Goal: Task Accomplishment & Management: Manage account settings

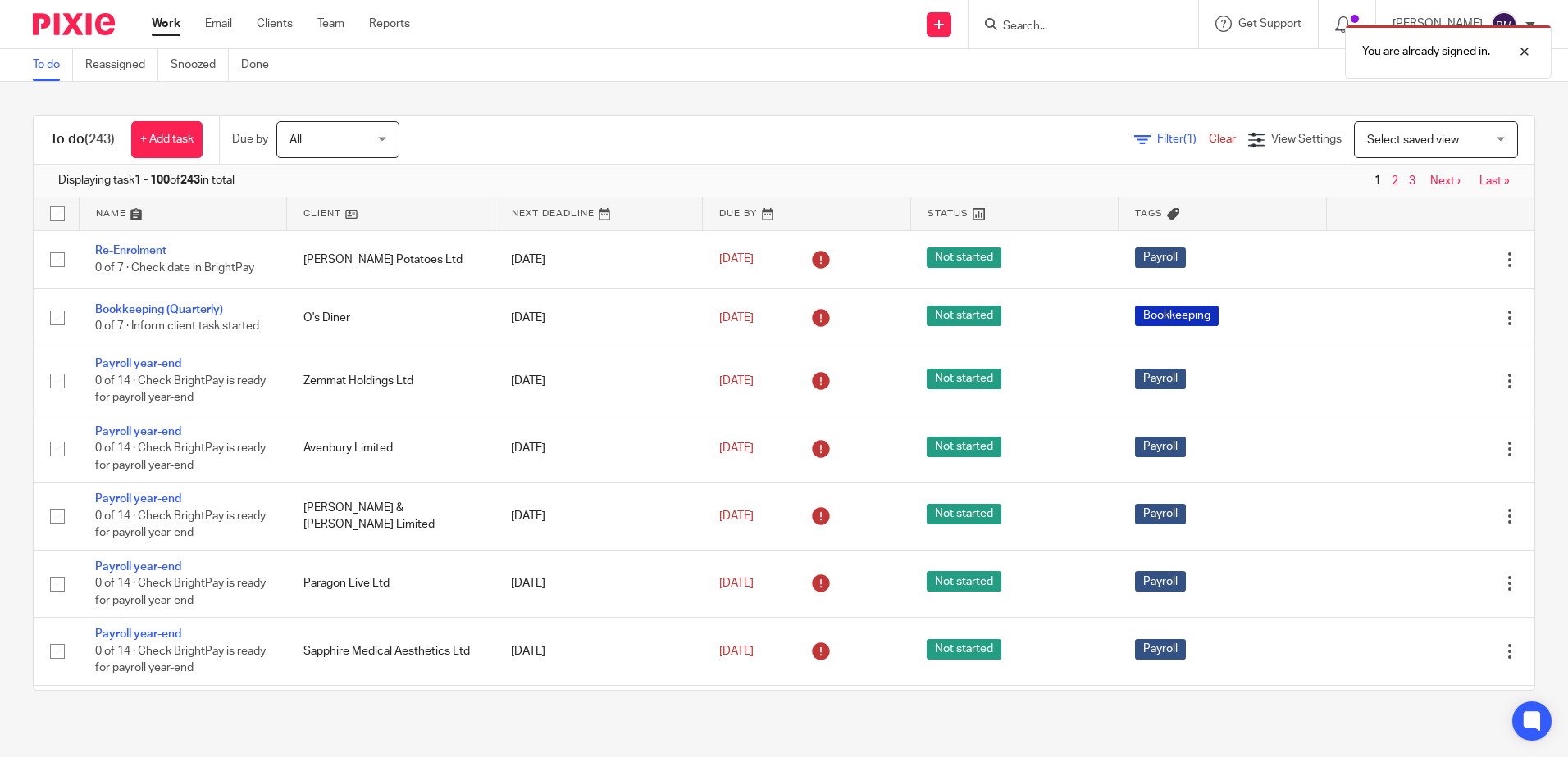
click at [1050, 24] on div "You are already signed in." at bounding box center [1168, 48] width 768 height 63
click at [1528, 55] on div at bounding box center [1511, 51] width 44 height 20
click at [347, 139] on span "All" at bounding box center [333, 139] width 87 height 35
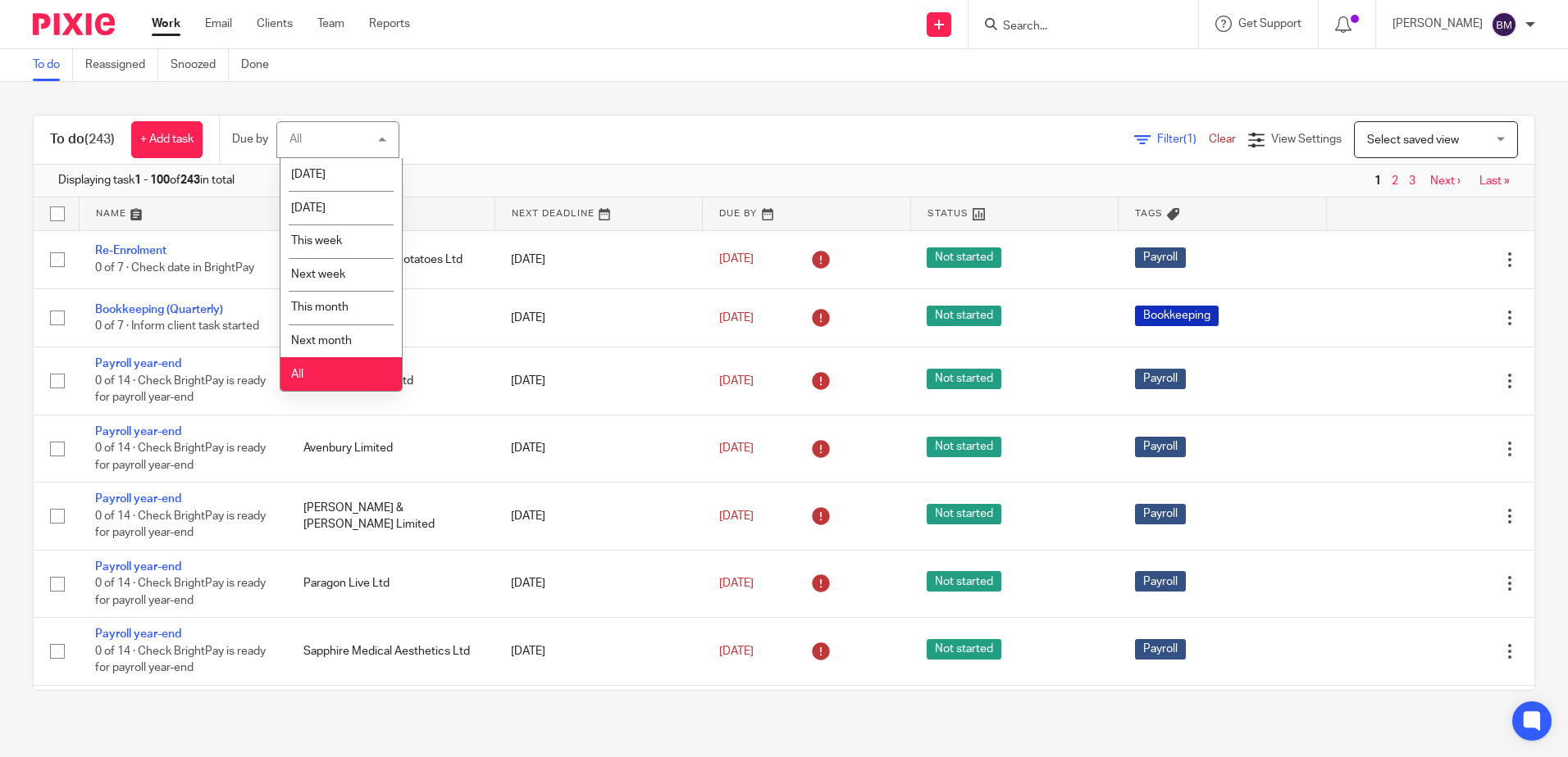
click at [530, 130] on div "Filter (1) Clear View Settings View Settings (1) Filters Clear Save Manage save…" at bounding box center [981, 139] width 1106 height 37
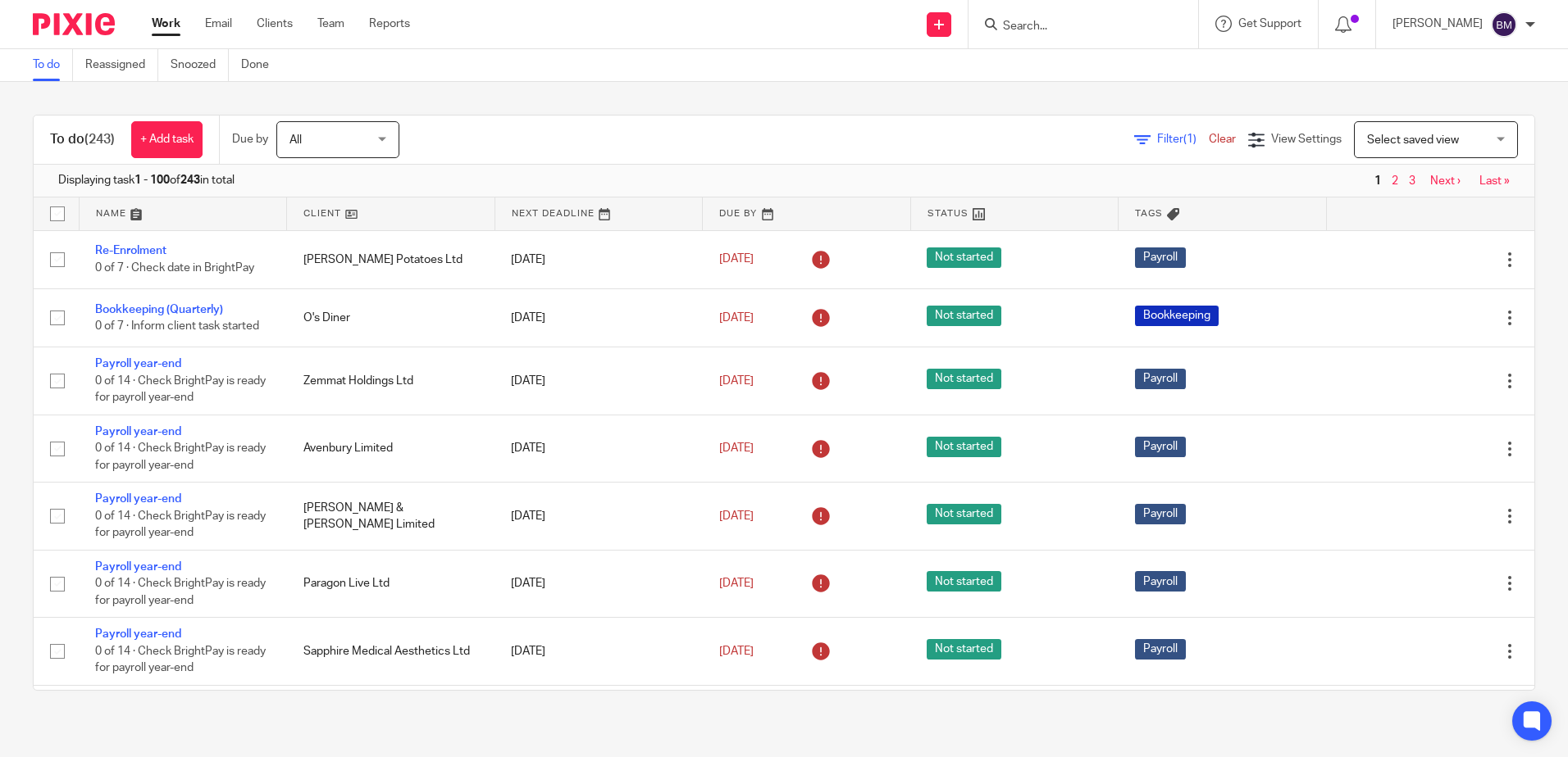
click at [1415, 131] on span "Select saved view" at bounding box center [1427, 139] width 120 height 35
click at [1157, 134] on span "Filter (1)" at bounding box center [1182, 139] width 51 height 11
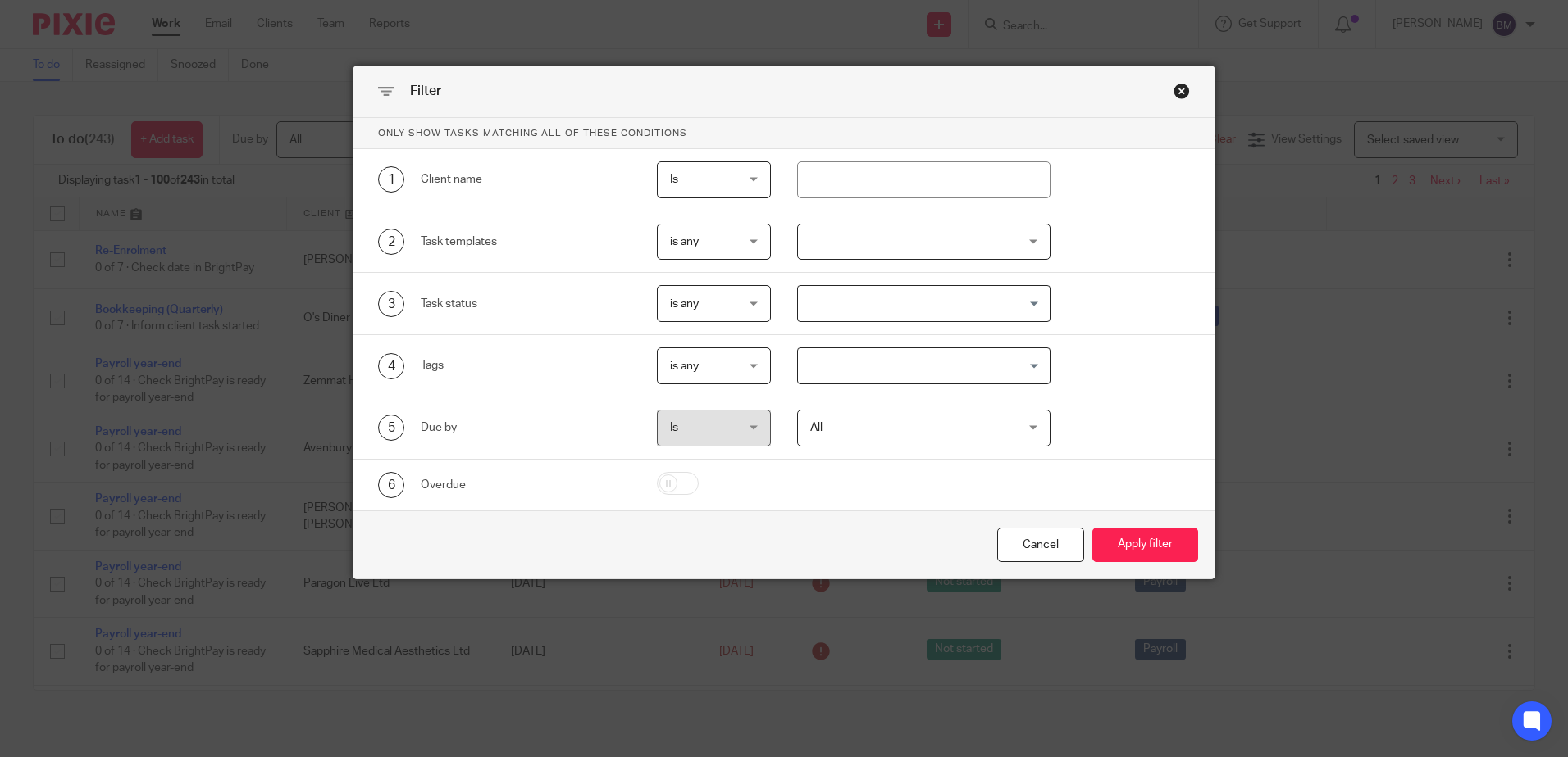
click at [925, 300] on input "Search for option" at bounding box center [919, 303] width 241 height 29
click at [1020, 246] on div at bounding box center [923, 242] width 253 height 37
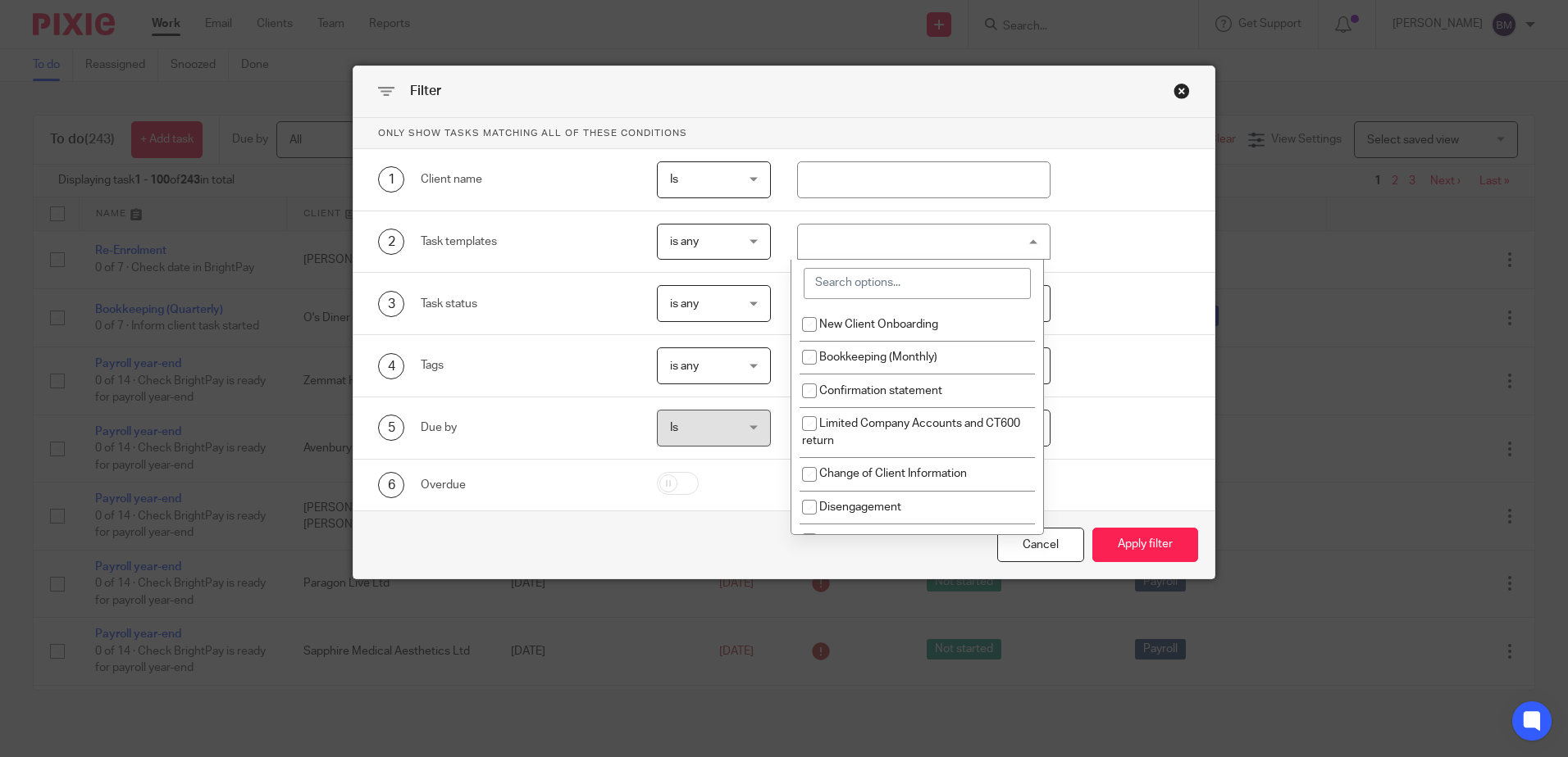
click at [1124, 244] on div "2 Task templates is any is any is any is none is_any New Client Onboarding Book…" at bounding box center [771, 242] width 838 height 37
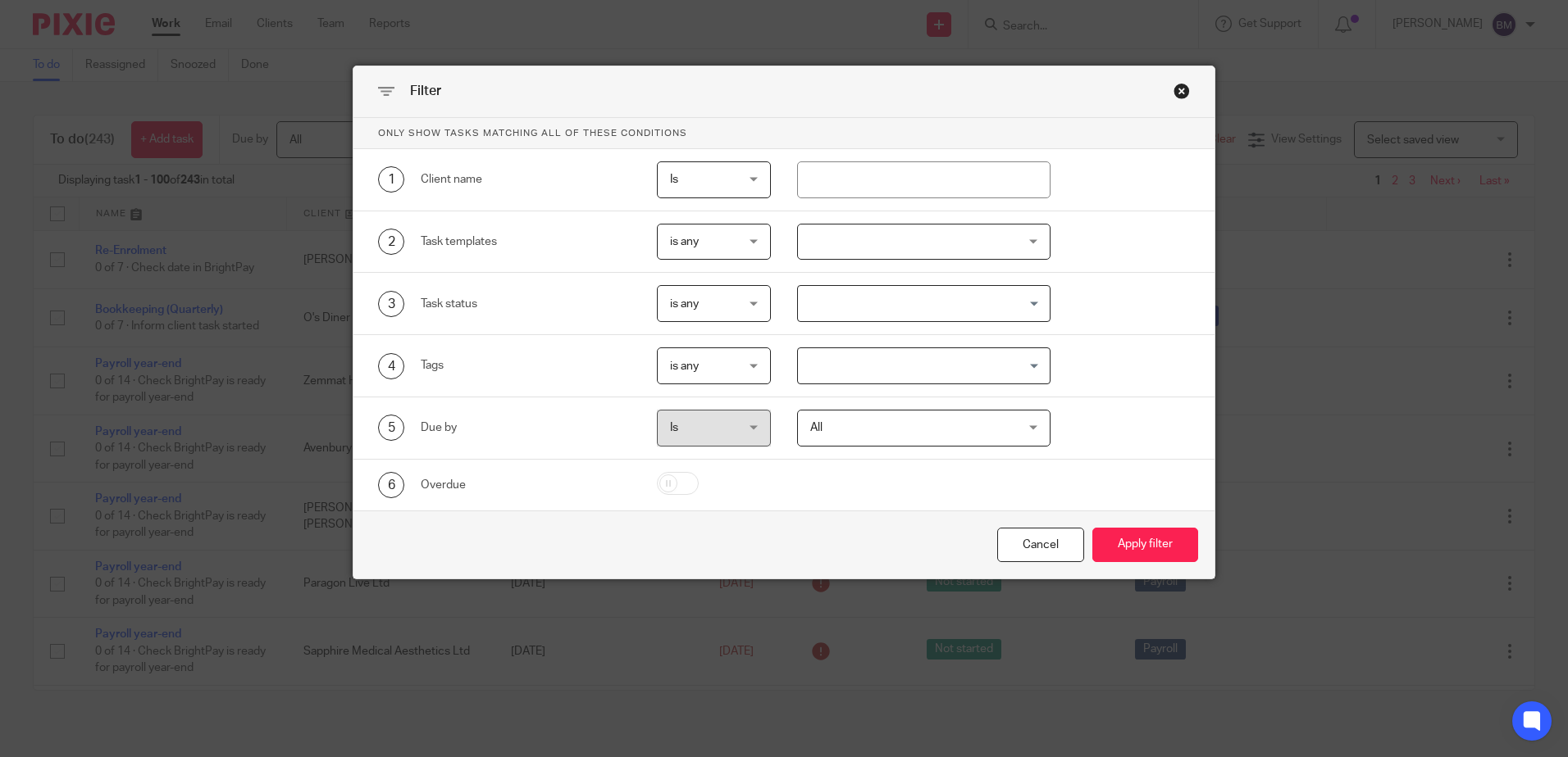
click at [1021, 304] on input "Search for option" at bounding box center [919, 303] width 241 height 29
click at [1024, 222] on div "2 Task templates is any is any is any is none is_any New Client Onboarding Book…" at bounding box center [784, 243] width 861 height 63
click at [1024, 237] on div at bounding box center [923, 242] width 253 height 37
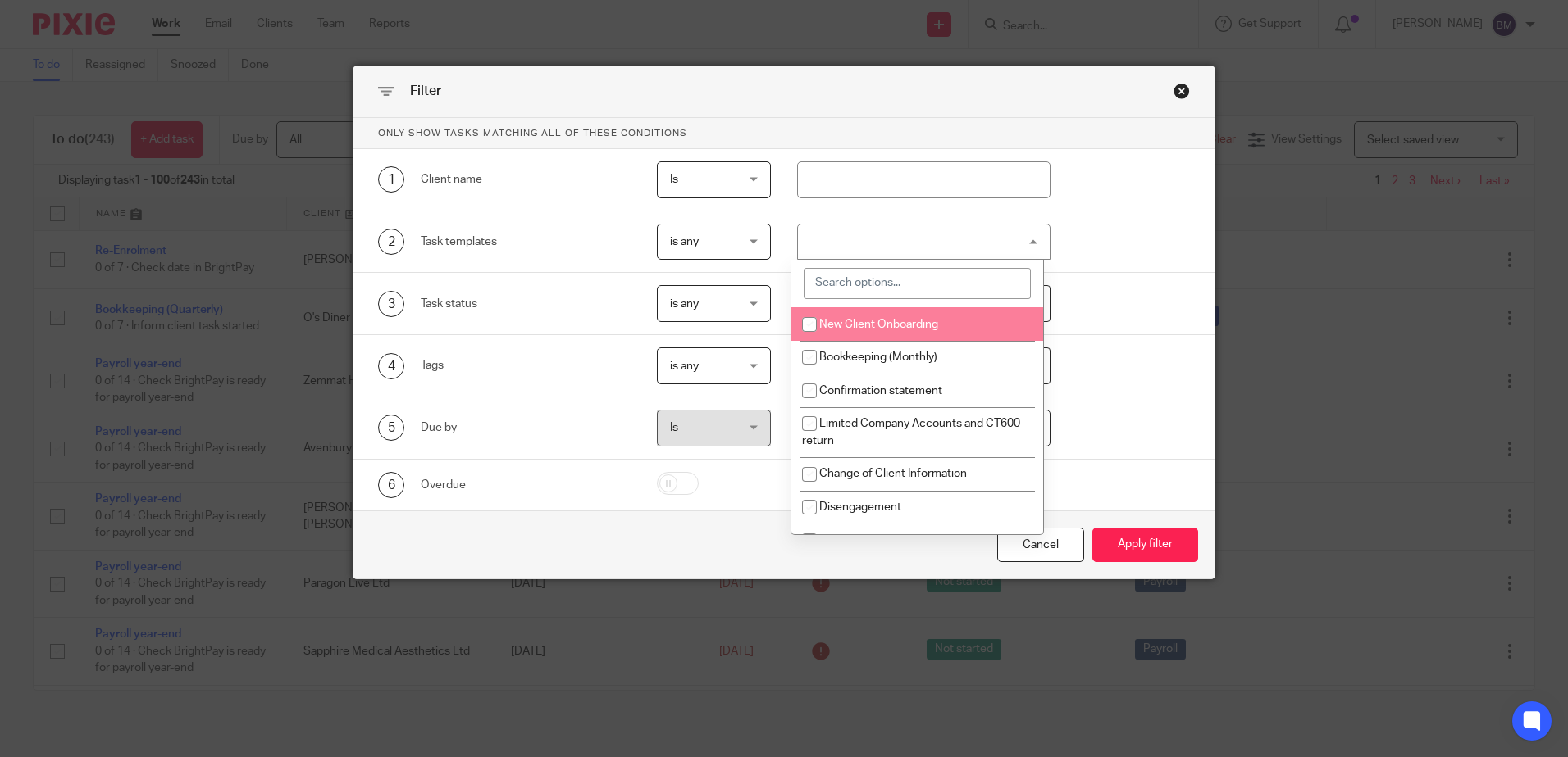
click at [967, 290] on input "search" at bounding box center [917, 284] width 227 height 31
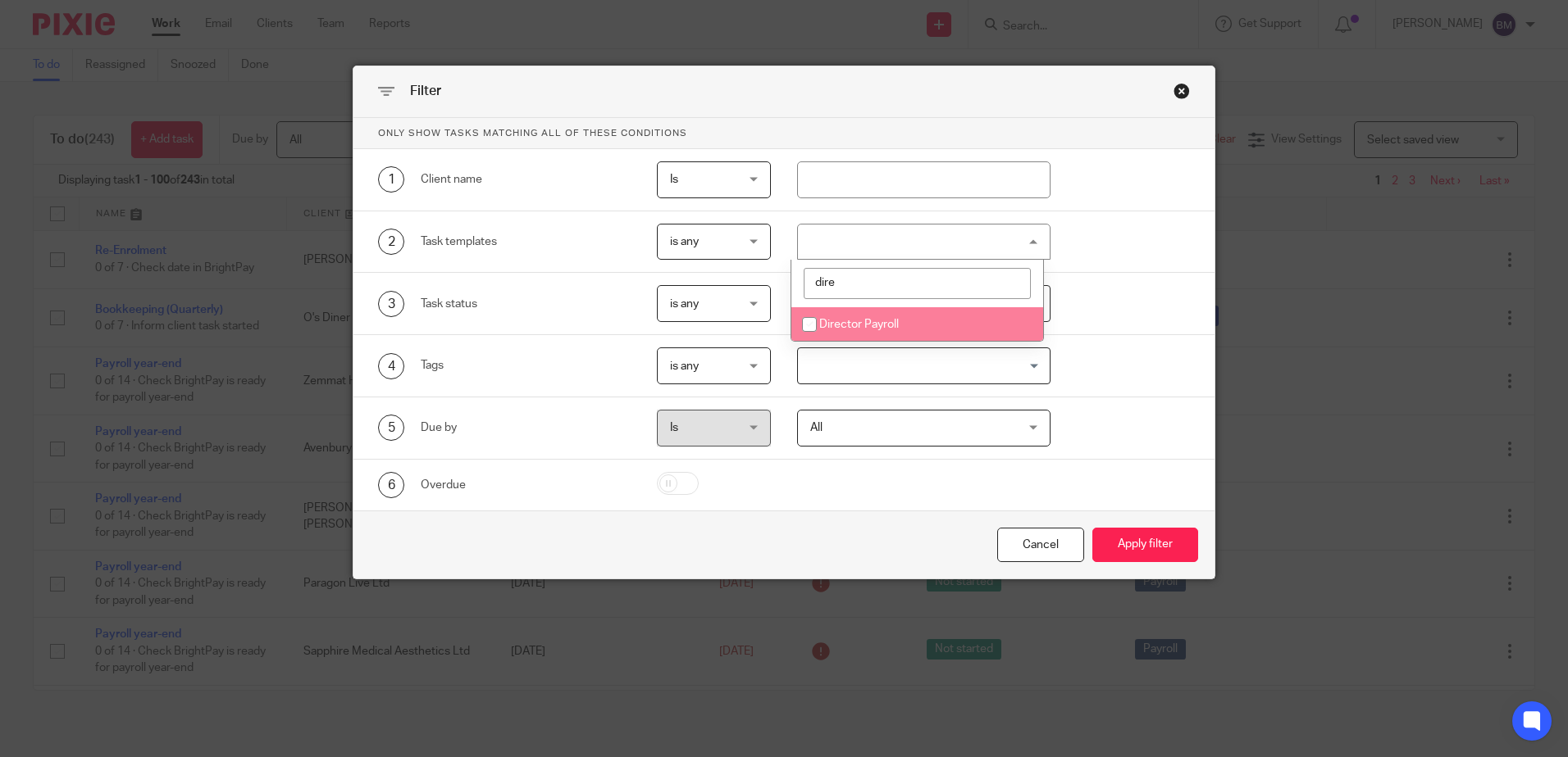
type input "dire"
click at [944, 318] on li "Director Payroll" at bounding box center [917, 324] width 252 height 34
checkbox input "true"
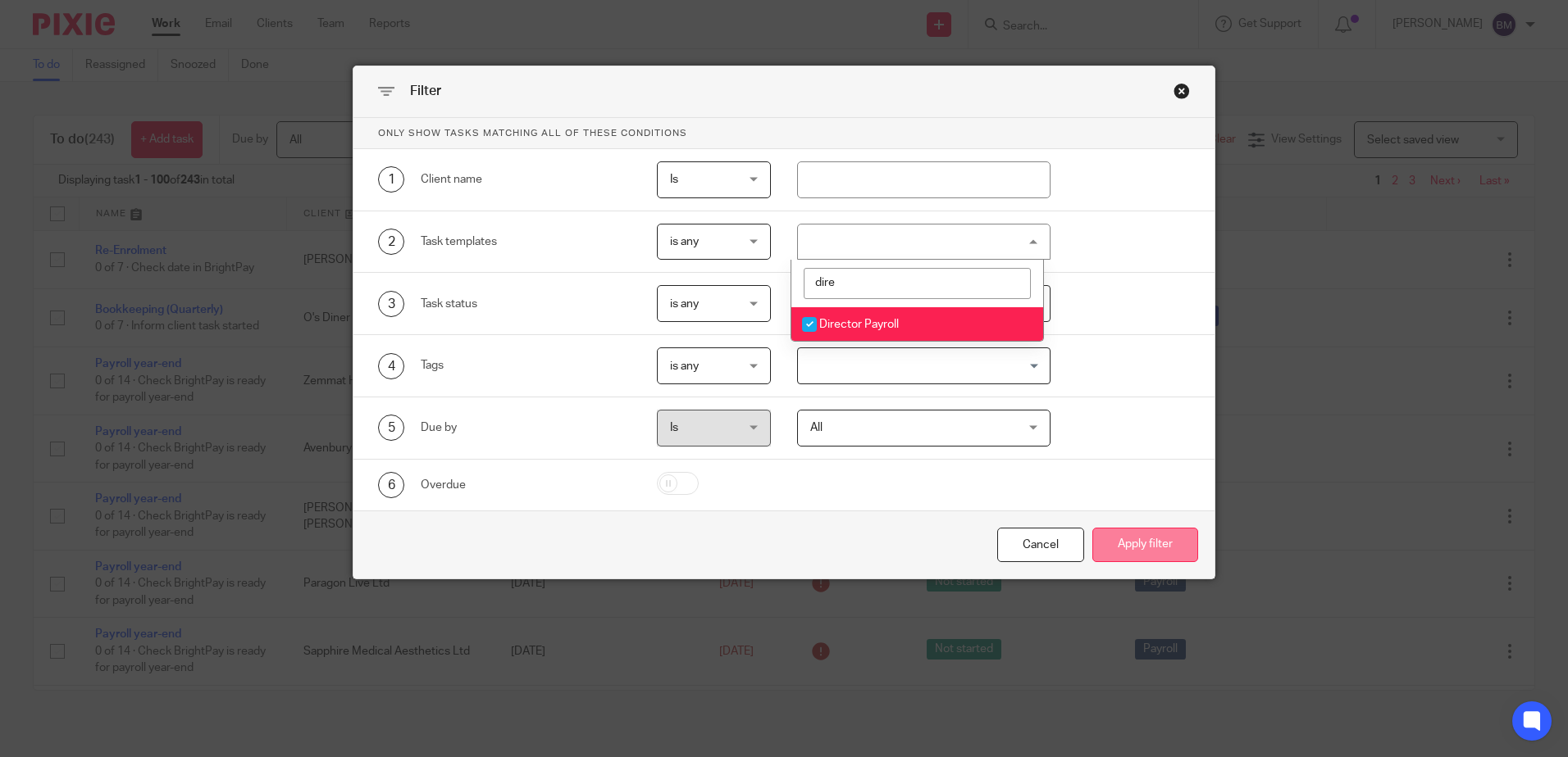
click at [1131, 537] on button "Apply filter" at bounding box center [1144, 546] width 105 height 35
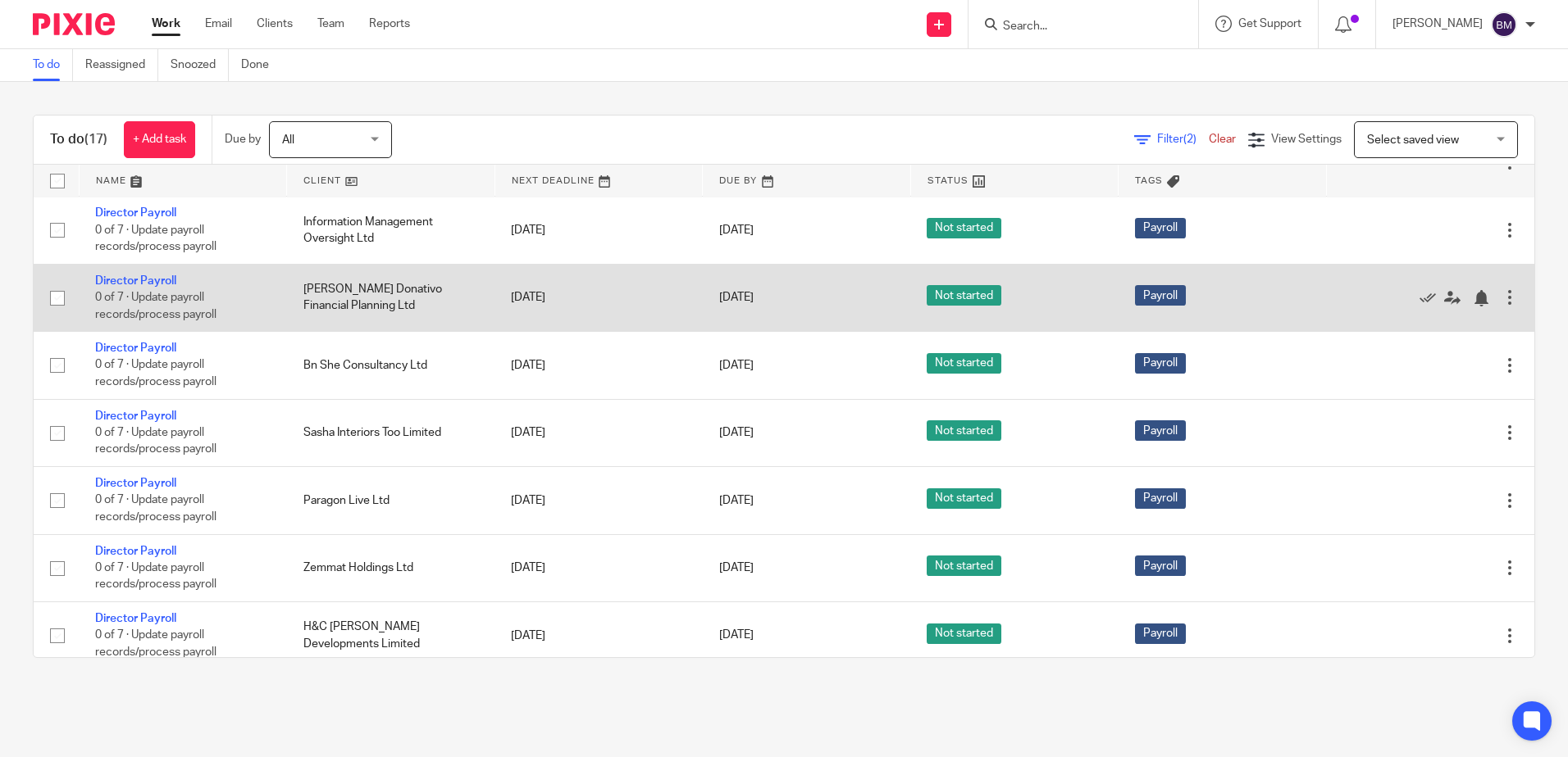
scroll to position [688, 0]
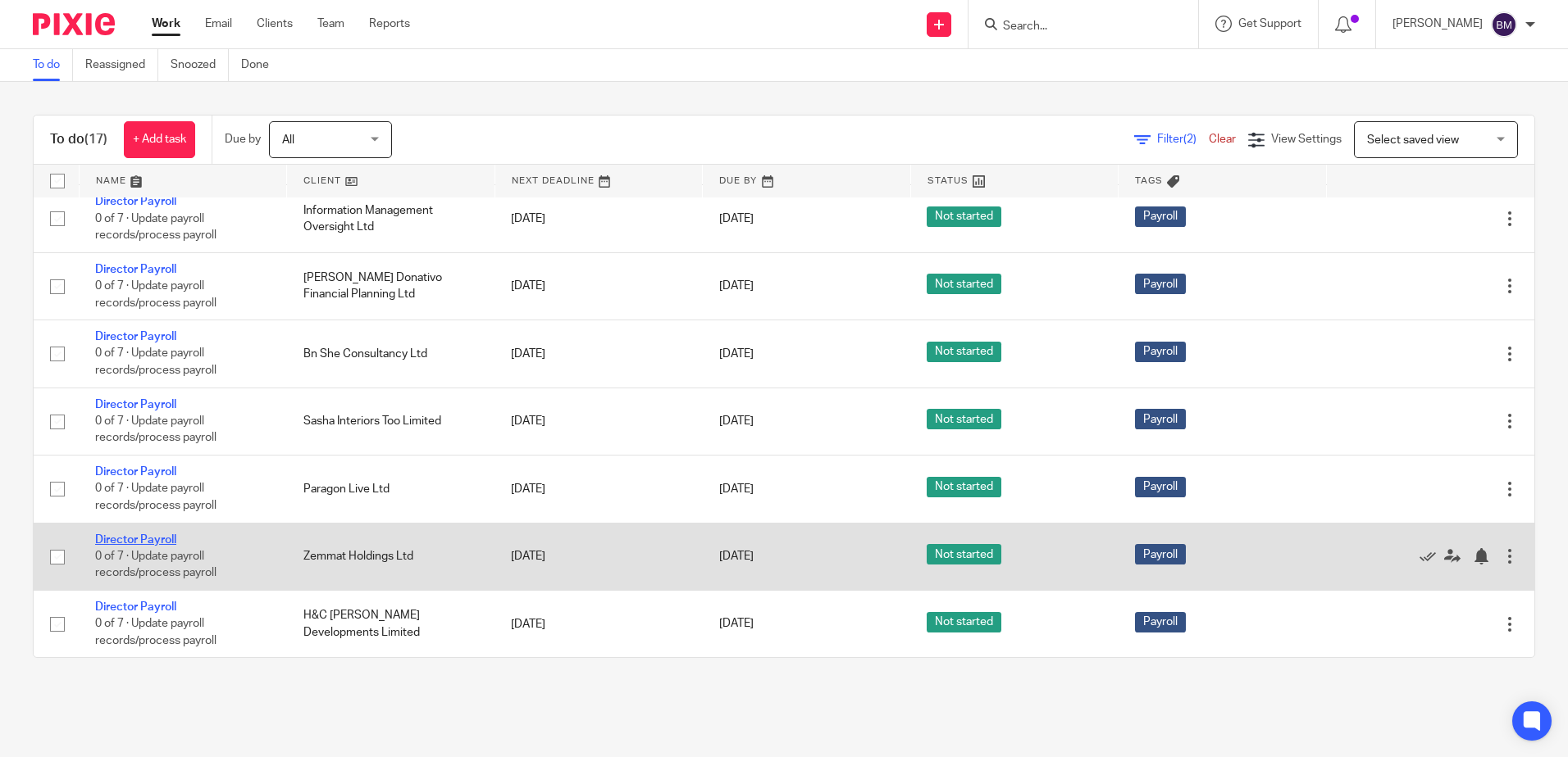
click at [148, 541] on link "Director Payroll" at bounding box center [135, 539] width 81 height 11
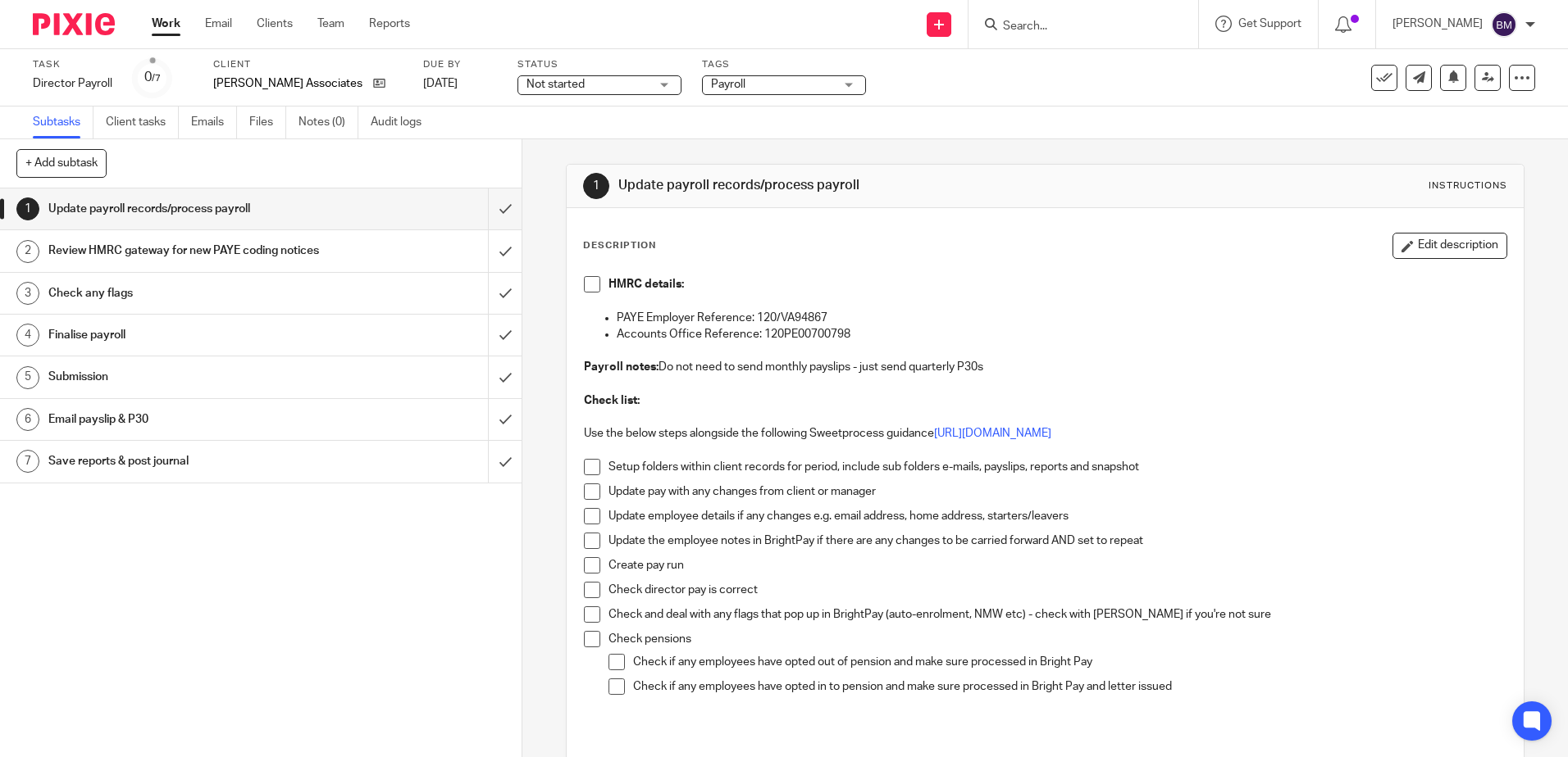
click at [1055, 24] on input "Search" at bounding box center [1075, 27] width 148 height 15
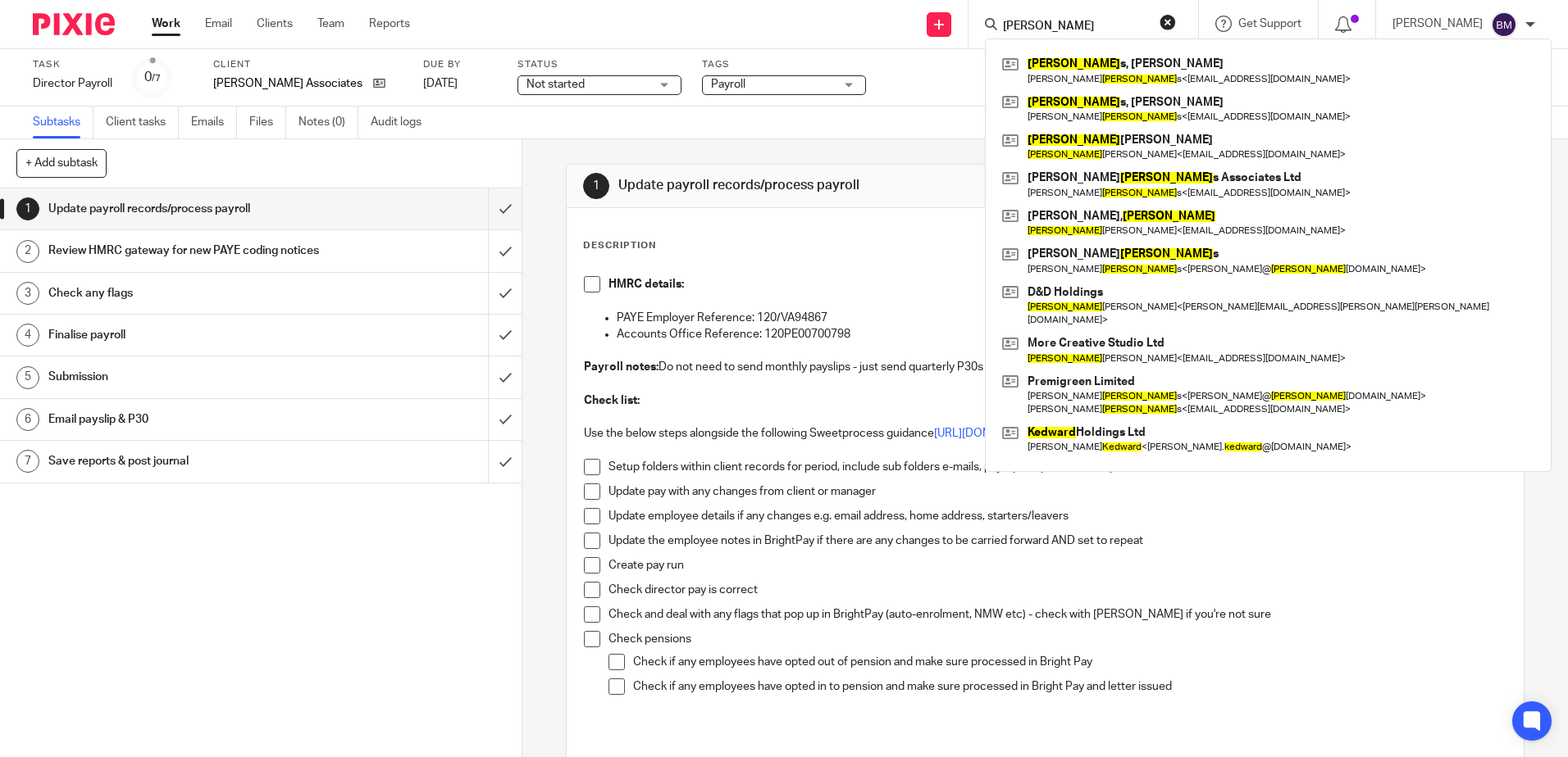
type input "edwards"
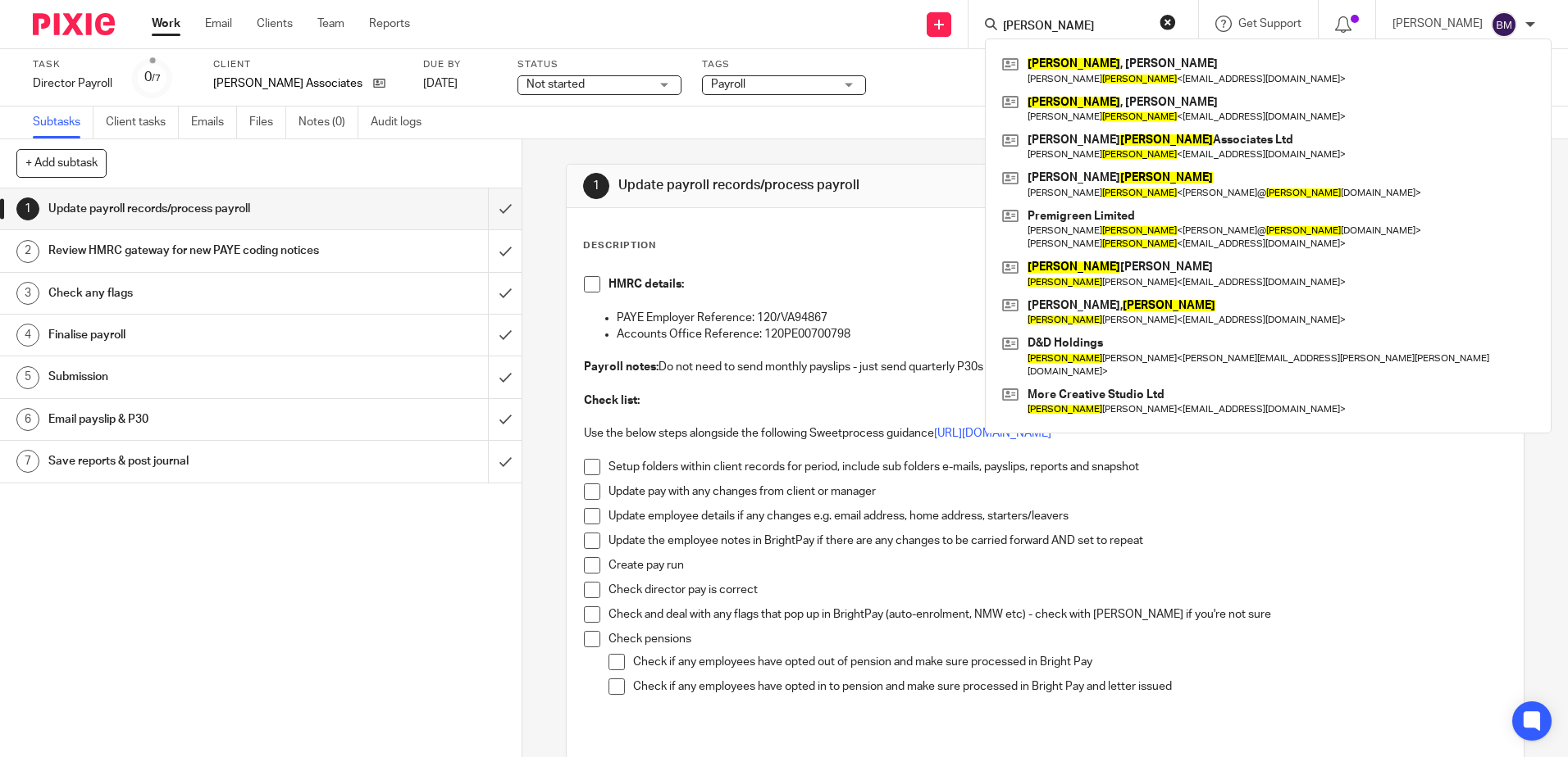
drag, startPoint x: 1082, startPoint y: 24, endPoint x: 981, endPoint y: -7, distance: 105.7
click at [981, 0] on html "Work Email Clients Team Reports Work Email Clients Team Reports Settings Send n…" at bounding box center [784, 378] width 1568 height 757
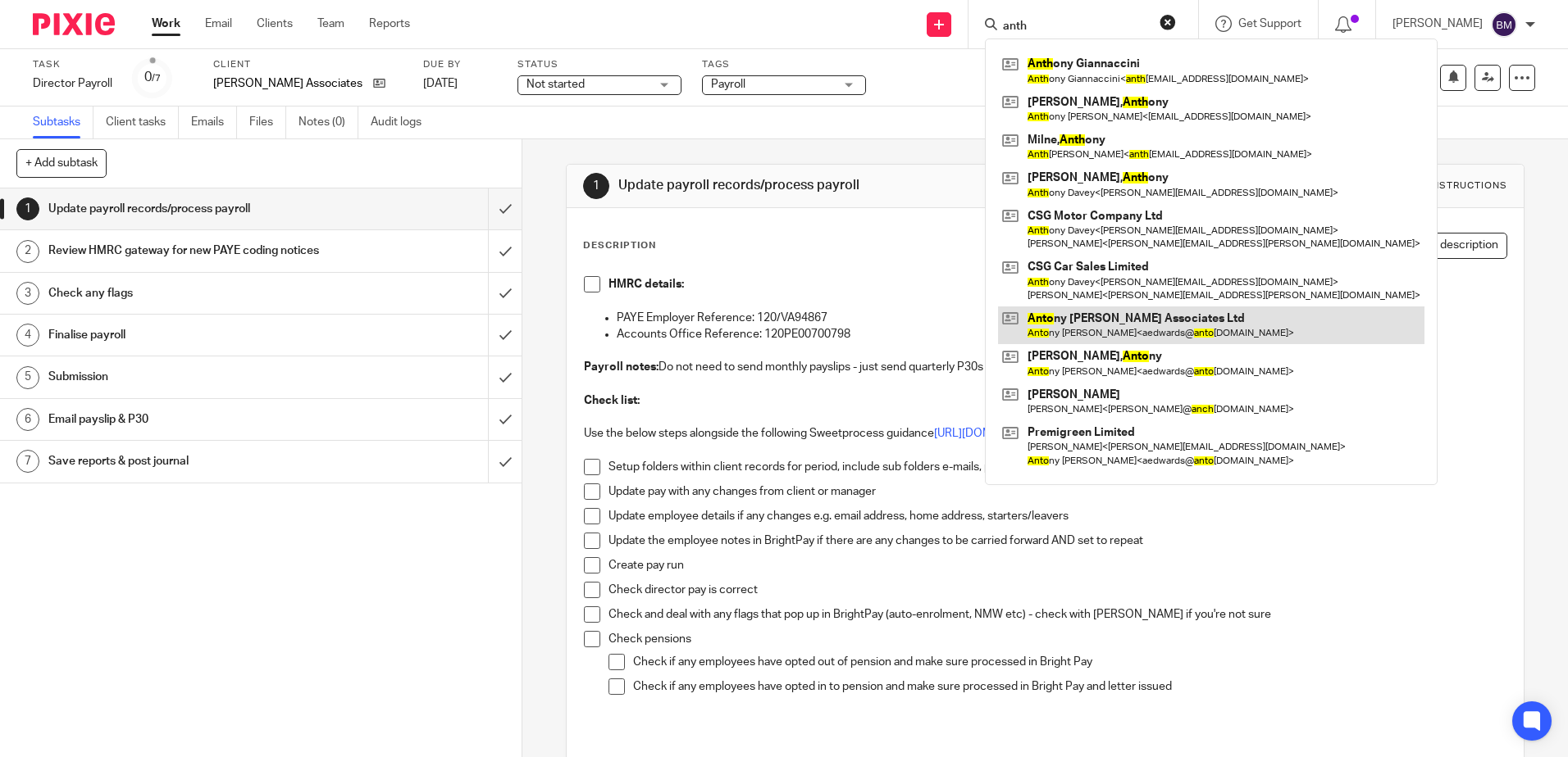
type input "anth"
click at [1208, 332] on link at bounding box center [1211, 325] width 427 height 37
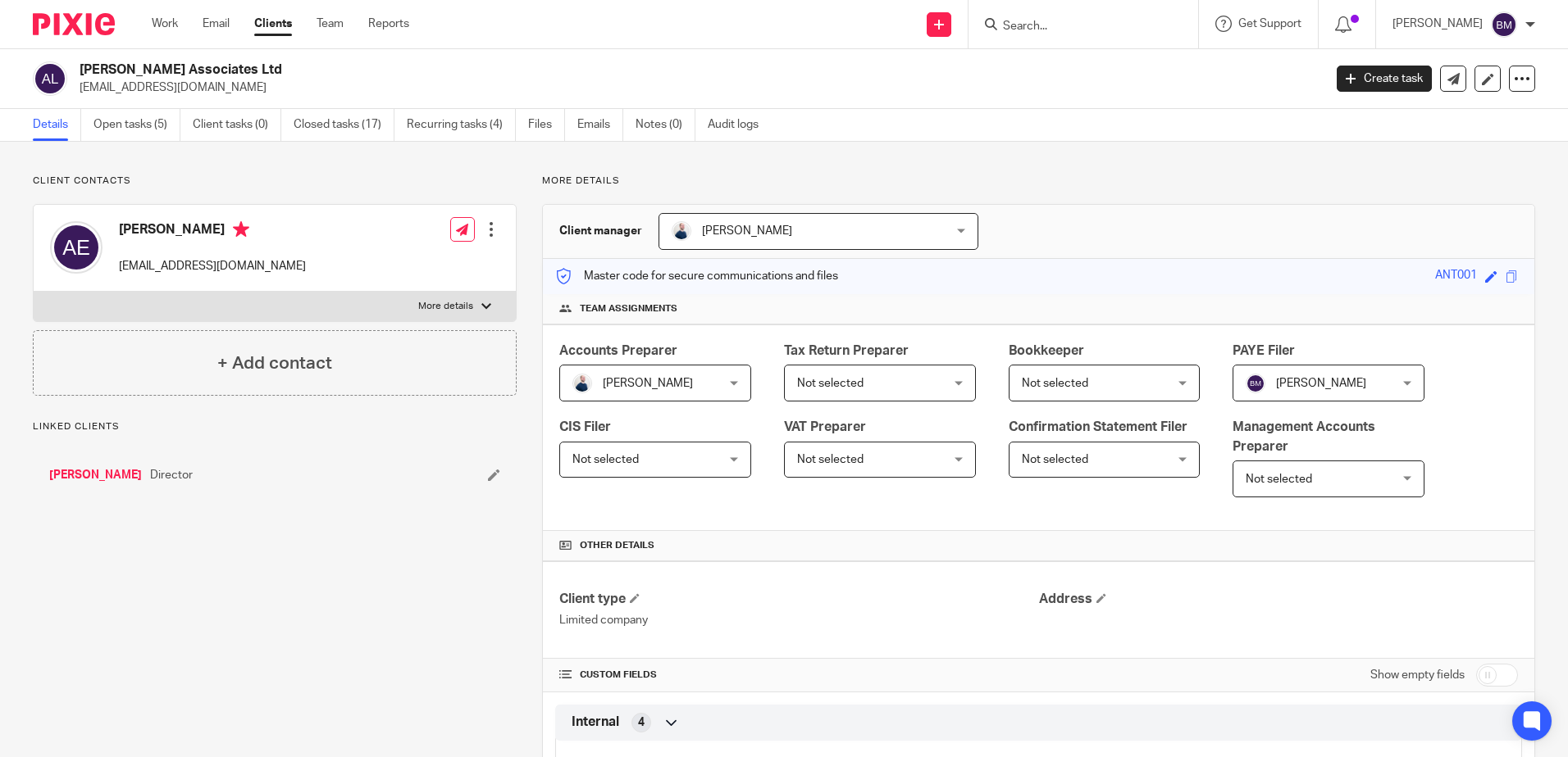
drag, startPoint x: 276, startPoint y: 69, endPoint x: 75, endPoint y: 65, distance: 201.0
click at [75, 65] on div "[PERSON_NAME] Associates Ltd [EMAIL_ADDRESS][DOMAIN_NAME]" at bounding box center [672, 79] width 1279 height 35
copy h2 "[PERSON_NAME] Associates Ltd"
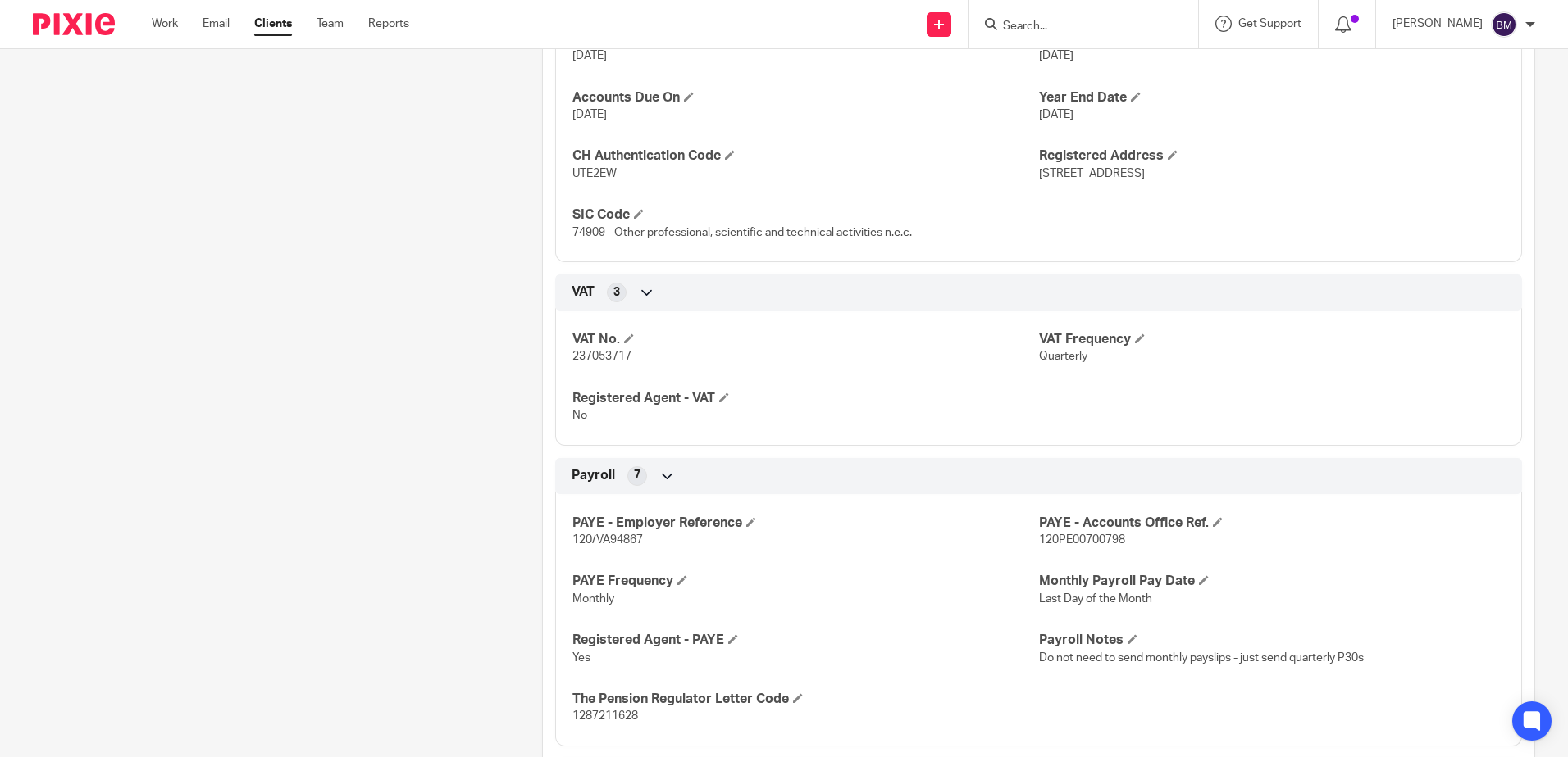
scroll to position [1311, 0]
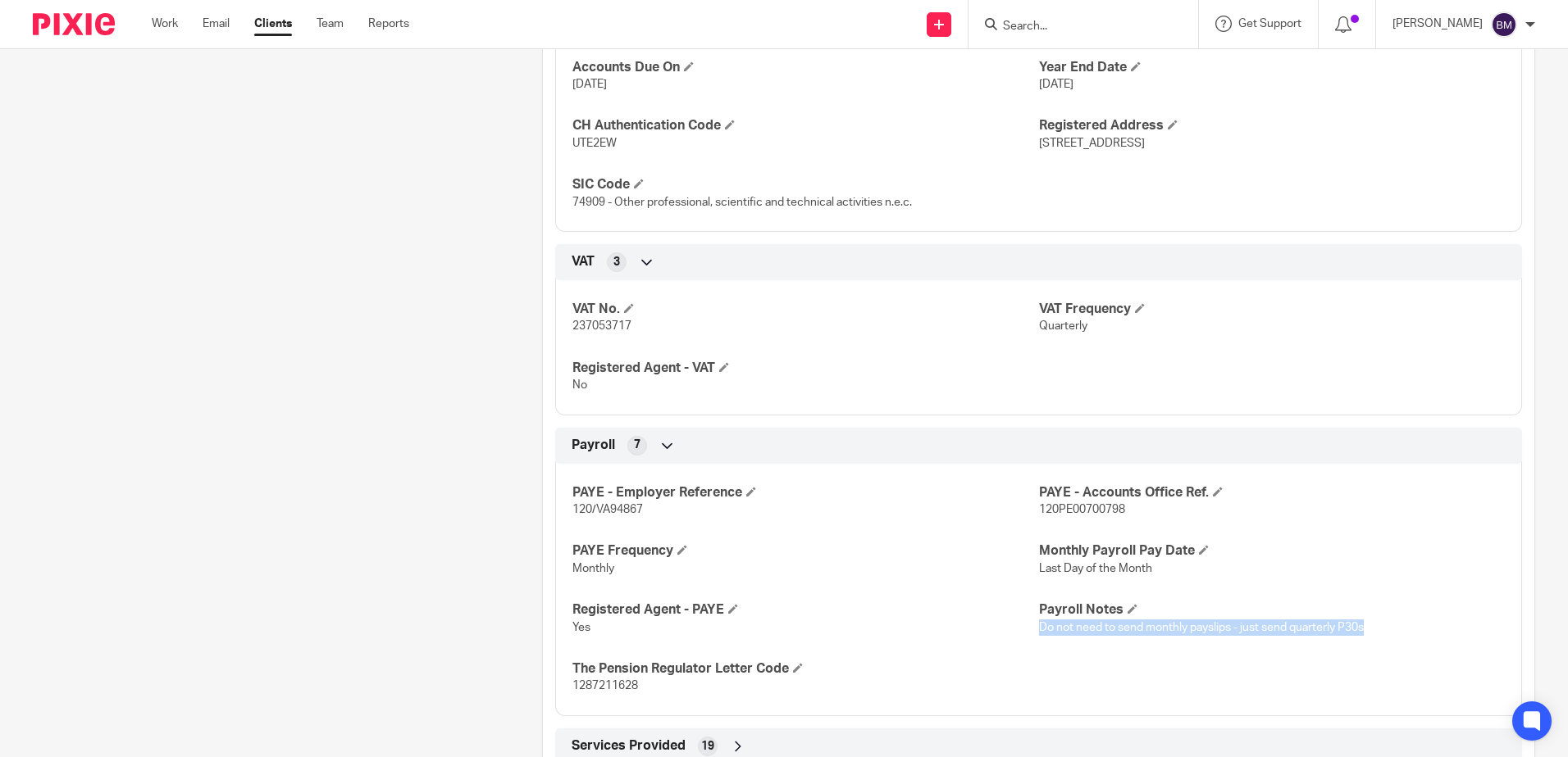
drag, startPoint x: 1360, startPoint y: 631, endPoint x: 1033, endPoint y: 631, distance: 327.0
click at [1039, 631] on p "Do not need to send monthly payslips - just send quarterly P30s" at bounding box center [1271, 627] width 466 height 17
copy span "Do not need to send monthly payslips - just send quarterly P30s"
click at [1080, 27] on input "Search" at bounding box center [1075, 27] width 148 height 15
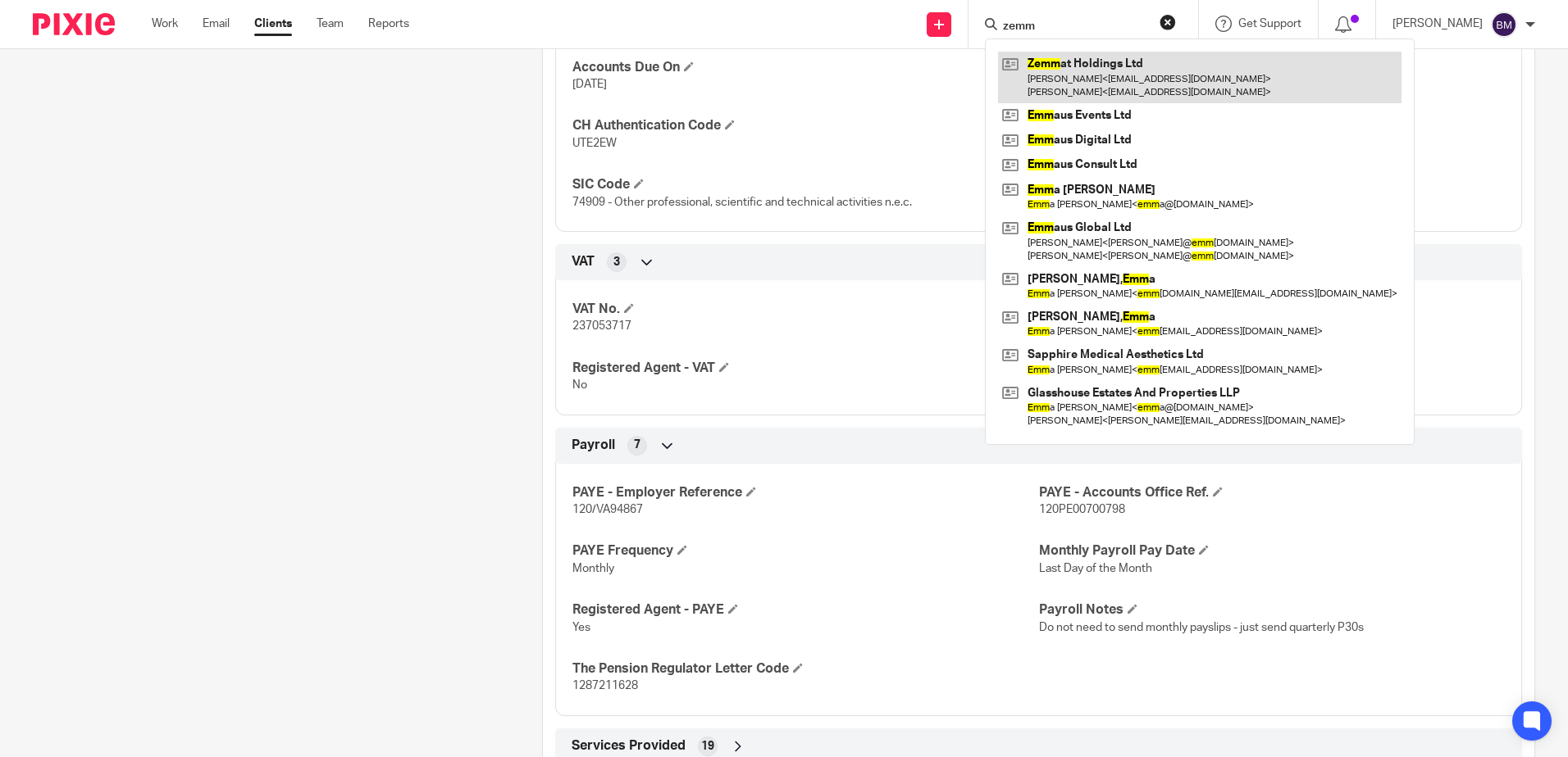
type input "zemm"
click at [1081, 87] on link at bounding box center [1199, 77] width 403 height 50
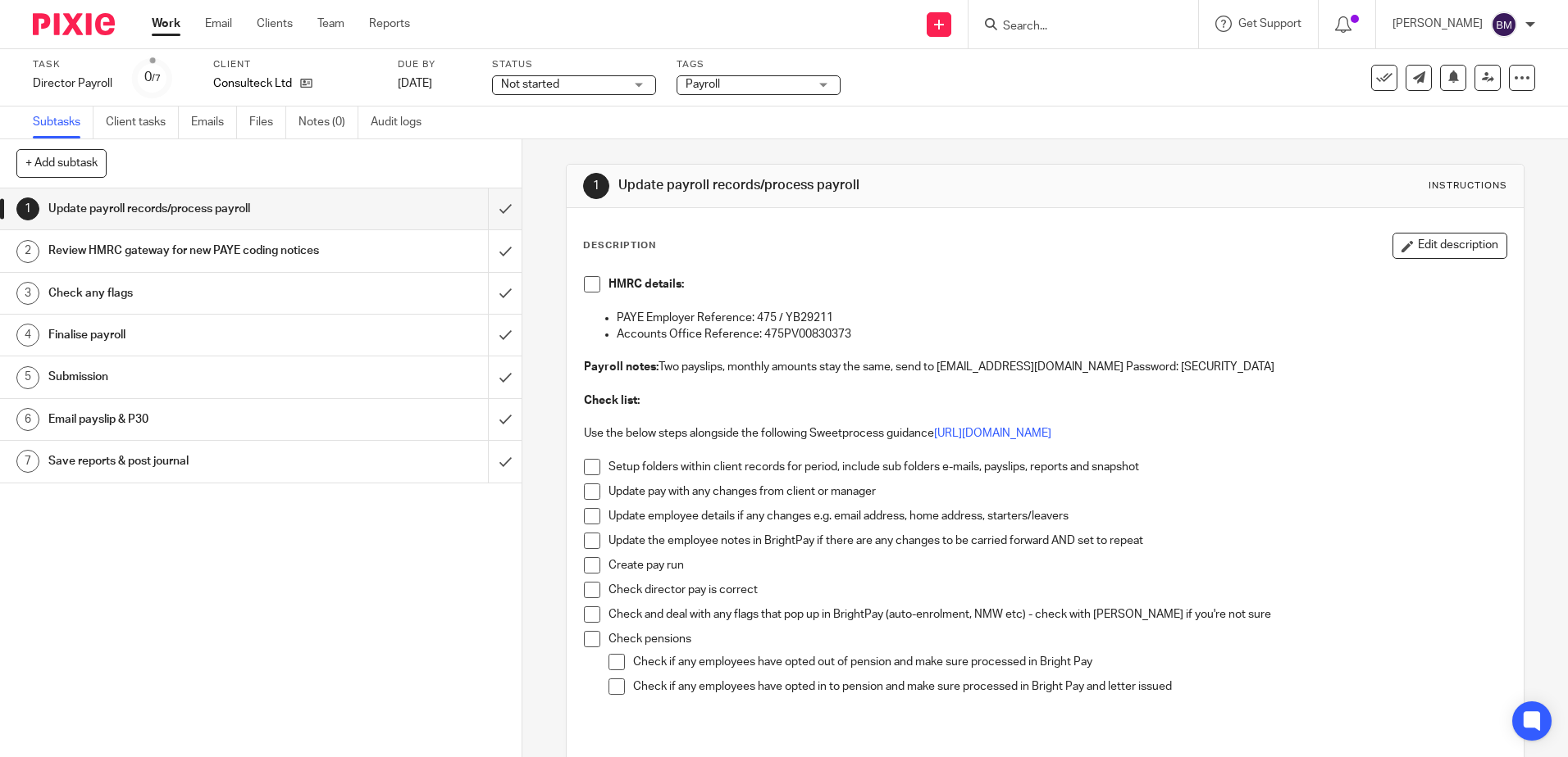
click at [1047, 30] on input "Search" at bounding box center [1075, 27] width 148 height 15
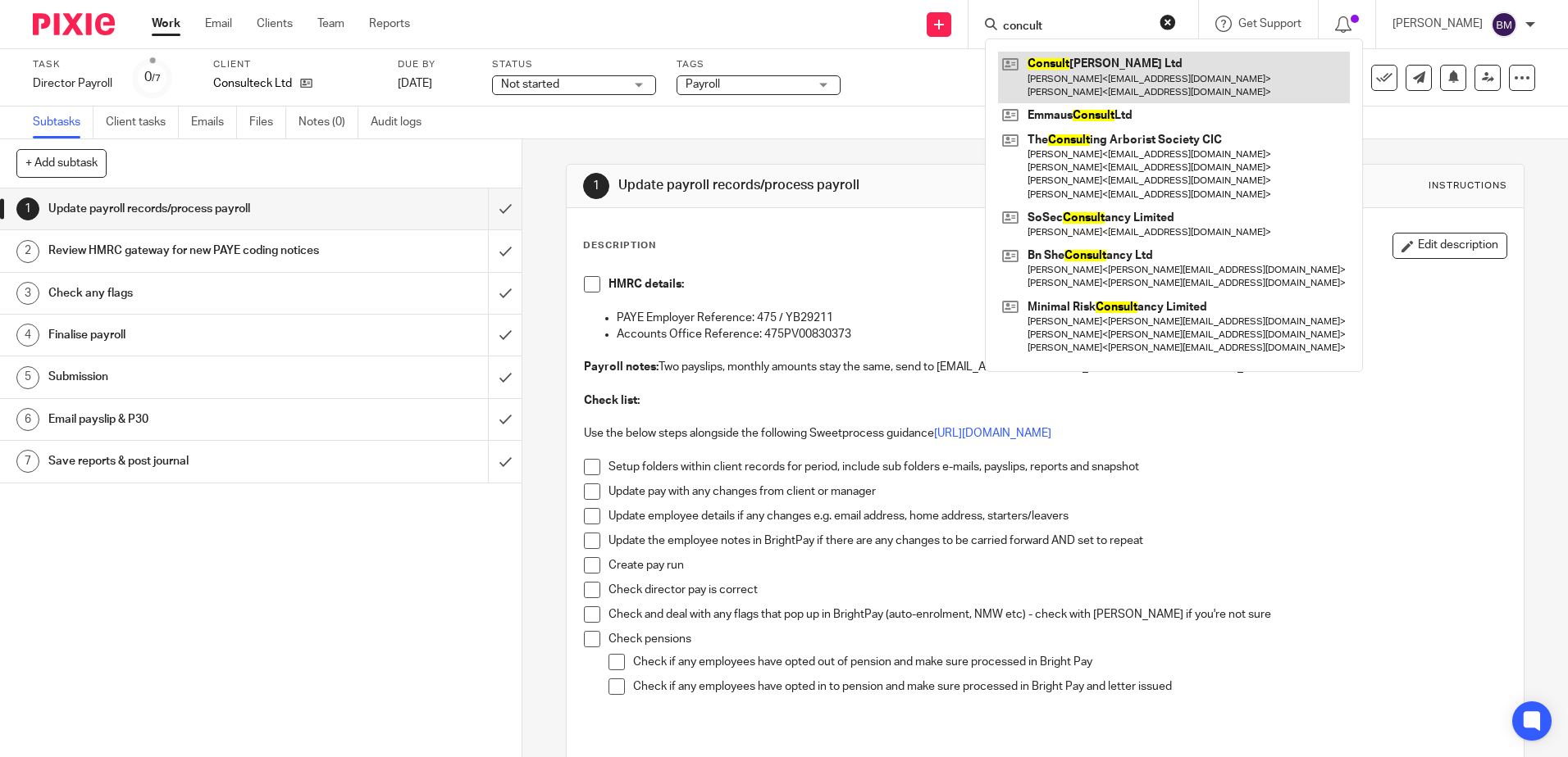
type input "concult"
click at [1130, 82] on link at bounding box center [1174, 77] width 352 height 50
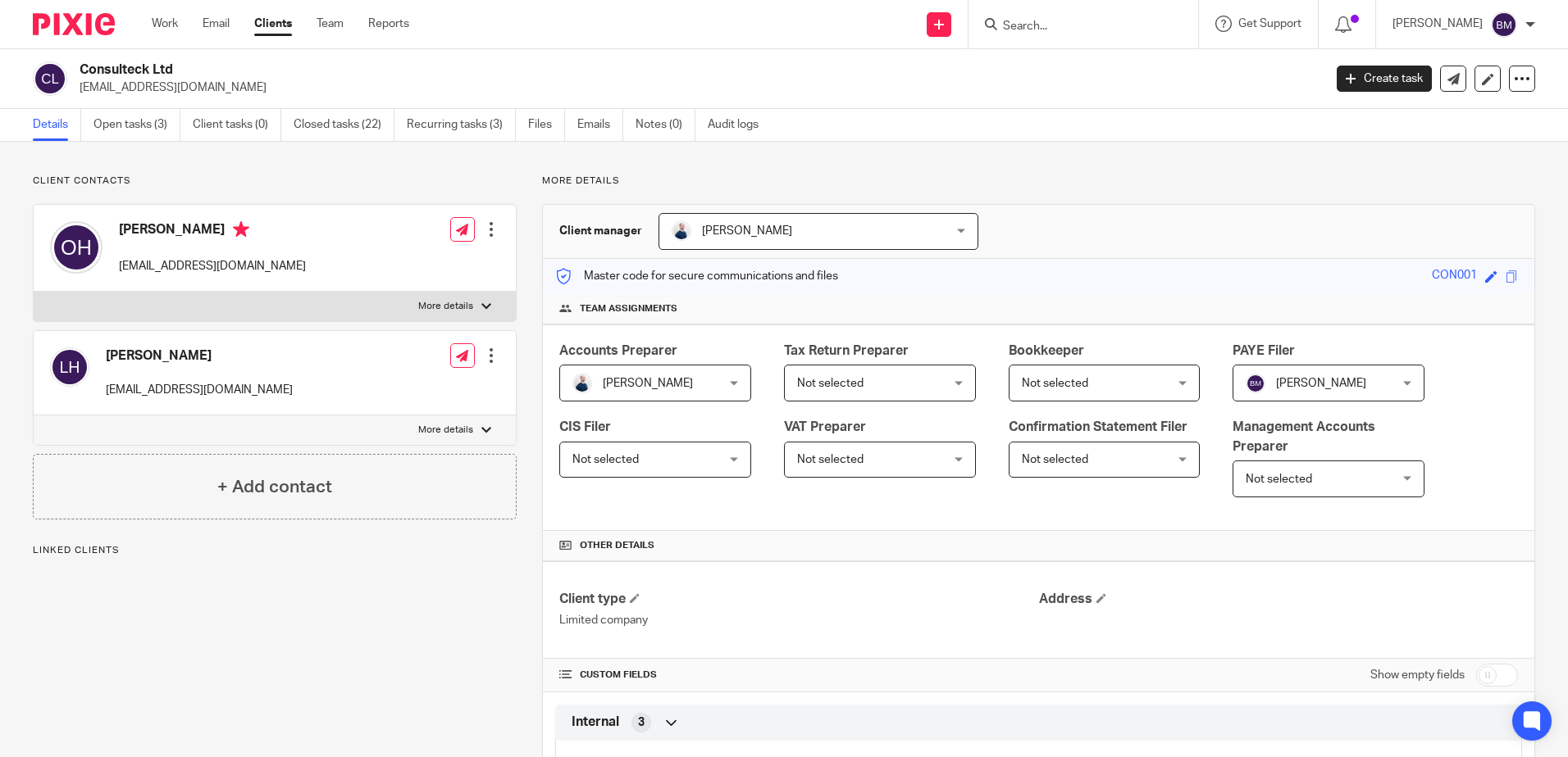
drag, startPoint x: 175, startPoint y: 69, endPoint x: 80, endPoint y: 69, distance: 95.0
click at [80, 69] on h2 "Consulteck Ltd" at bounding box center [572, 70] width 986 height 17
copy h2 "Consulteck Ltd"
click at [1094, 28] on input "Search" at bounding box center [1075, 27] width 148 height 15
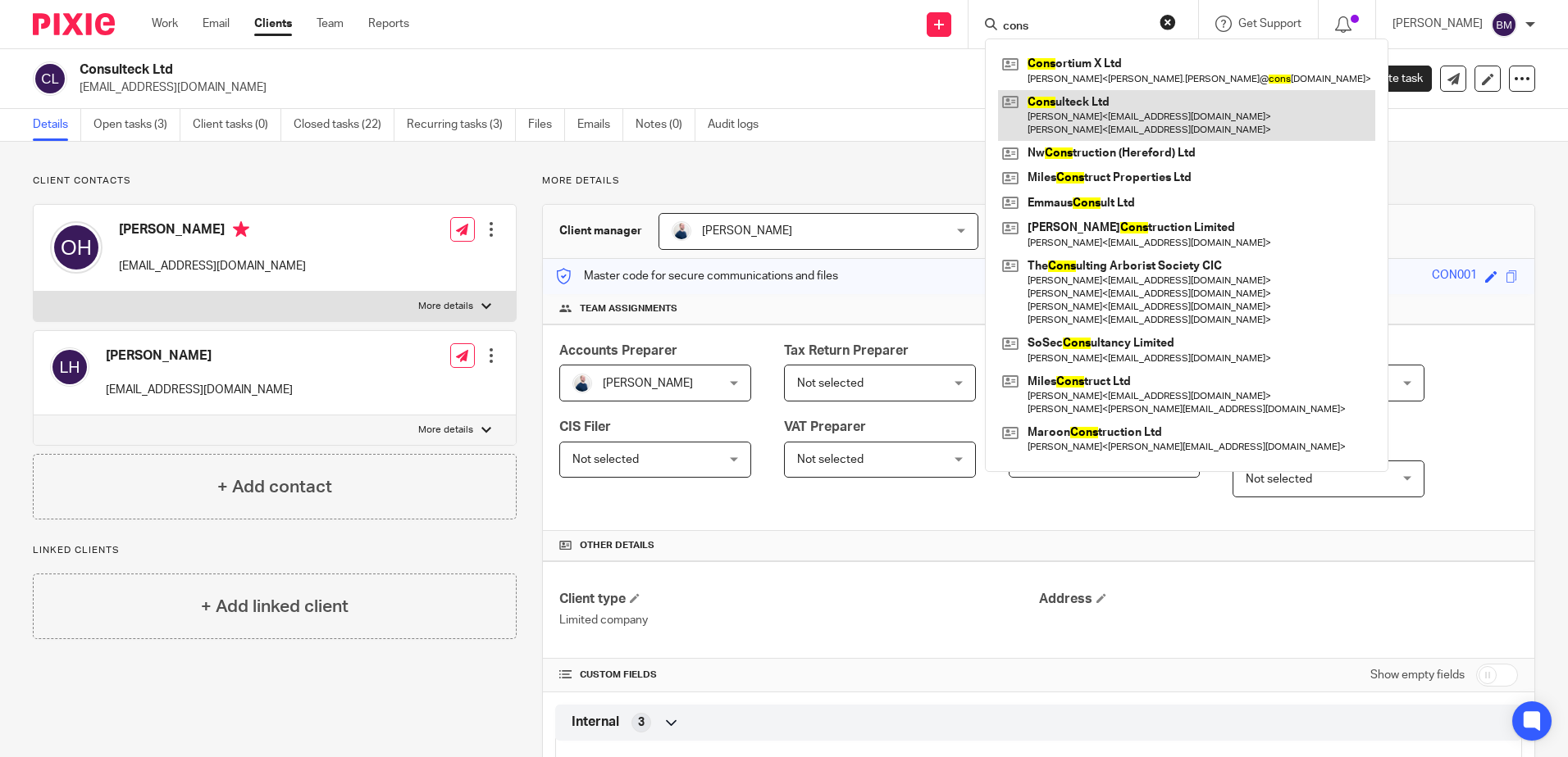
type input "cons"
click at [1104, 109] on link at bounding box center [1186, 116] width 377 height 50
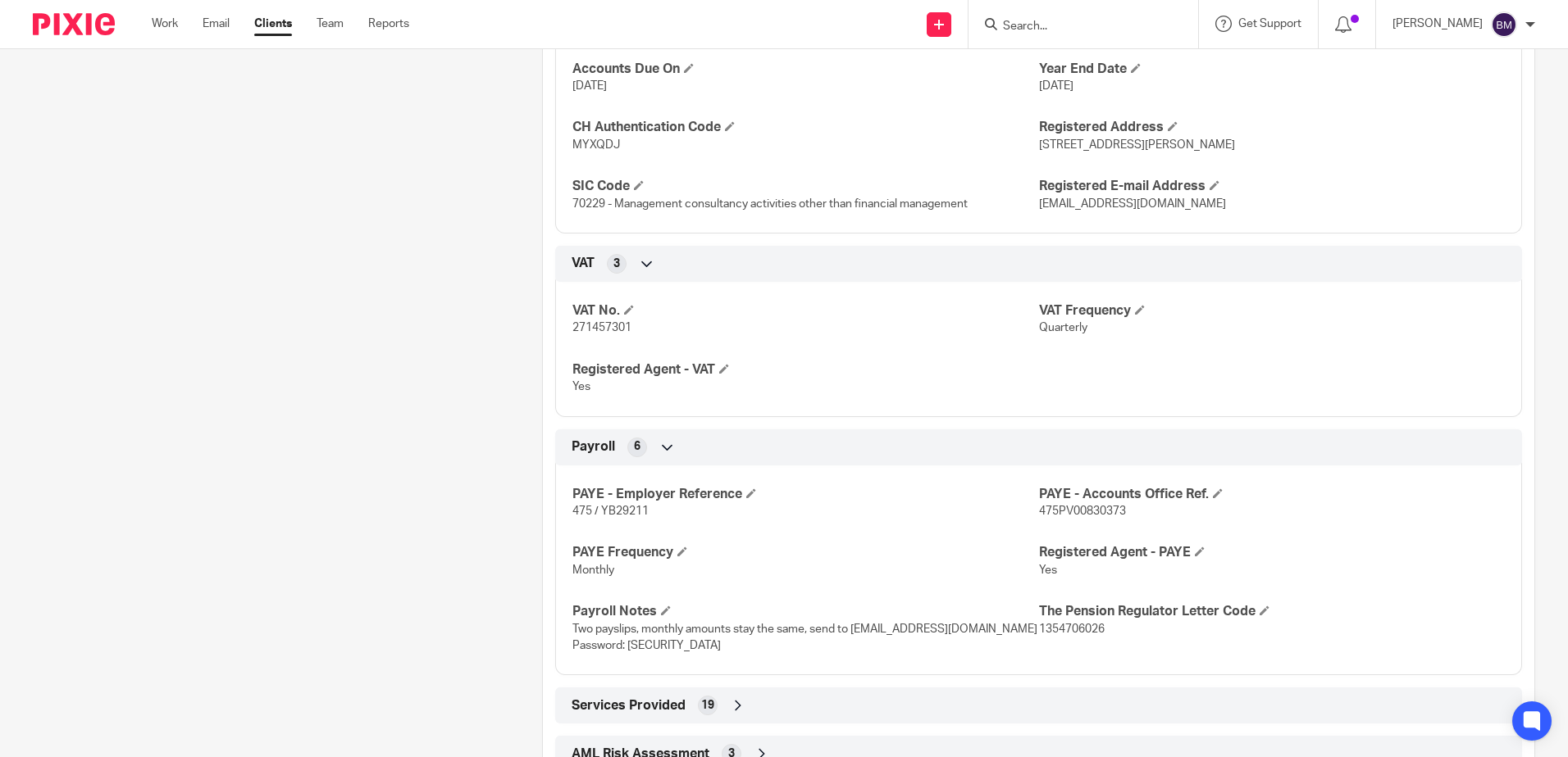
scroll to position [1370, 0]
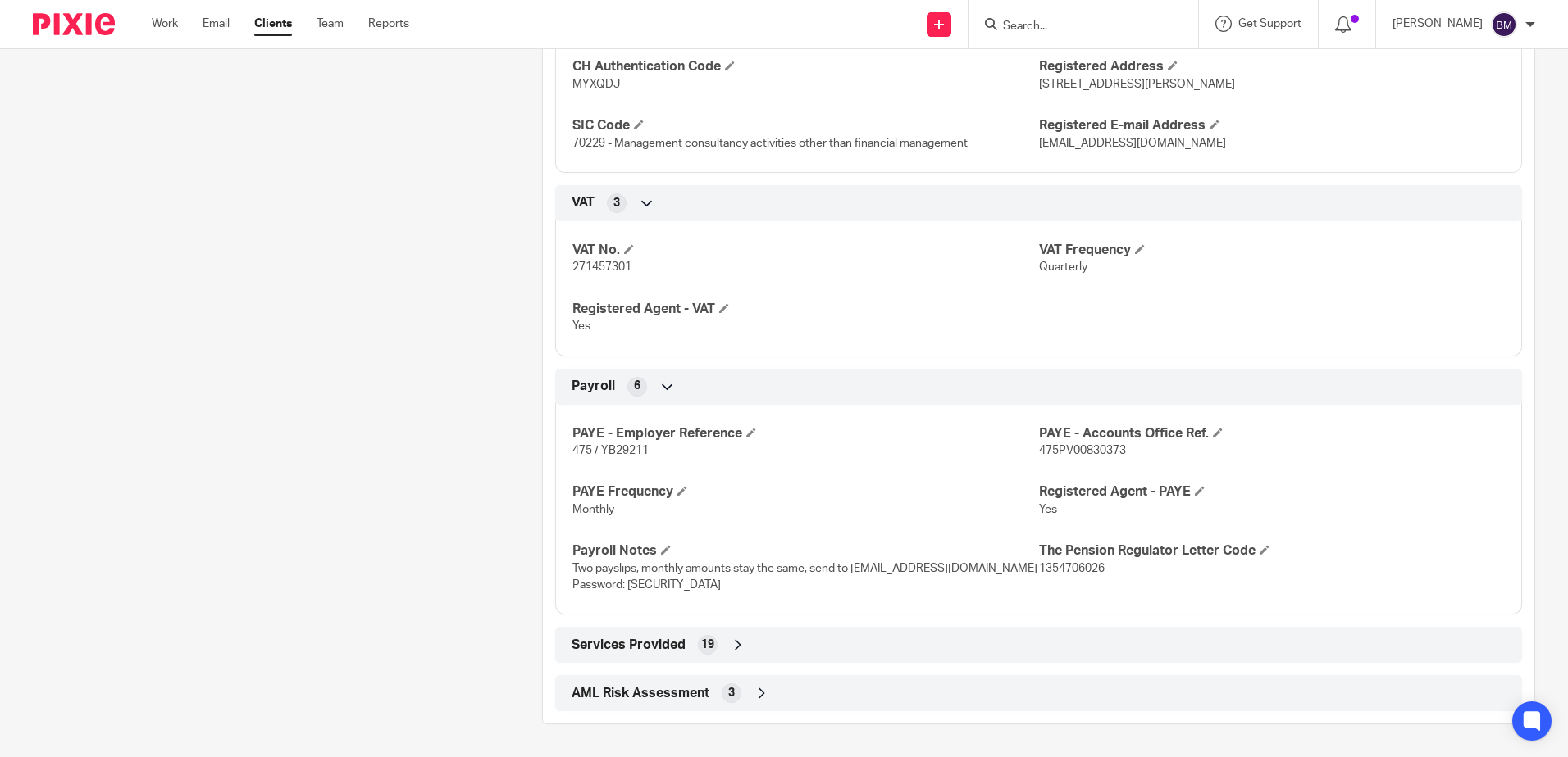
click at [1073, 21] on input "Search" at bounding box center [1075, 27] width 148 height 15
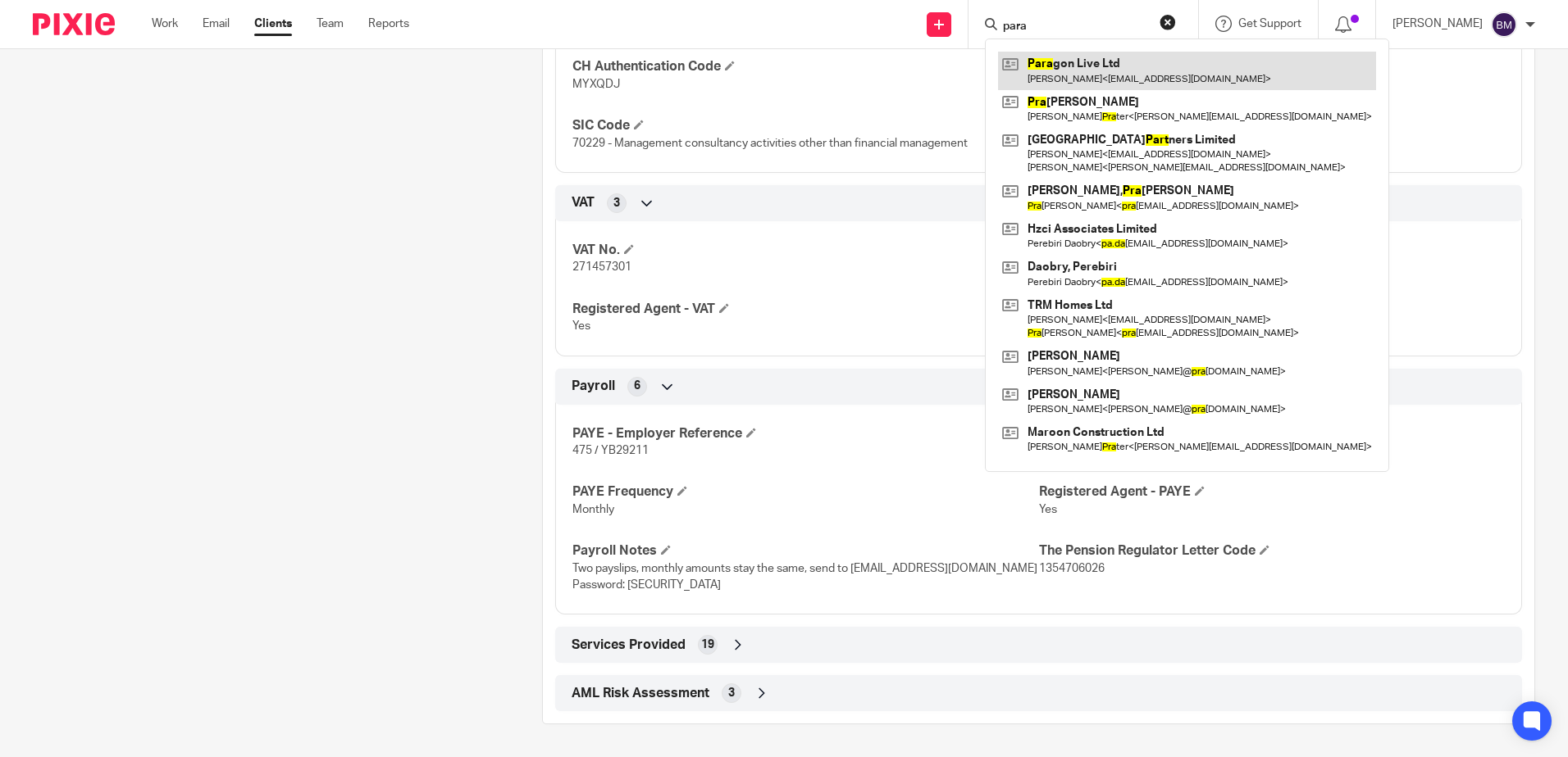
type input "para"
click at [1127, 71] on link at bounding box center [1187, 70] width 378 height 37
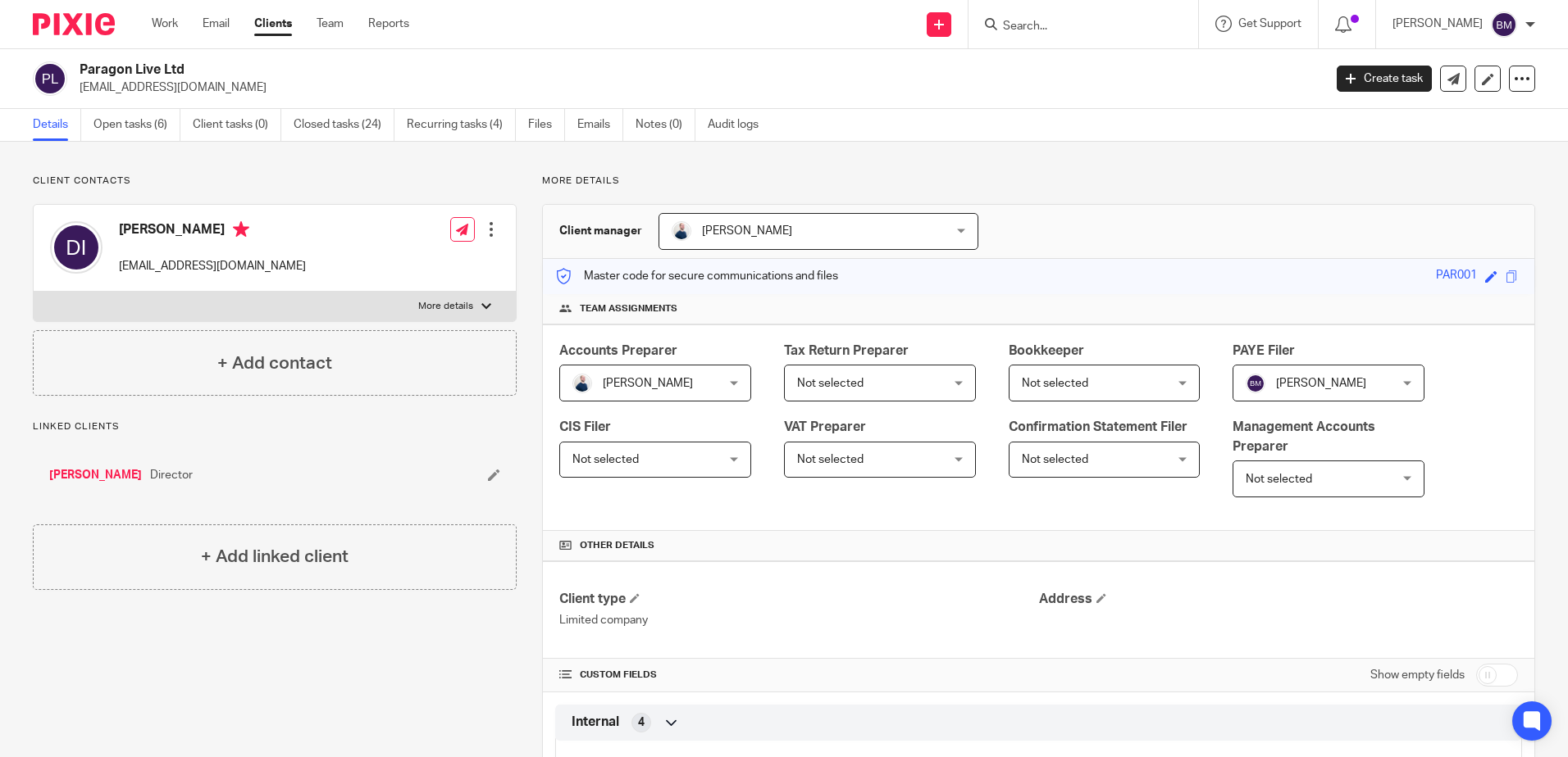
drag, startPoint x: 185, startPoint y: 70, endPoint x: 81, endPoint y: 68, distance: 104.0
click at [81, 68] on h2 "Paragon Live Ltd" at bounding box center [572, 70] width 986 height 17
copy h2 "Paragon Live Ltd"
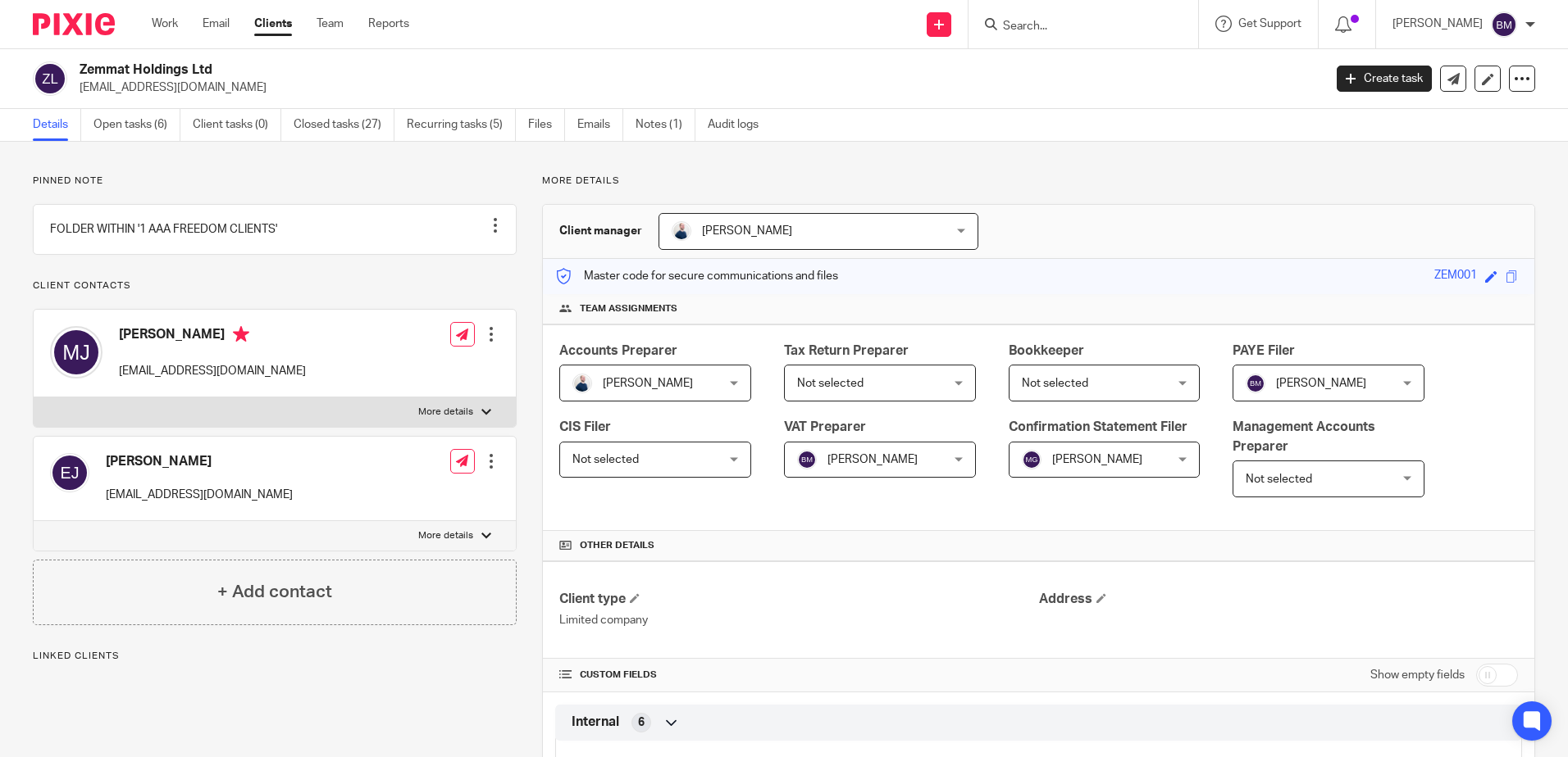
drag, startPoint x: 217, startPoint y: 67, endPoint x: 79, endPoint y: 70, distance: 138.0
click at [79, 70] on h2 "Zemmat Holdings Ltd" at bounding box center [572, 70] width 986 height 17
copy h2 "Zemmat Holdings Ltd"
click at [50, 26] on img at bounding box center [74, 23] width 82 height 22
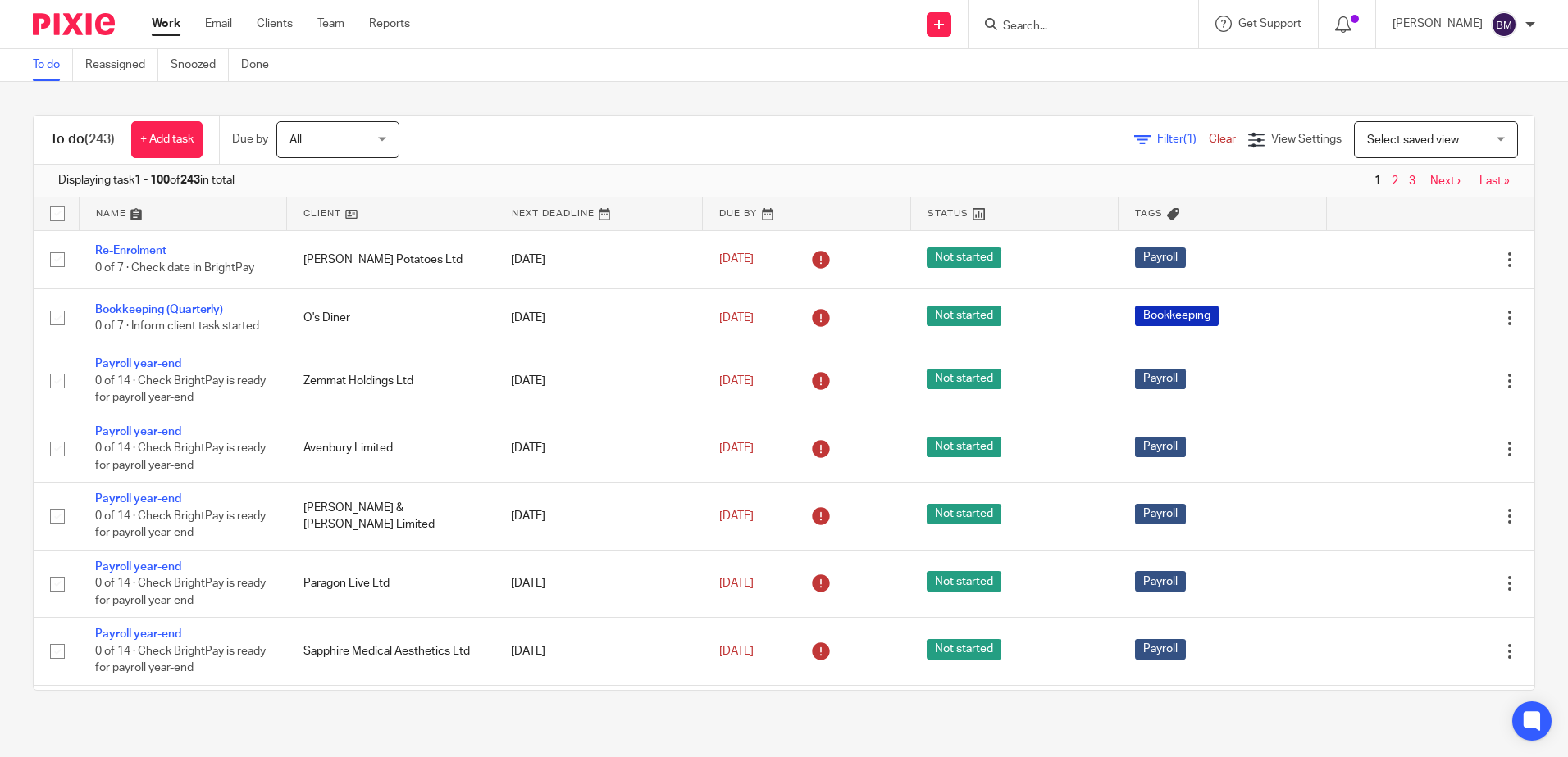
click at [1157, 135] on span "Filter (1)" at bounding box center [1182, 139] width 51 height 11
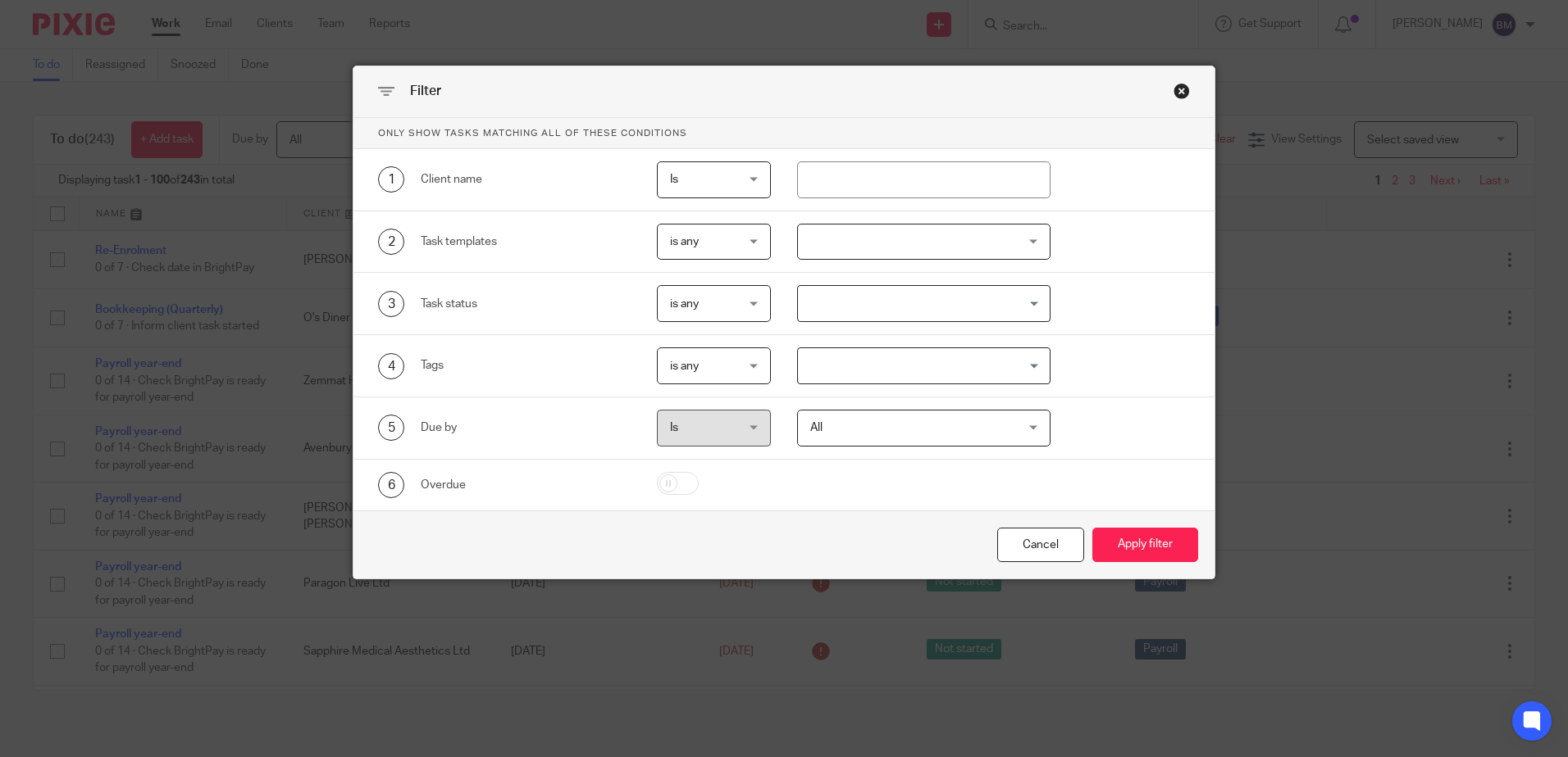
click at [898, 250] on div at bounding box center [923, 242] width 253 height 37
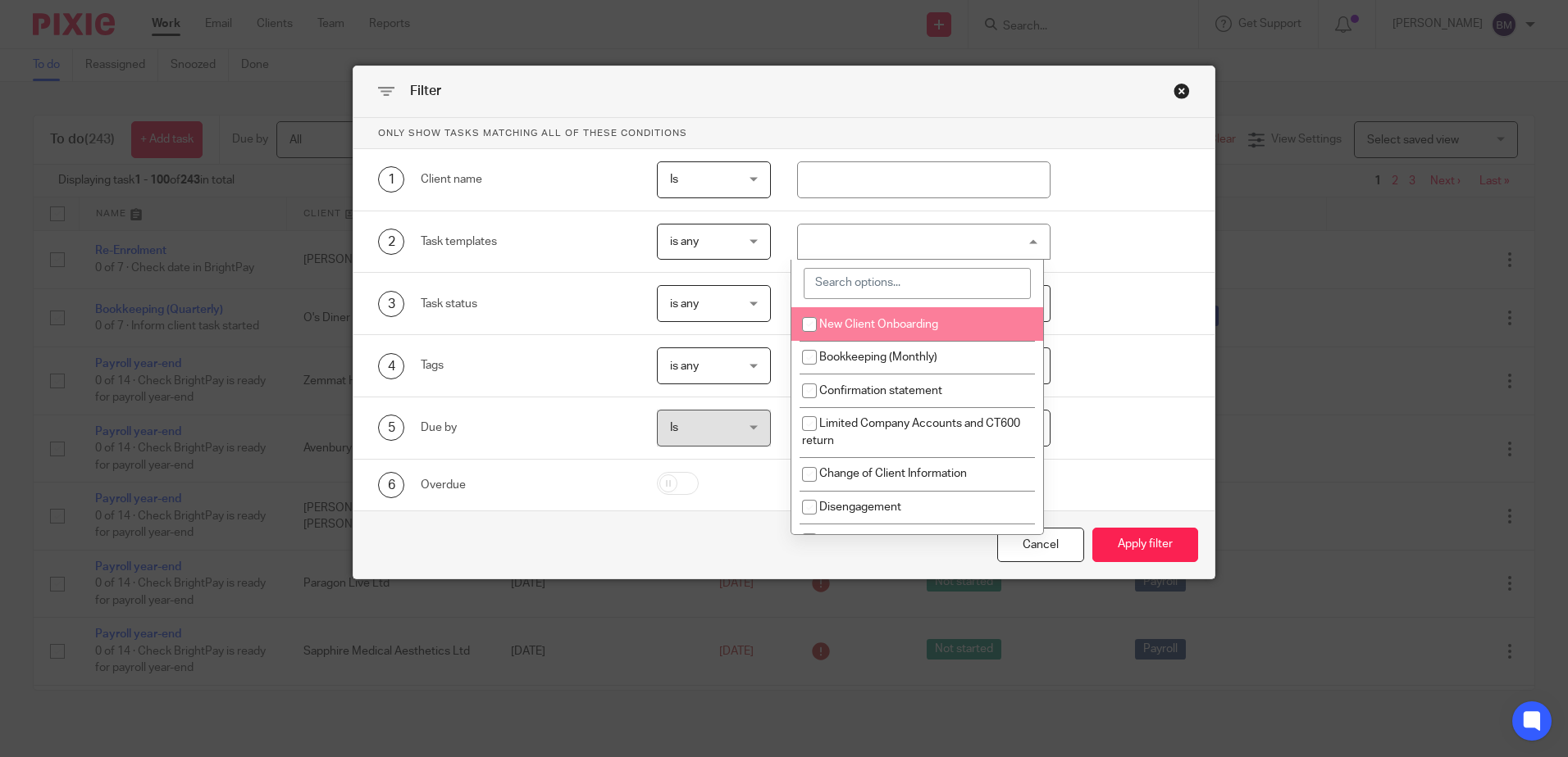
click at [889, 288] on input "search" at bounding box center [917, 284] width 227 height 31
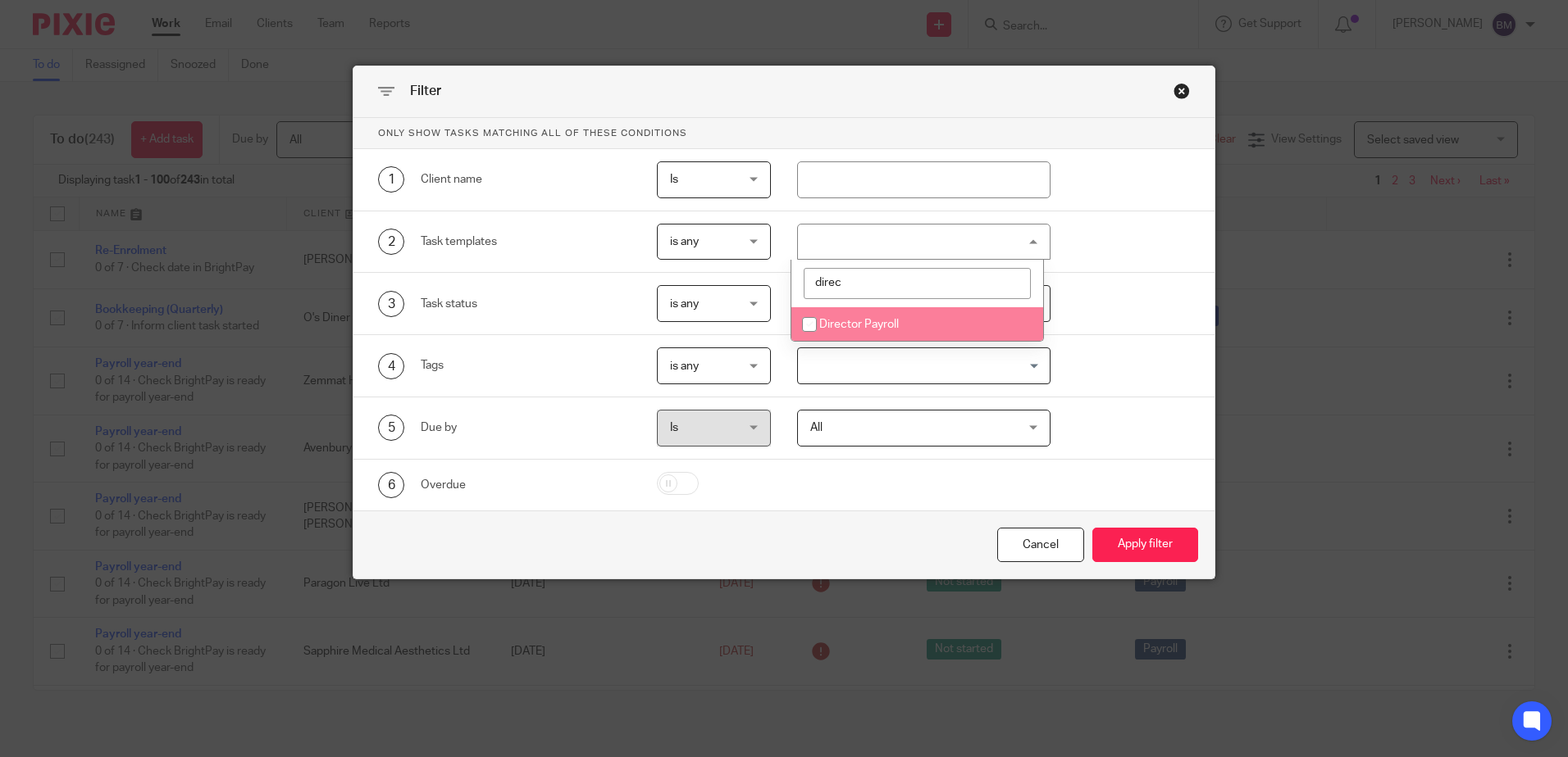
type input "direc"
click at [875, 325] on span "Director Payroll" at bounding box center [858, 324] width 79 height 11
checkbox input "true"
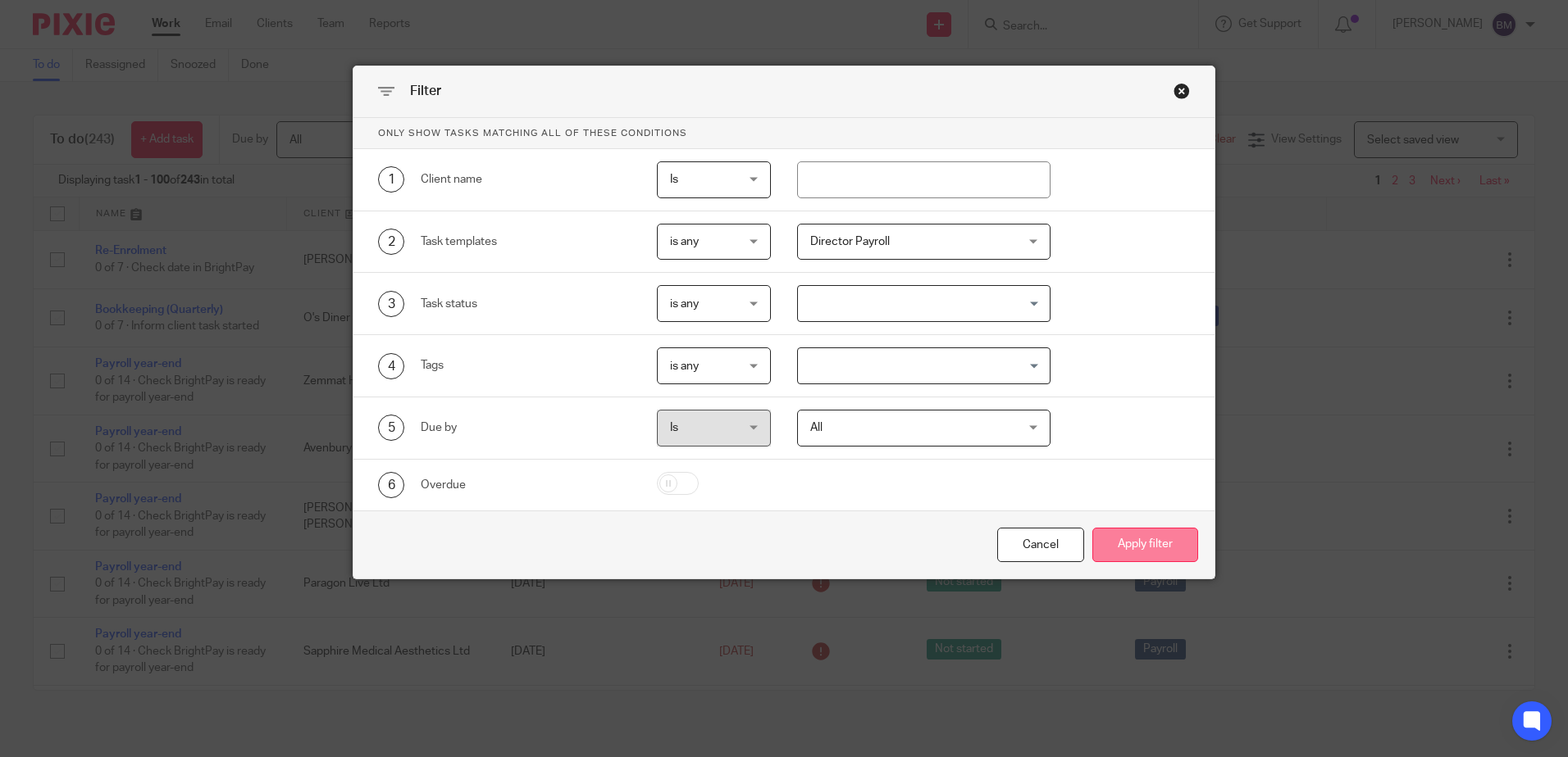
click at [1138, 548] on button "Apply filter" at bounding box center [1144, 546] width 105 height 35
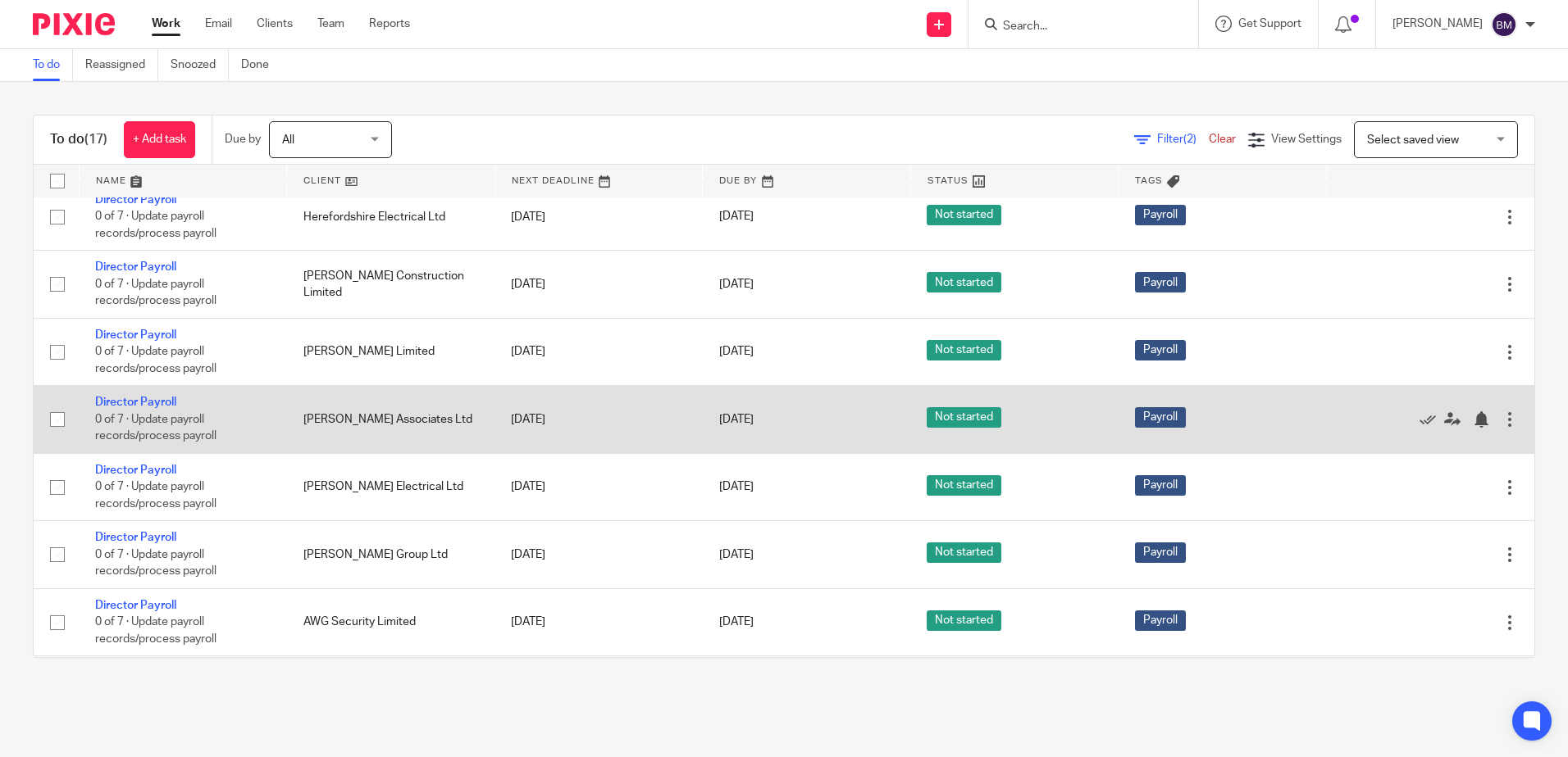
scroll to position [164, 0]
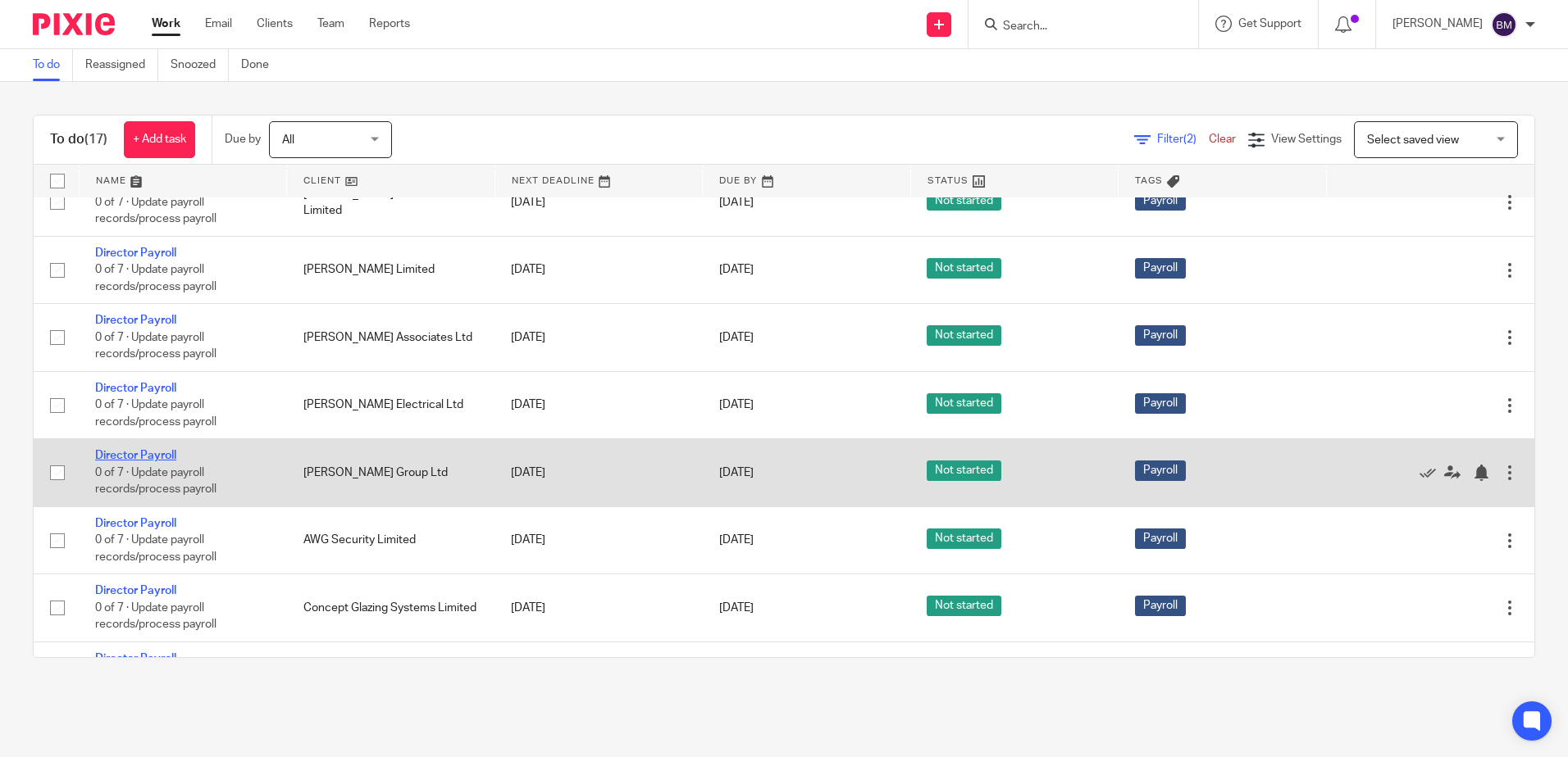
click at [121, 453] on link "Director Payroll" at bounding box center [135, 455] width 81 height 11
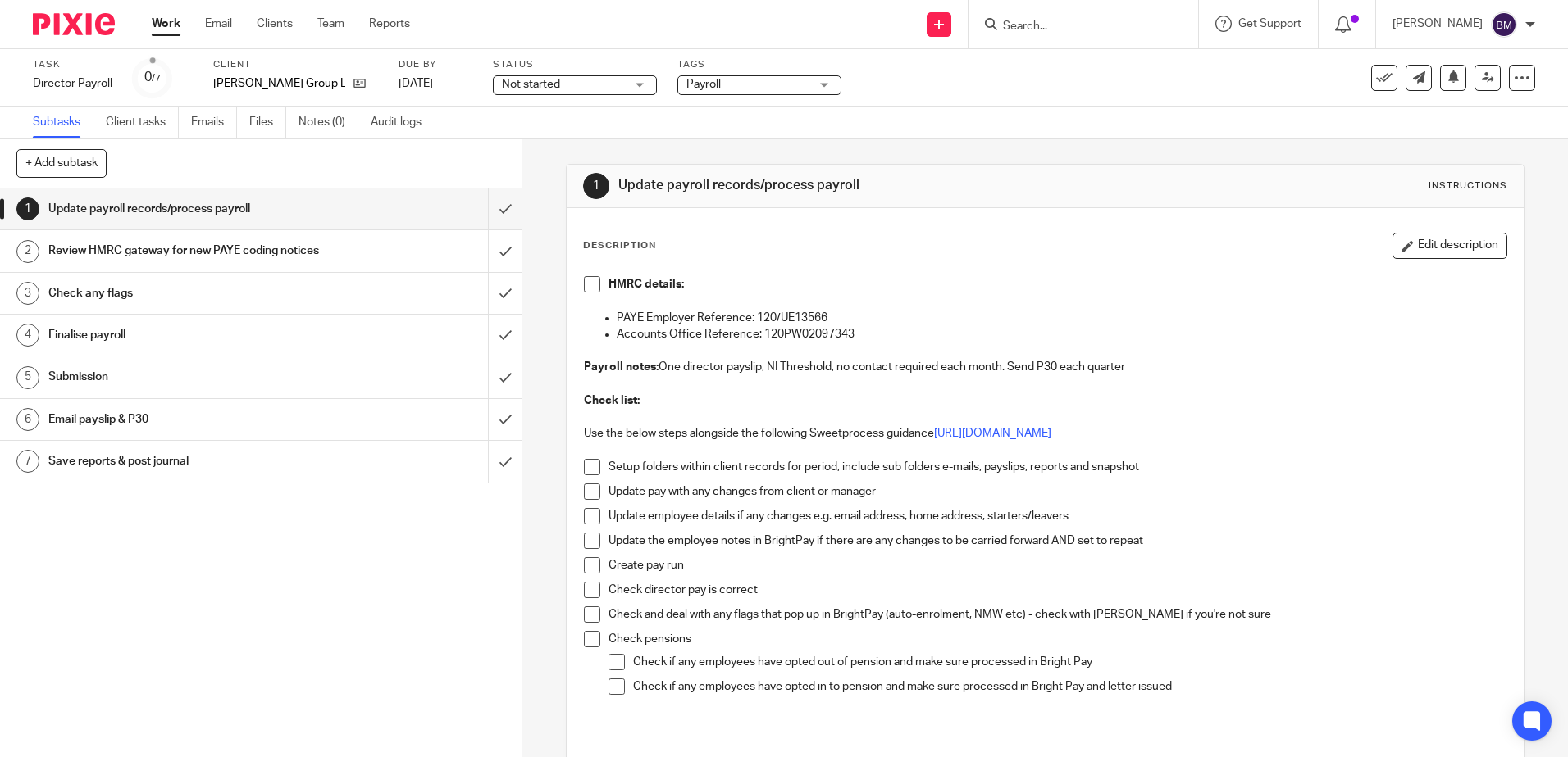
click at [1062, 26] on input "Search" at bounding box center [1075, 27] width 148 height 15
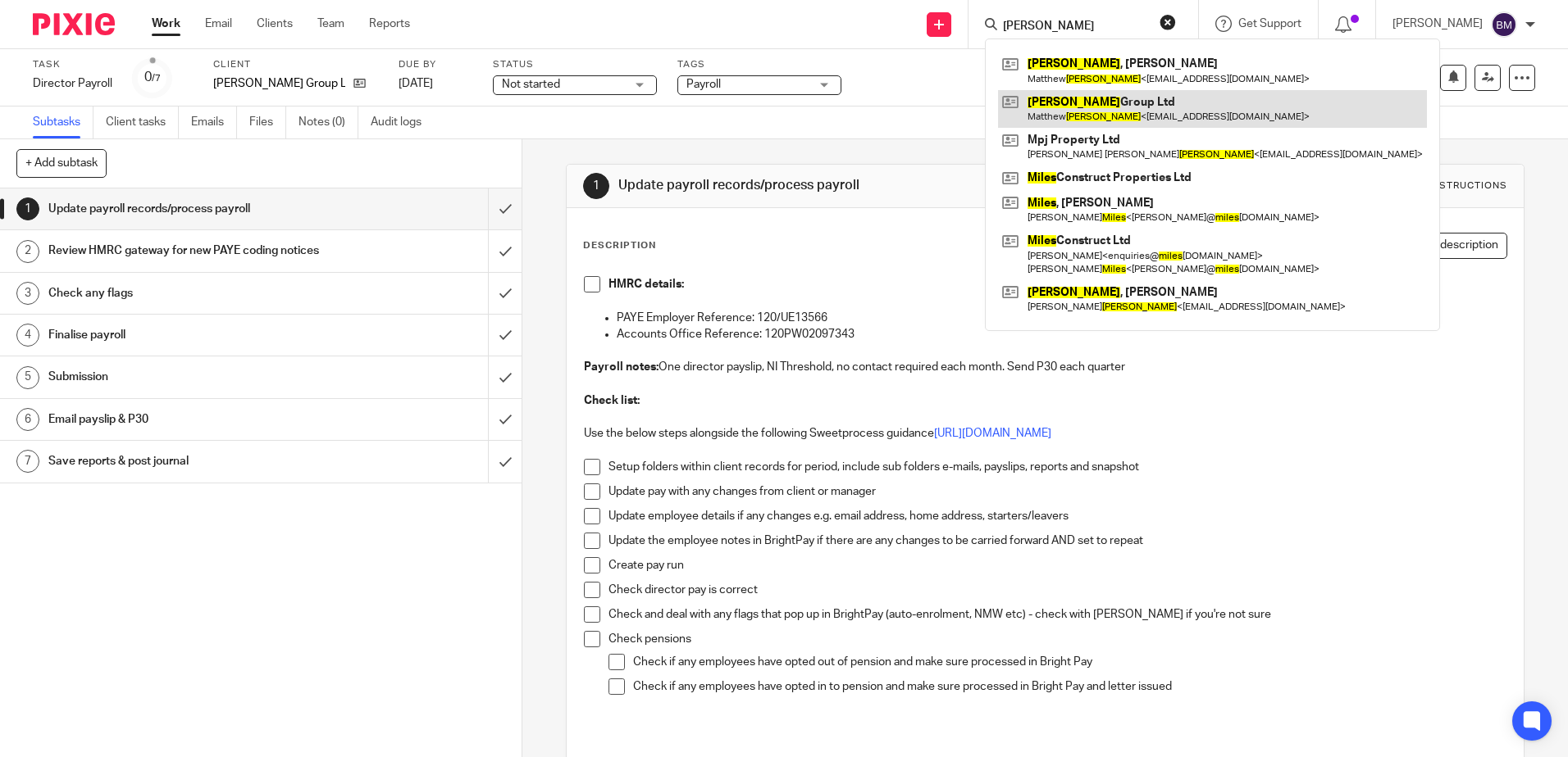
type input "[PERSON_NAME]"
click at [1185, 116] on link at bounding box center [1212, 109] width 429 height 37
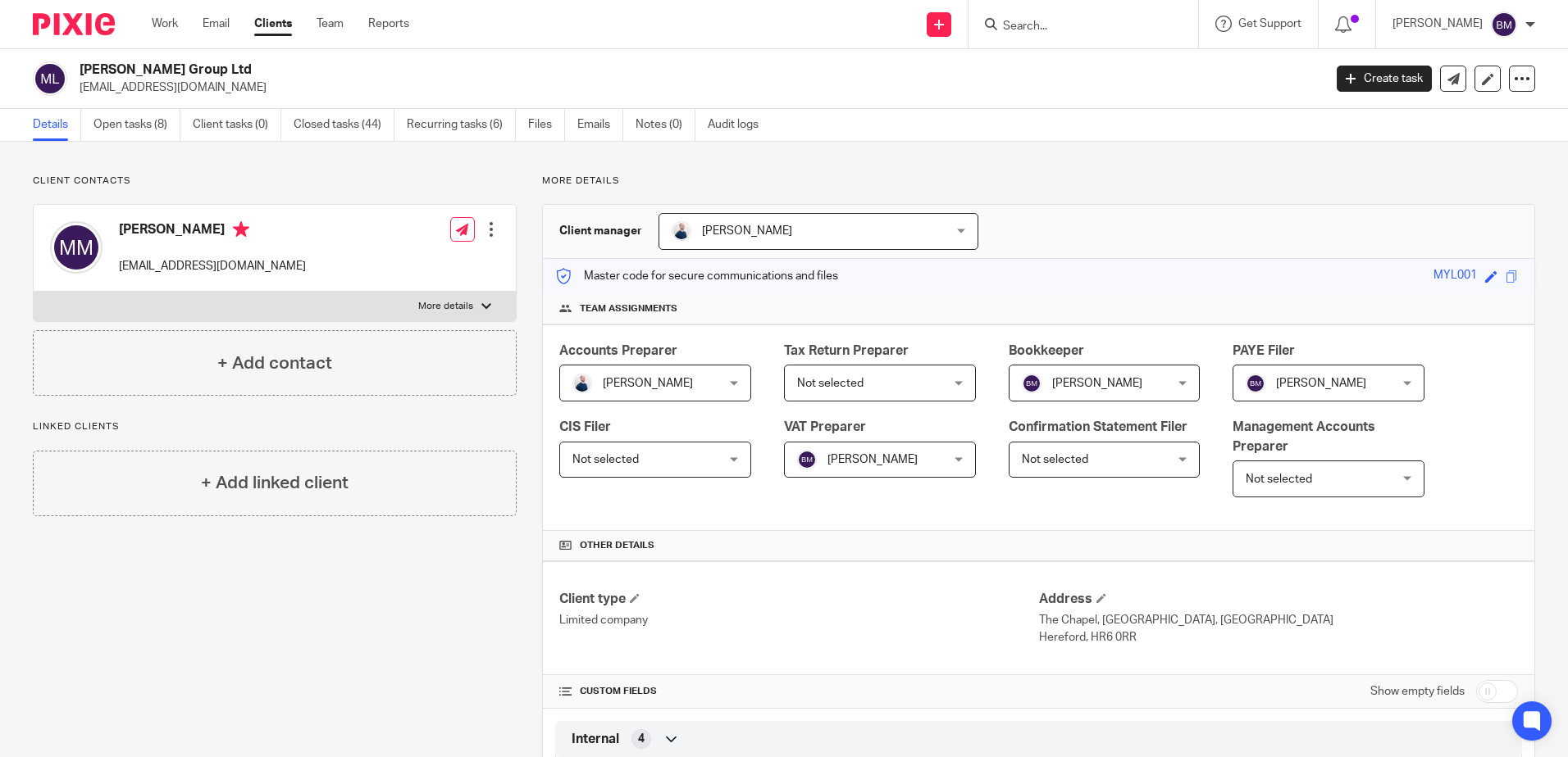
drag, startPoint x: 173, startPoint y: 70, endPoint x: 102, endPoint y: 67, distance: 71.1
click at [102, 68] on h2 "[PERSON_NAME] Group Ltd" at bounding box center [572, 70] width 986 height 17
drag, startPoint x: 102, startPoint y: 67, endPoint x: 90, endPoint y: 66, distance: 12.0
click at [87, 66] on h2 "[PERSON_NAME] Group Ltd" at bounding box center [572, 70] width 986 height 17
drag, startPoint x: 133, startPoint y: 65, endPoint x: 196, endPoint y: 65, distance: 63.0
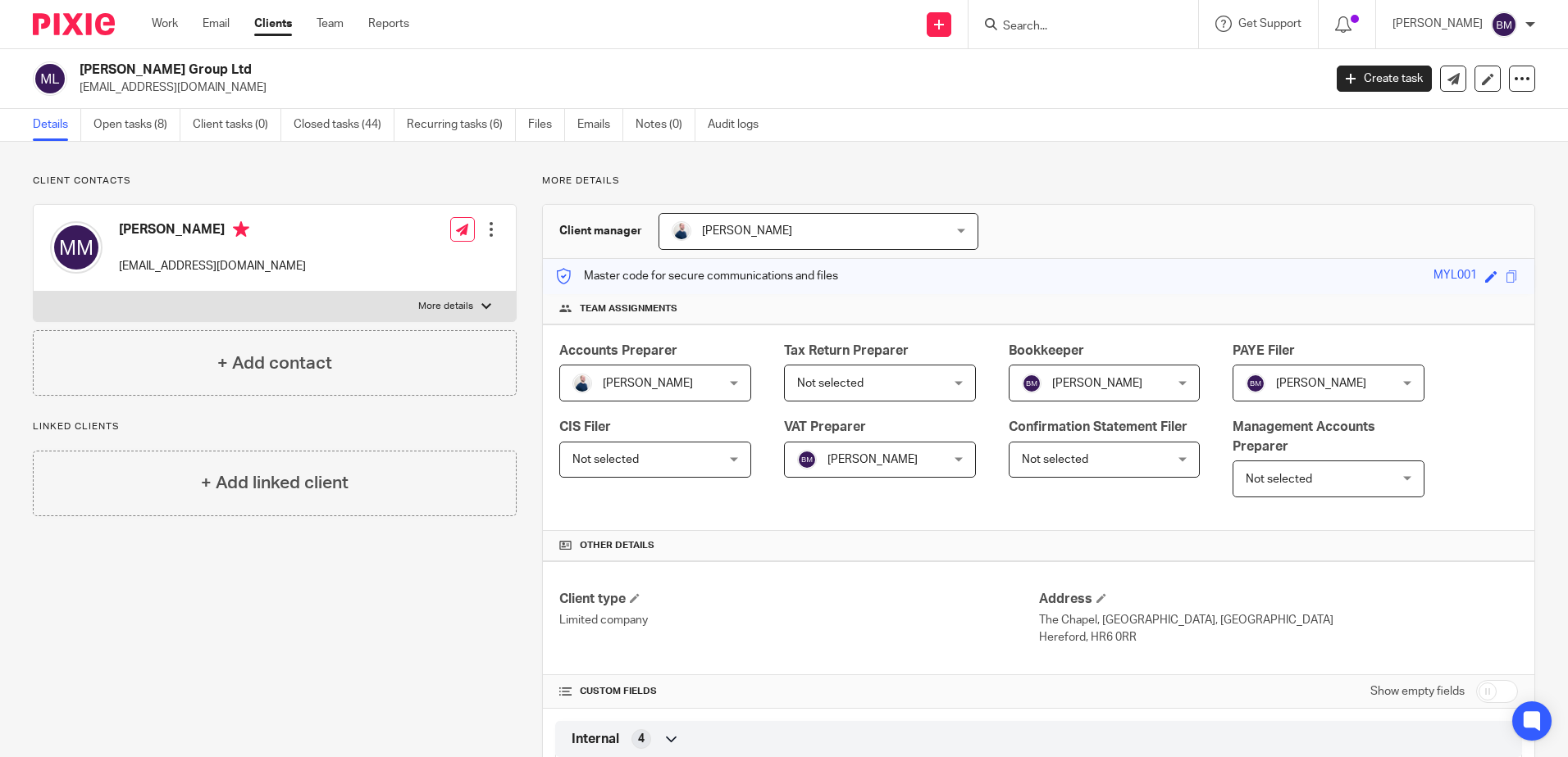
click at [196, 65] on h2 "[PERSON_NAME] Group Ltd" at bounding box center [572, 70] width 986 height 17
copy h2 "[PERSON_NAME] Group Ltd"
click at [1078, 33] on input "Search" at bounding box center [1075, 27] width 148 height 15
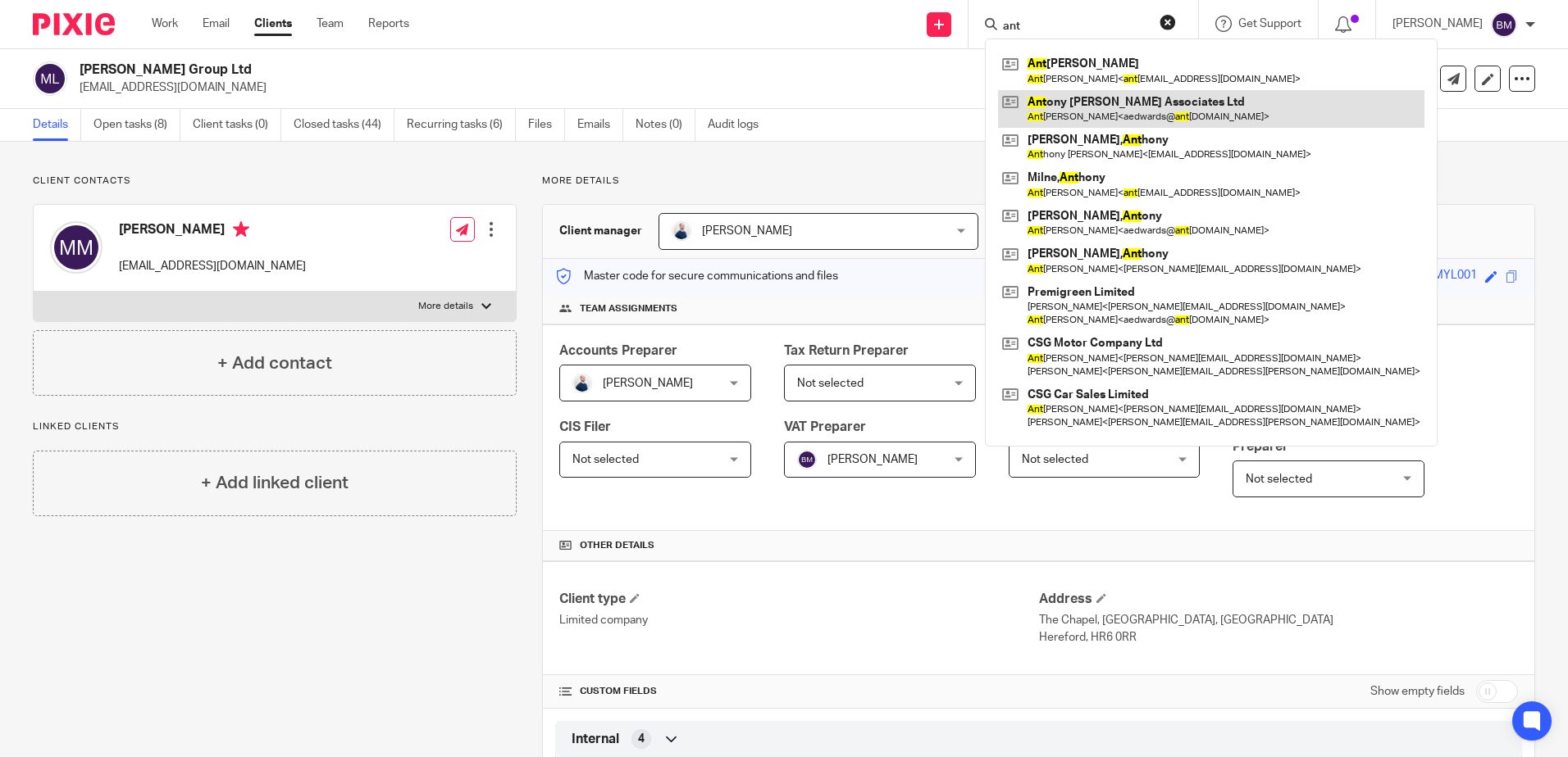
type input "ant"
click at [1175, 110] on link at bounding box center [1211, 109] width 427 height 37
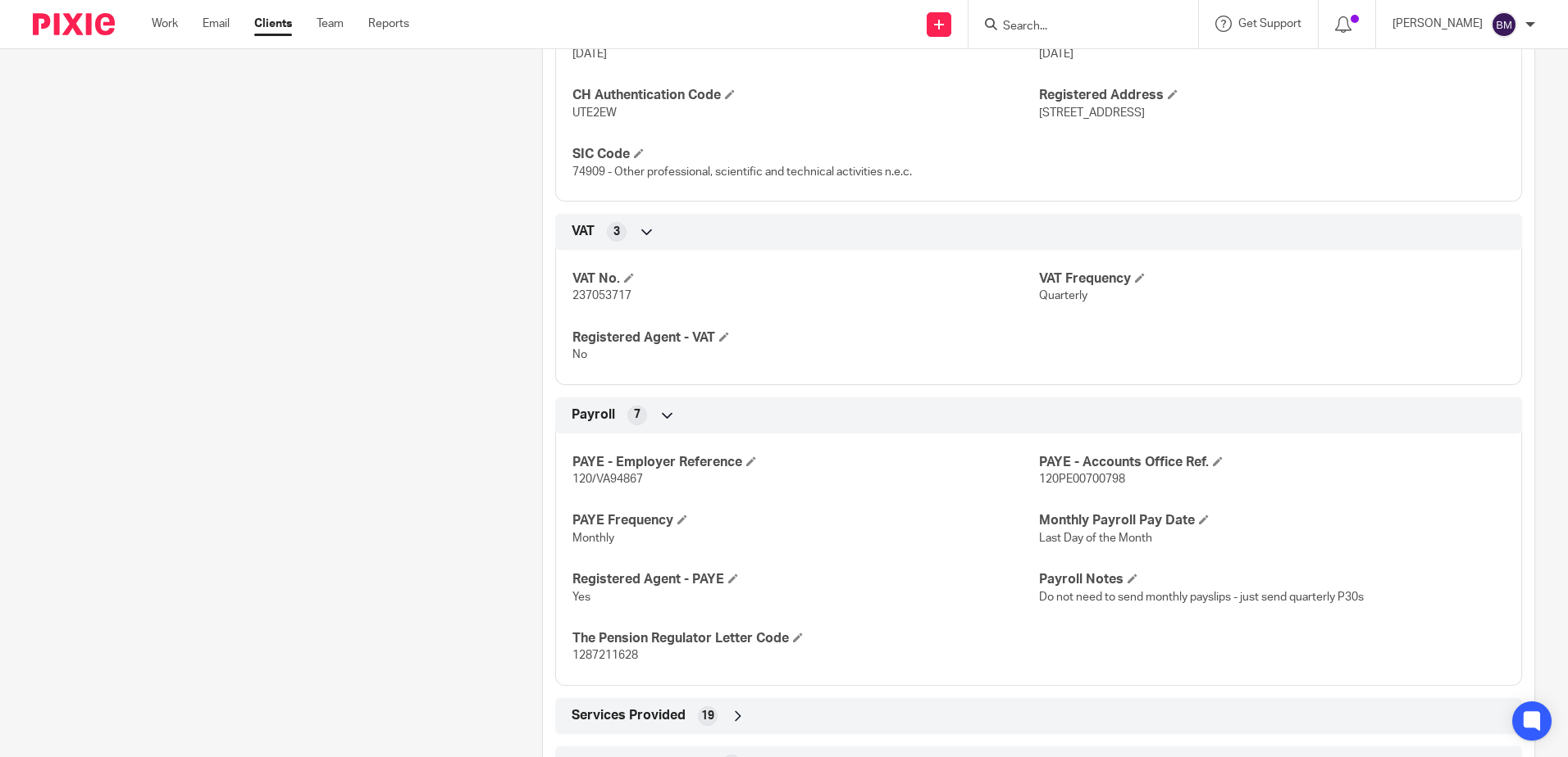
scroll to position [1413, 0]
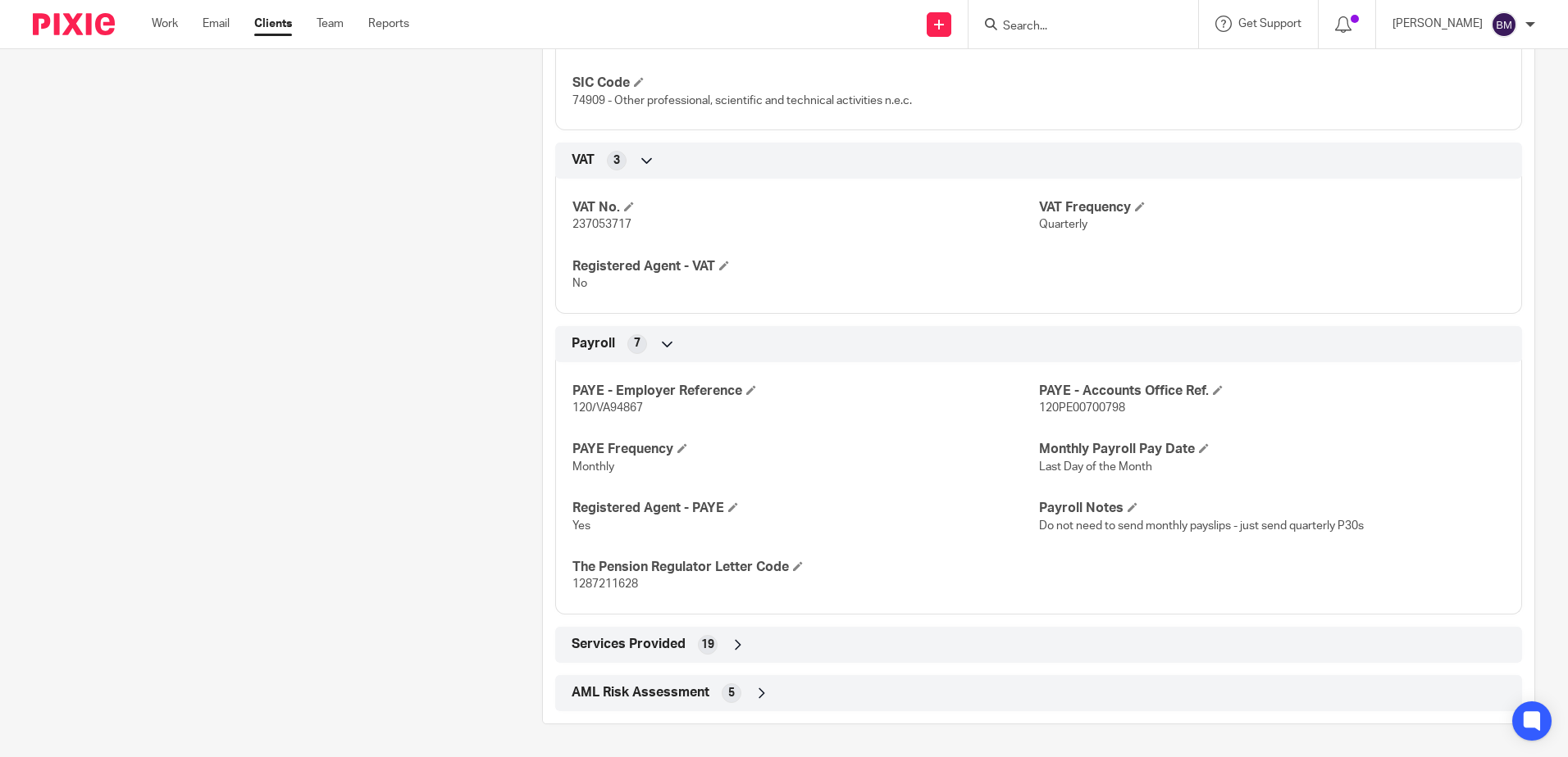
click at [1054, 29] on input "Search" at bounding box center [1075, 27] width 148 height 15
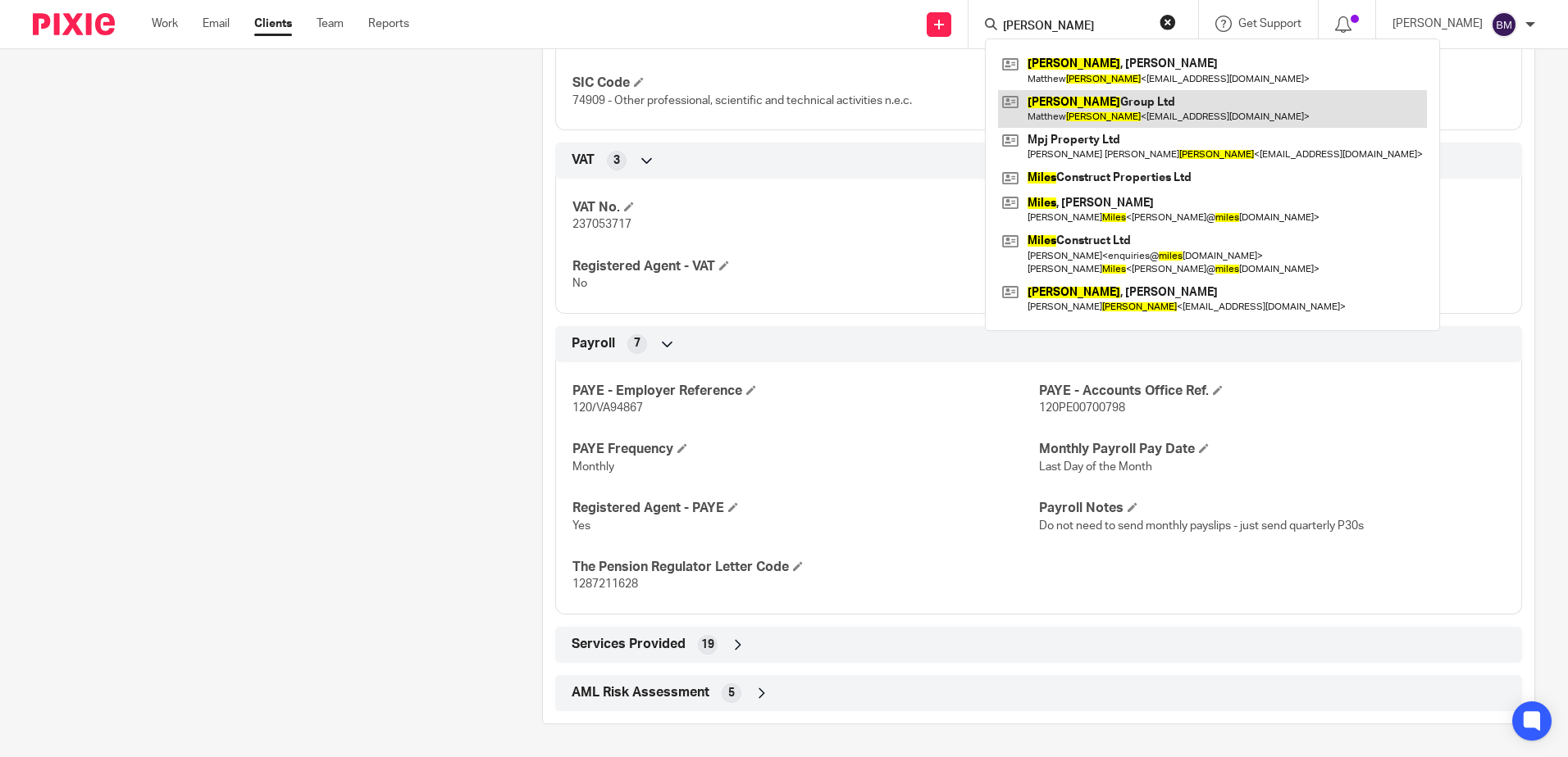
type input "myles"
click at [1140, 113] on link at bounding box center [1212, 109] width 429 height 37
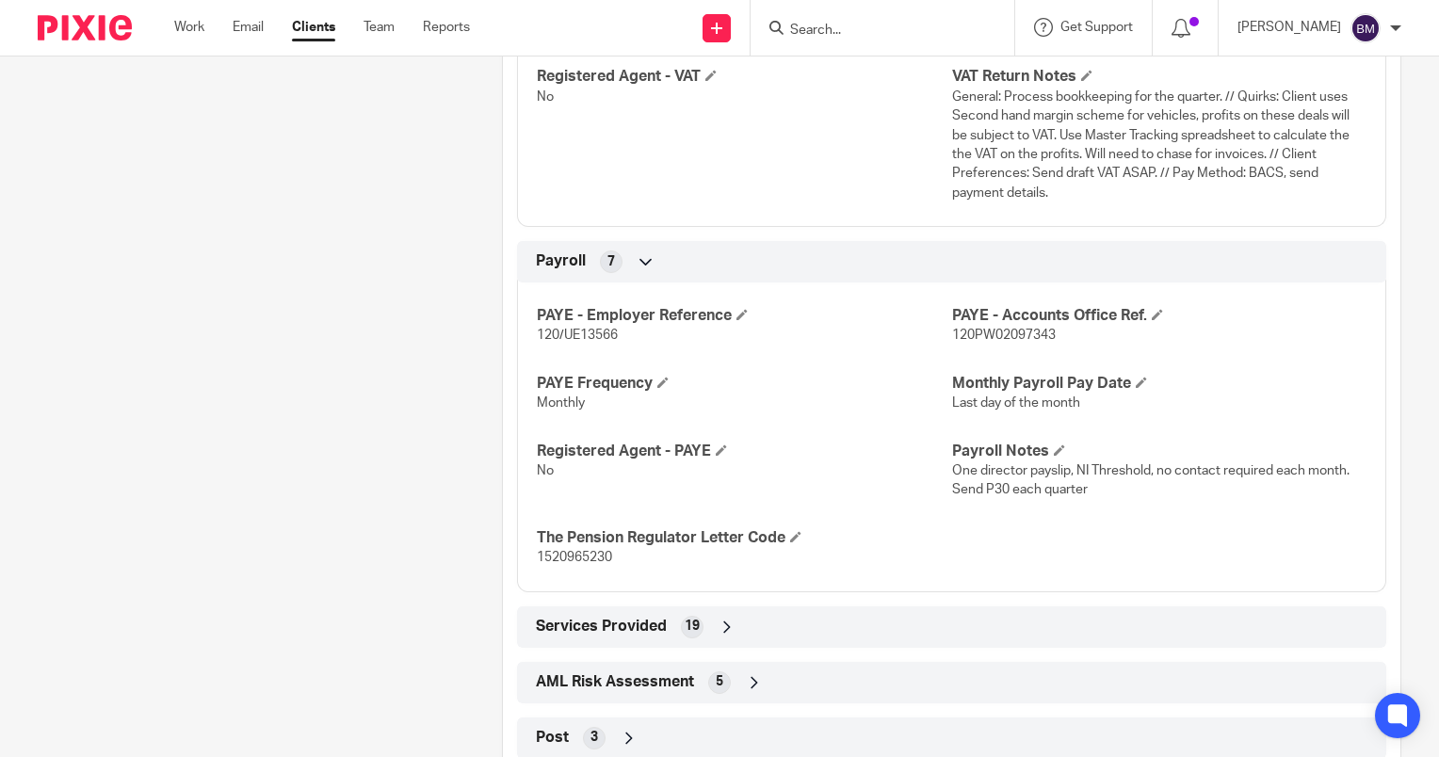
scroll to position [2354, 0]
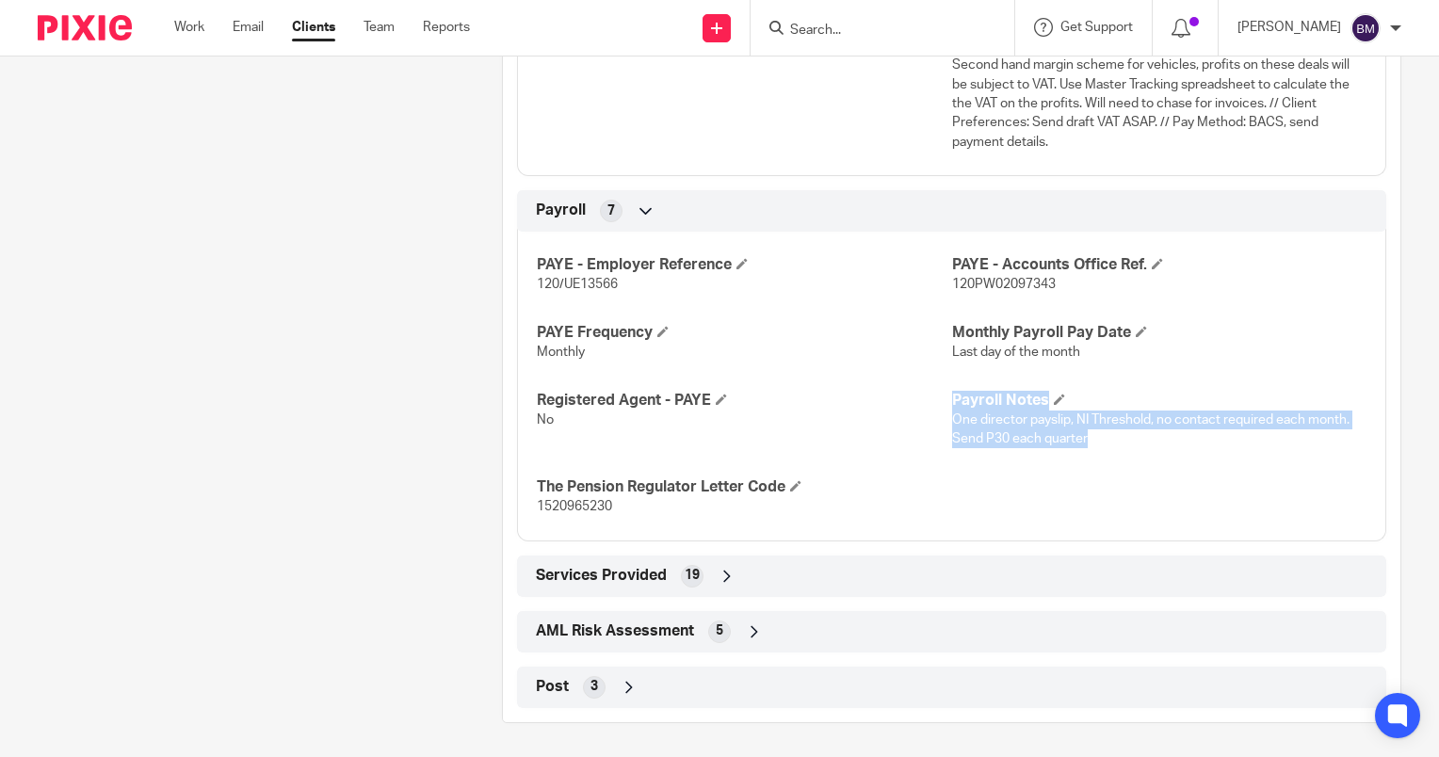
drag, startPoint x: 1081, startPoint y: 446, endPoint x: 938, endPoint y: 414, distance: 146.7
click at [938, 414] on div "PAYE - Employer Reference 120/UE13566 PAYE - Accounts Office Ref. 120PW02097343…" at bounding box center [951, 380] width 869 height 324
drag, startPoint x: 938, startPoint y: 414, endPoint x: 973, endPoint y: 442, distance: 44.3
click at [963, 442] on span "One director payslip, NI Threshold, no contact required each month. Send P30 ea…" at bounding box center [1150, 429] width 397 height 32
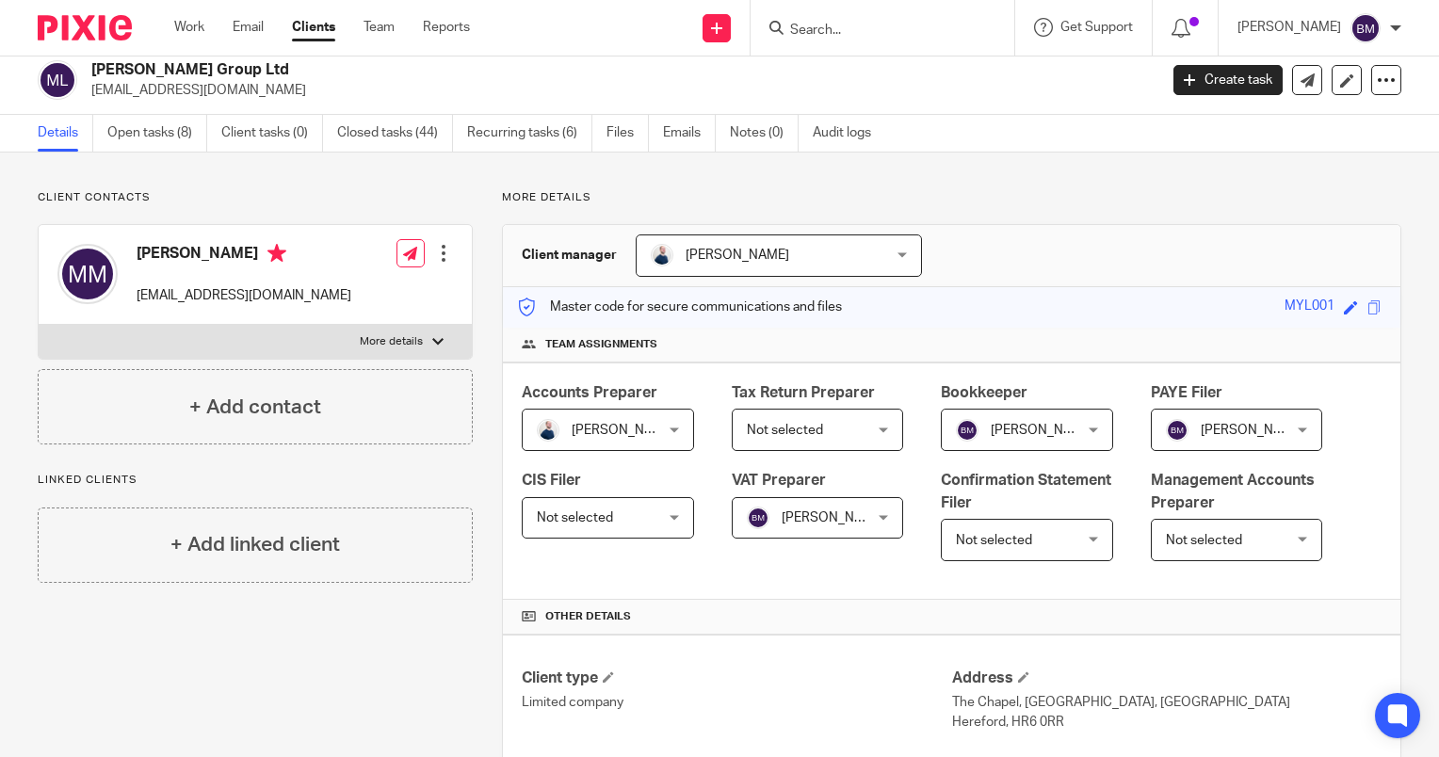
scroll to position [0, 0]
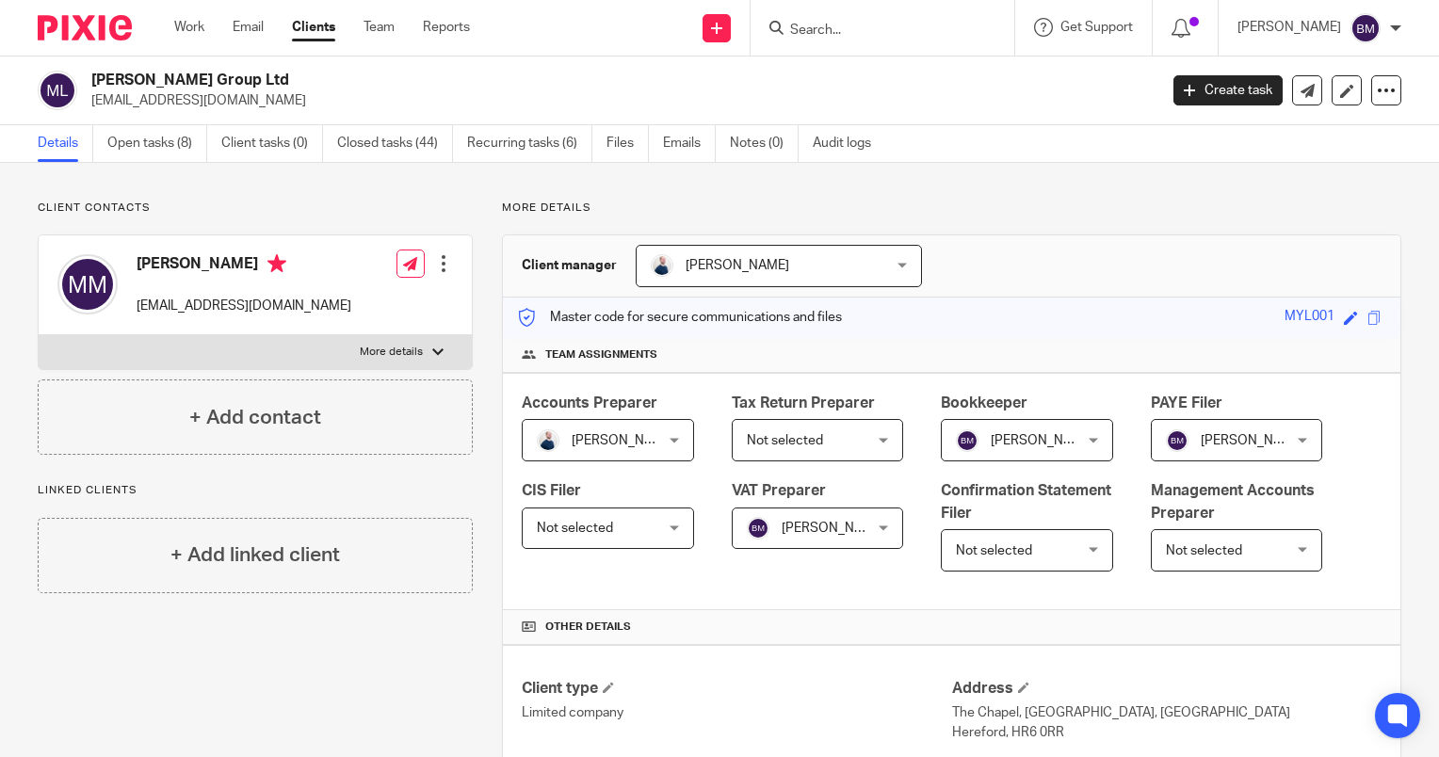
click at [864, 29] on input "Search" at bounding box center [873, 31] width 170 height 17
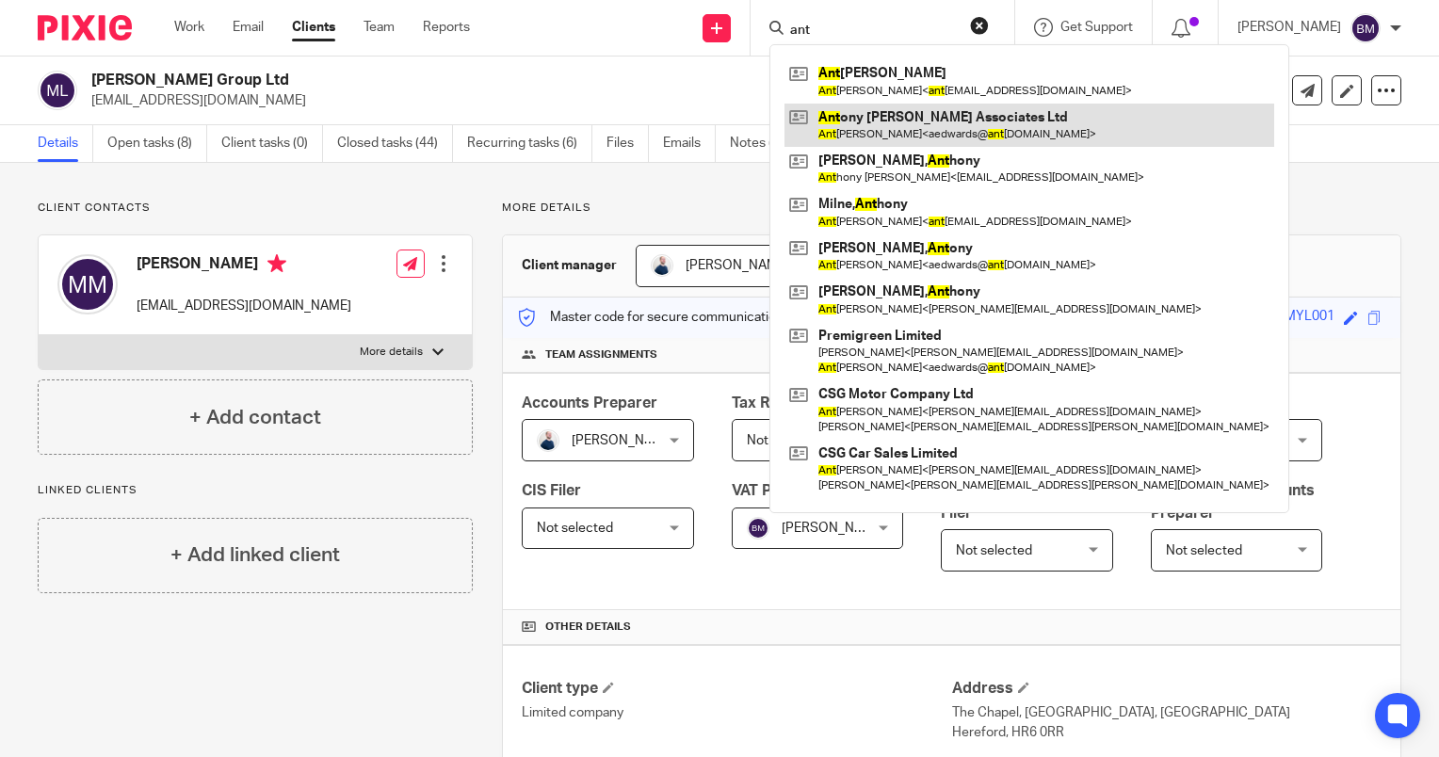
type input "ant"
click at [1016, 135] on link at bounding box center [1030, 125] width 490 height 43
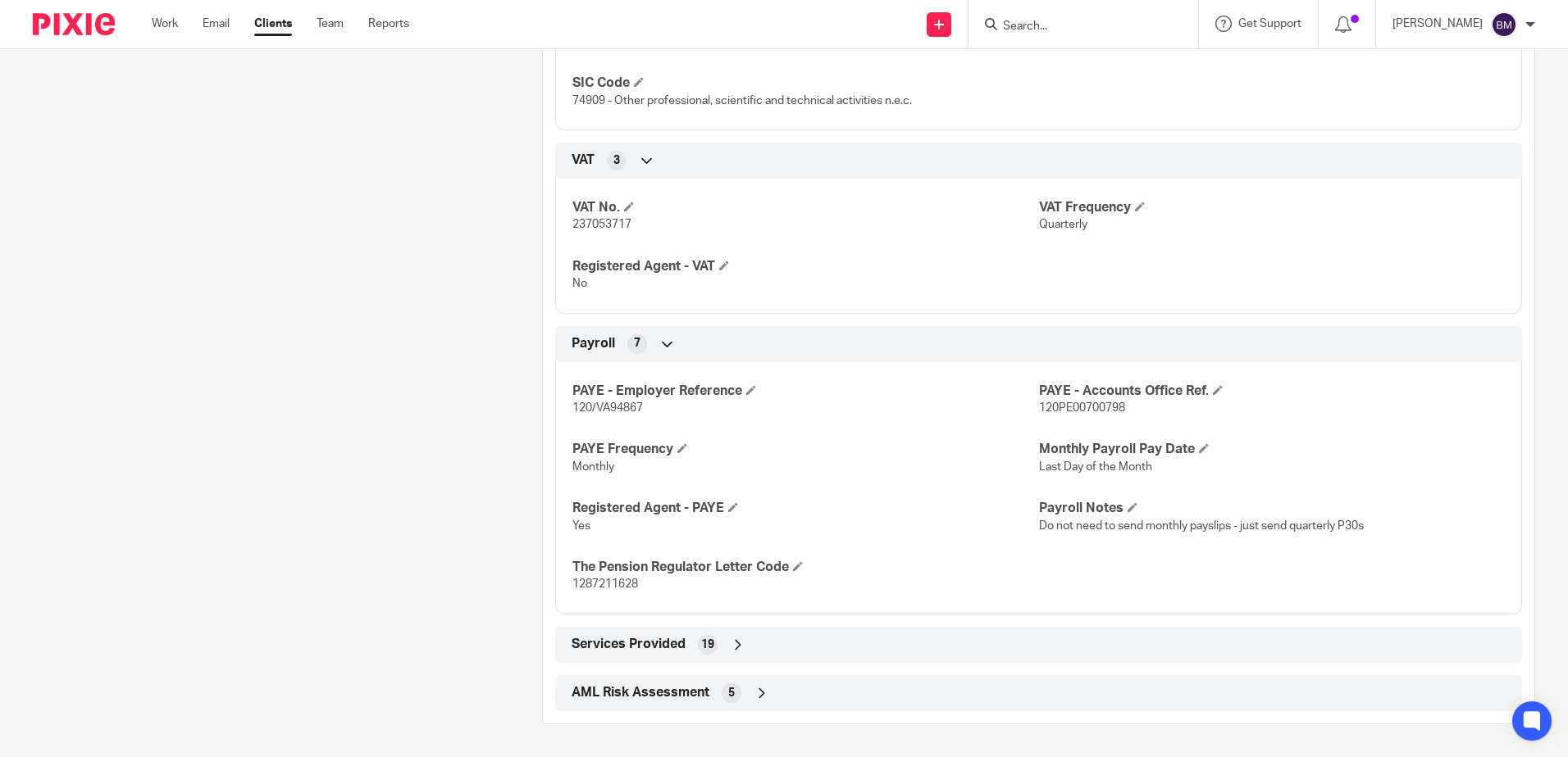
scroll to position [1413, 0]
click at [1089, 26] on input "Search" at bounding box center [1075, 27] width 148 height 15
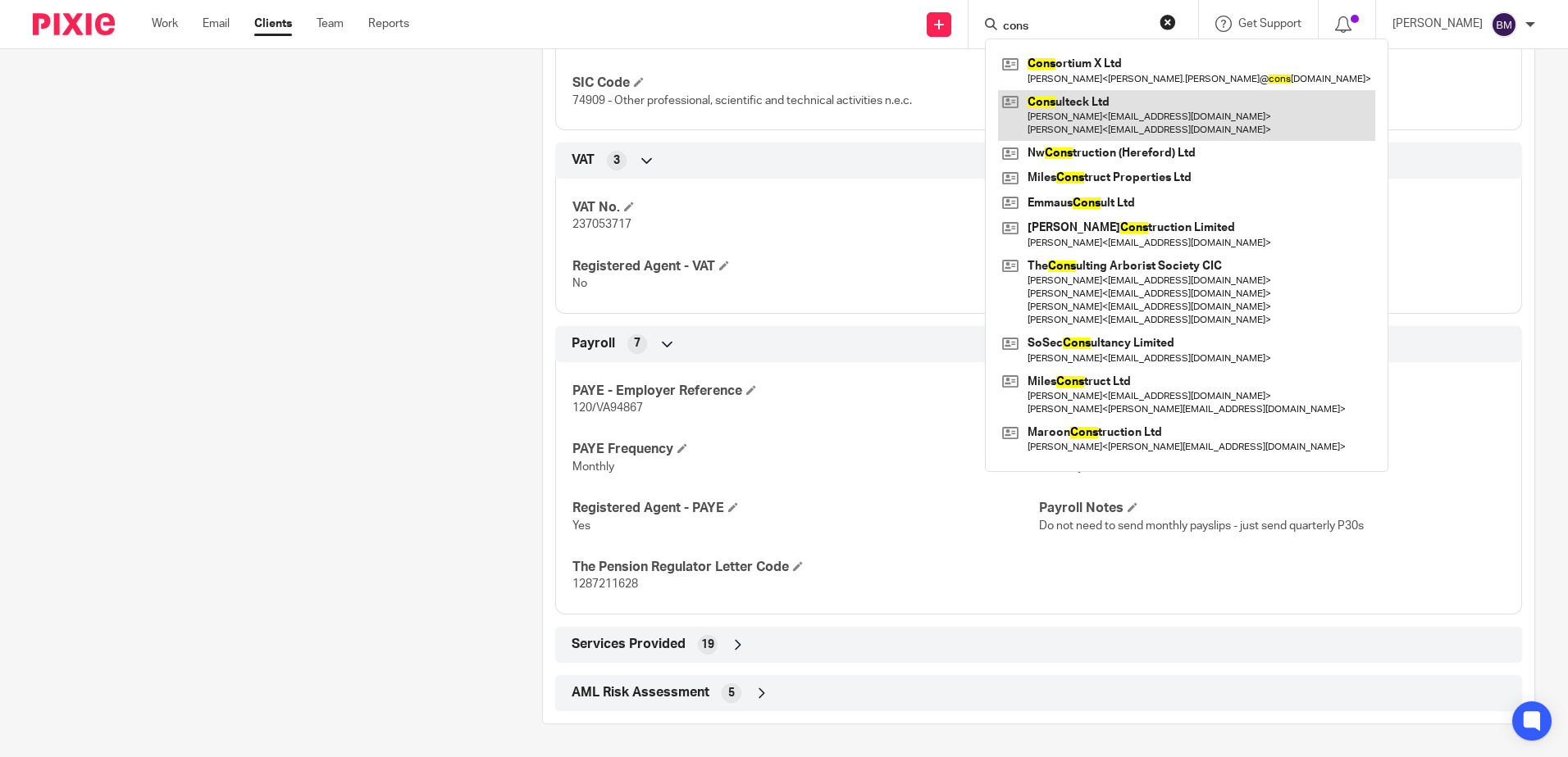
type input "cons"
click at [1134, 123] on link at bounding box center [1186, 116] width 377 height 50
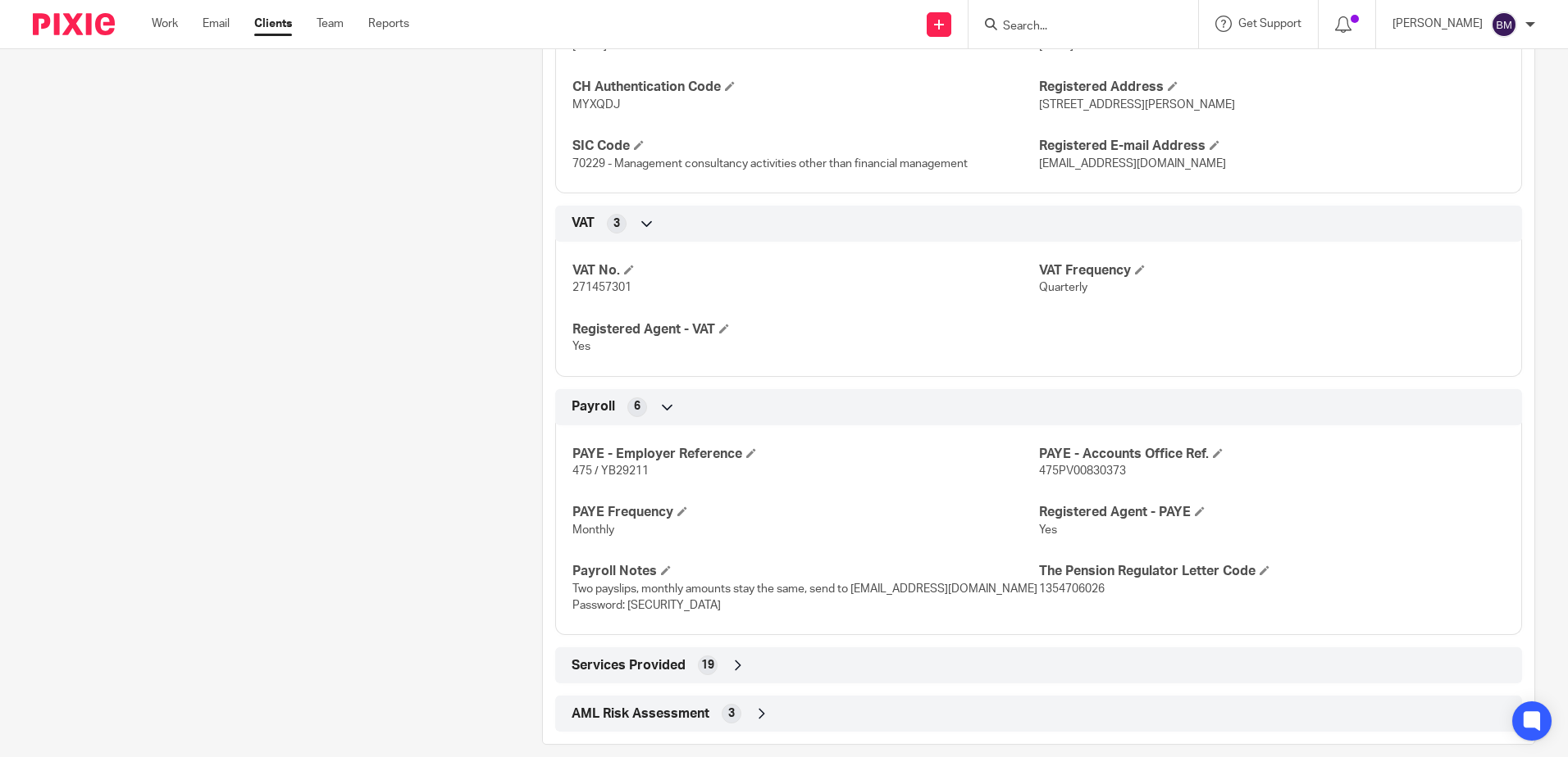
scroll to position [1370, 0]
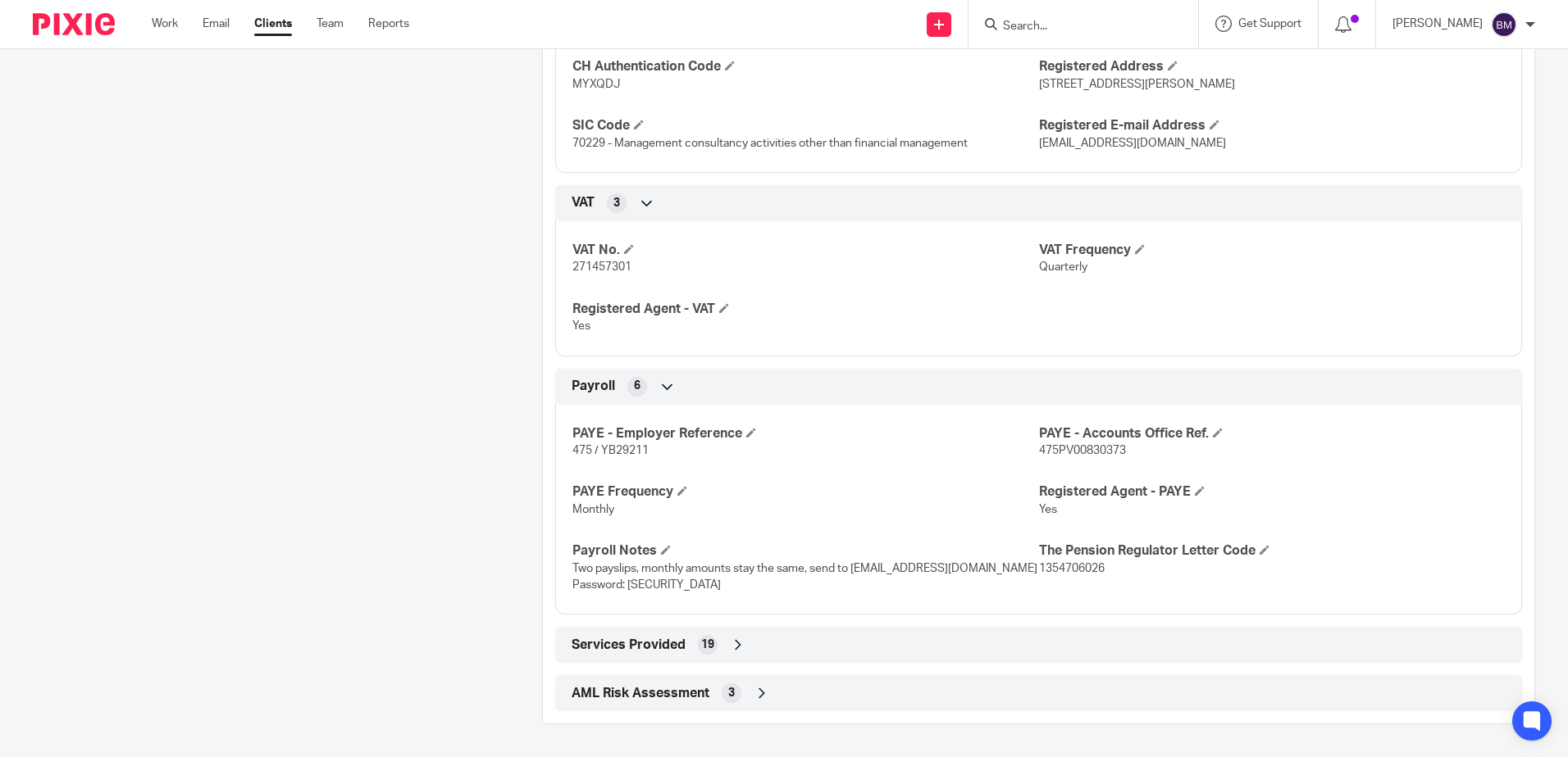
click at [1064, 27] on input "Search" at bounding box center [1075, 27] width 148 height 15
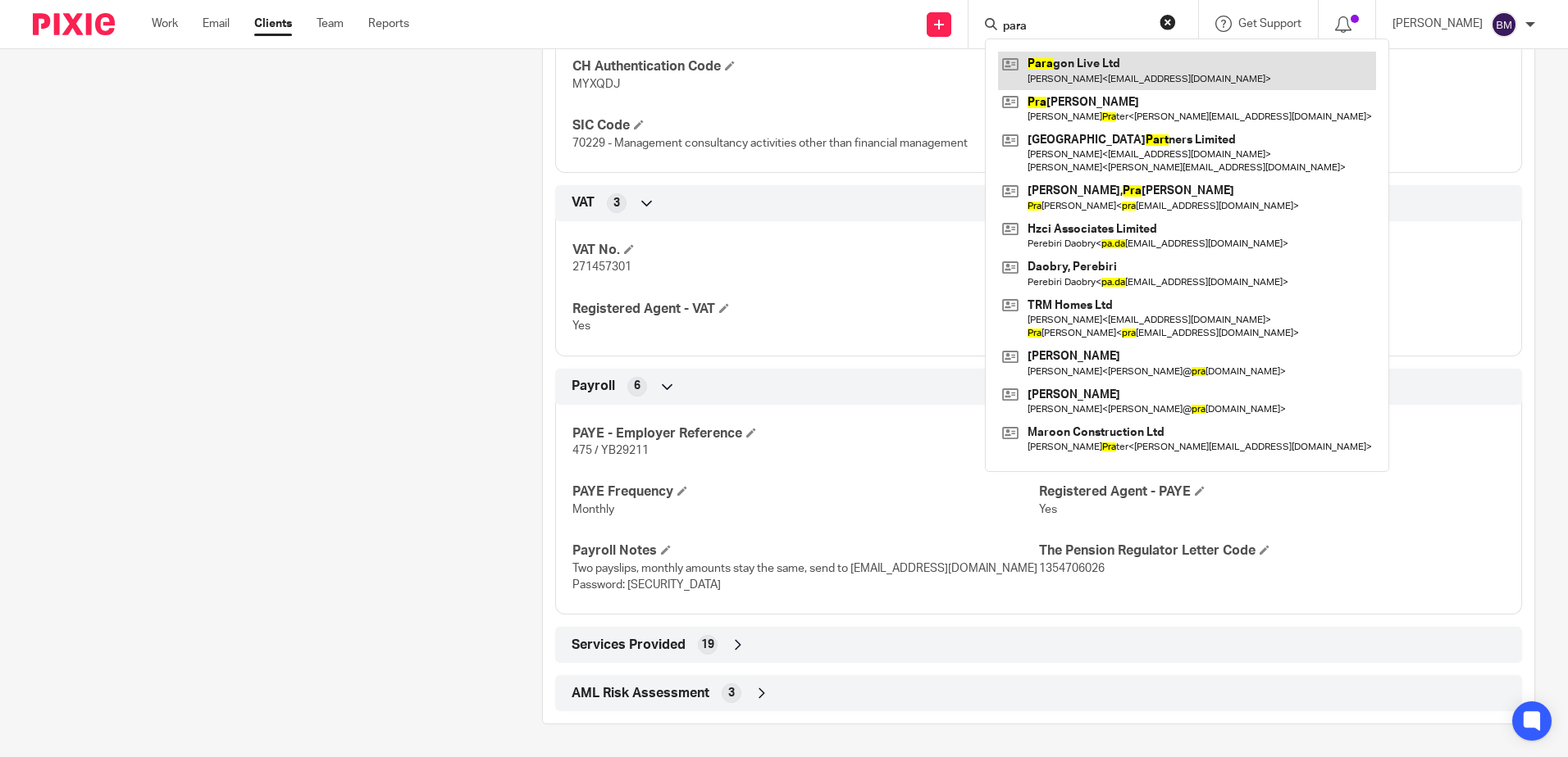
type input "para"
click at [1060, 65] on link at bounding box center [1187, 70] width 378 height 37
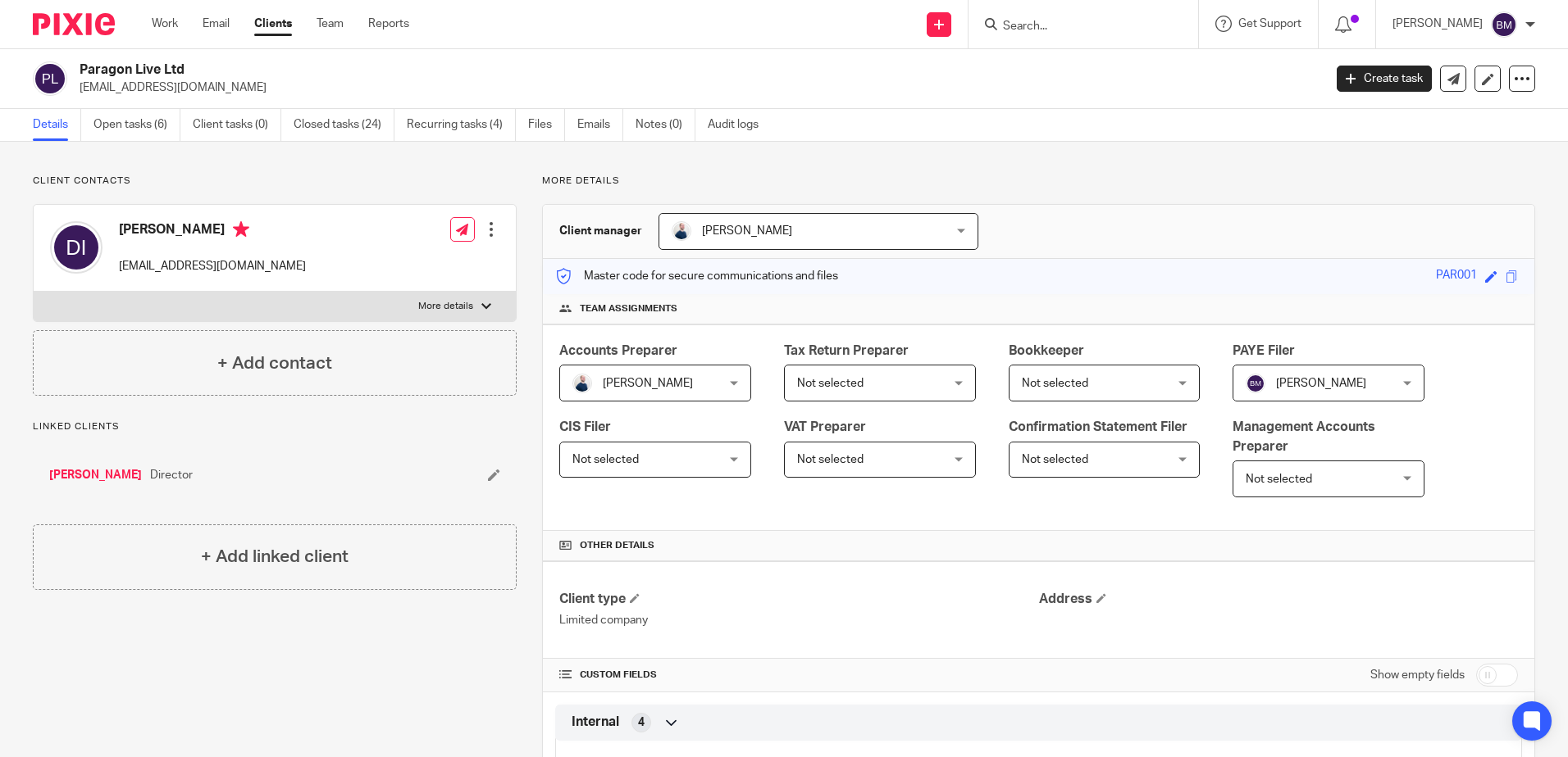
click at [1080, 21] on input "Search" at bounding box center [1075, 27] width 148 height 15
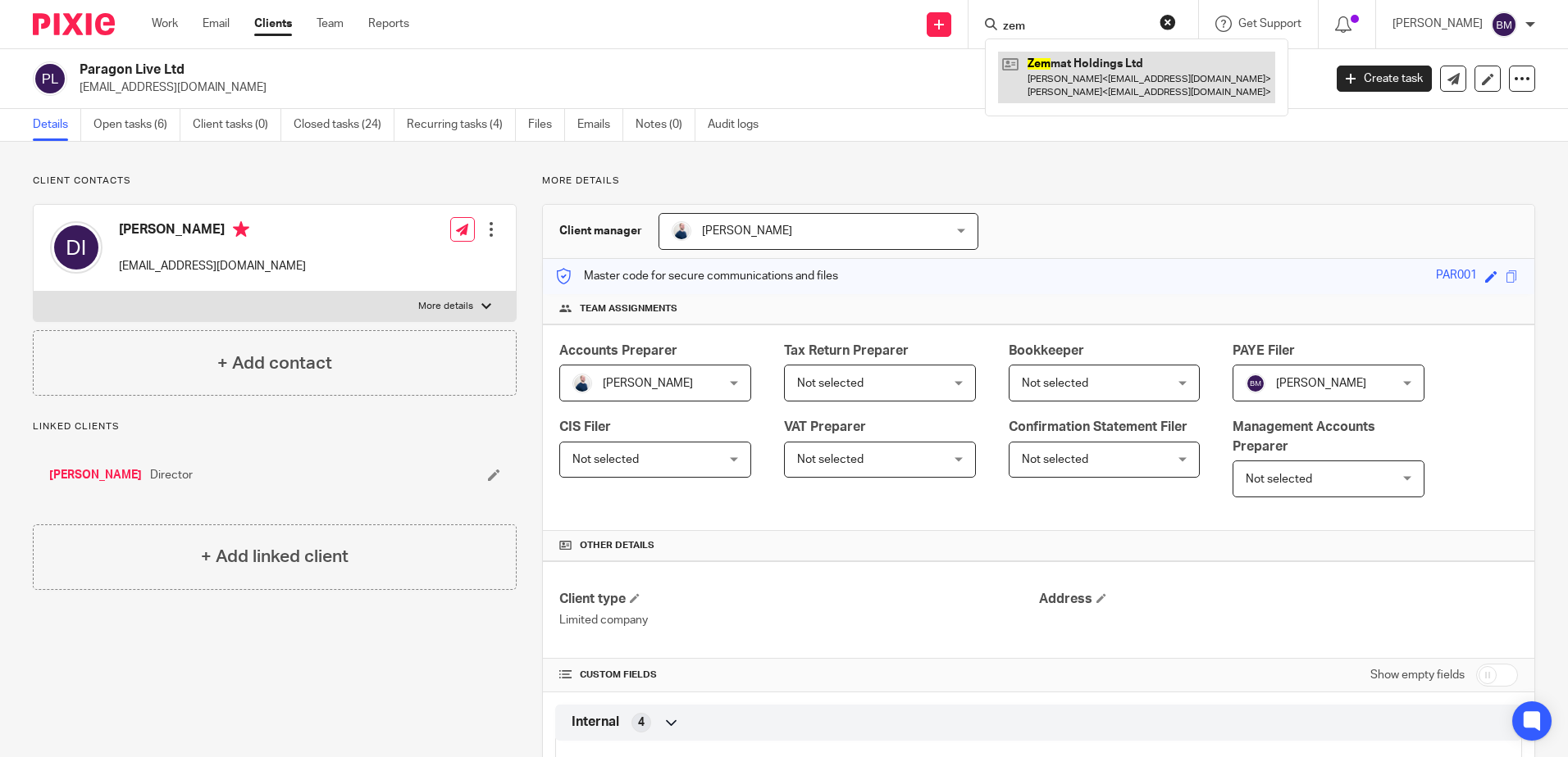
type input "zem"
click at [1084, 79] on link at bounding box center [1136, 77] width 277 height 50
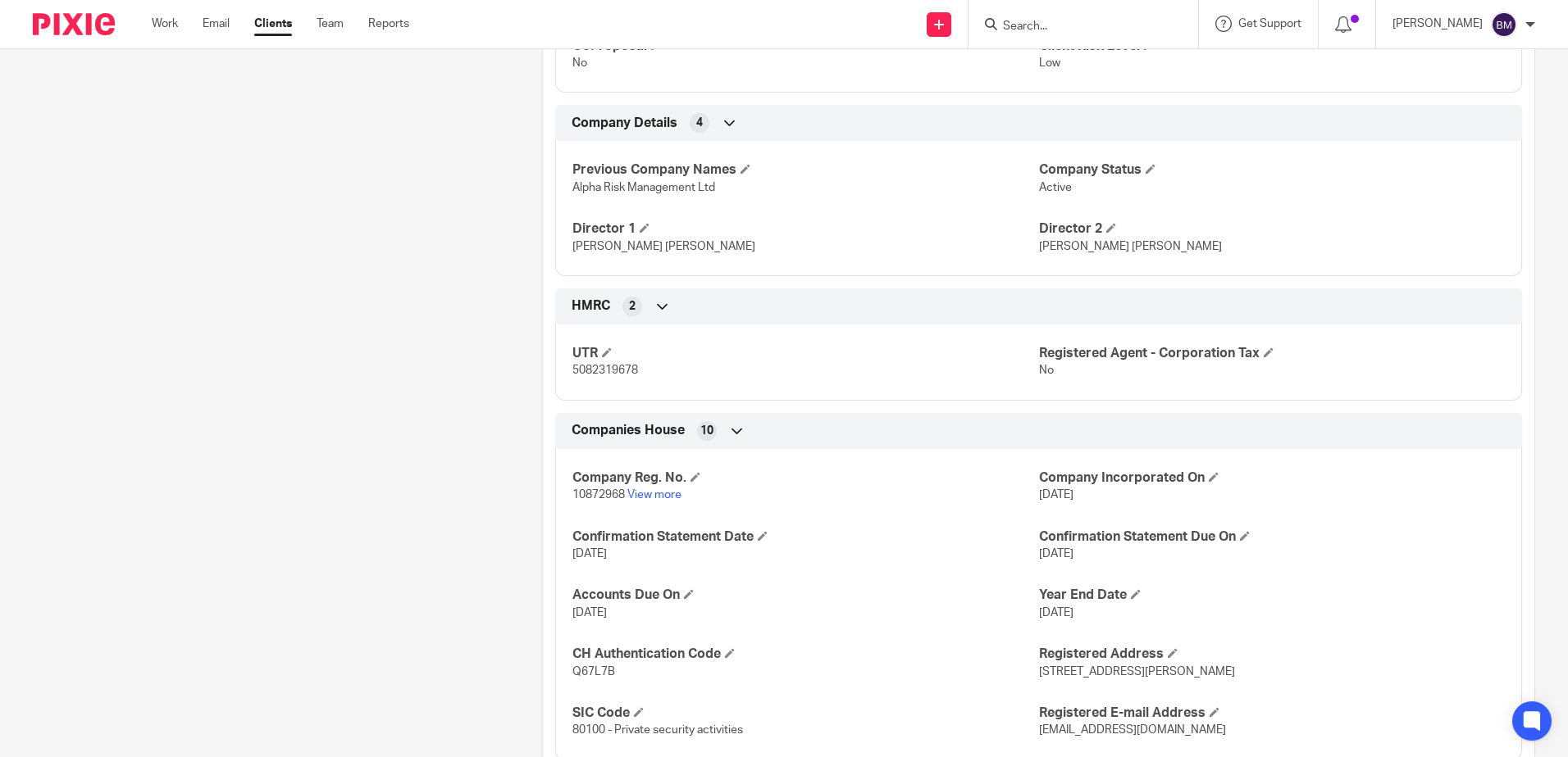
scroll to position [606, 0]
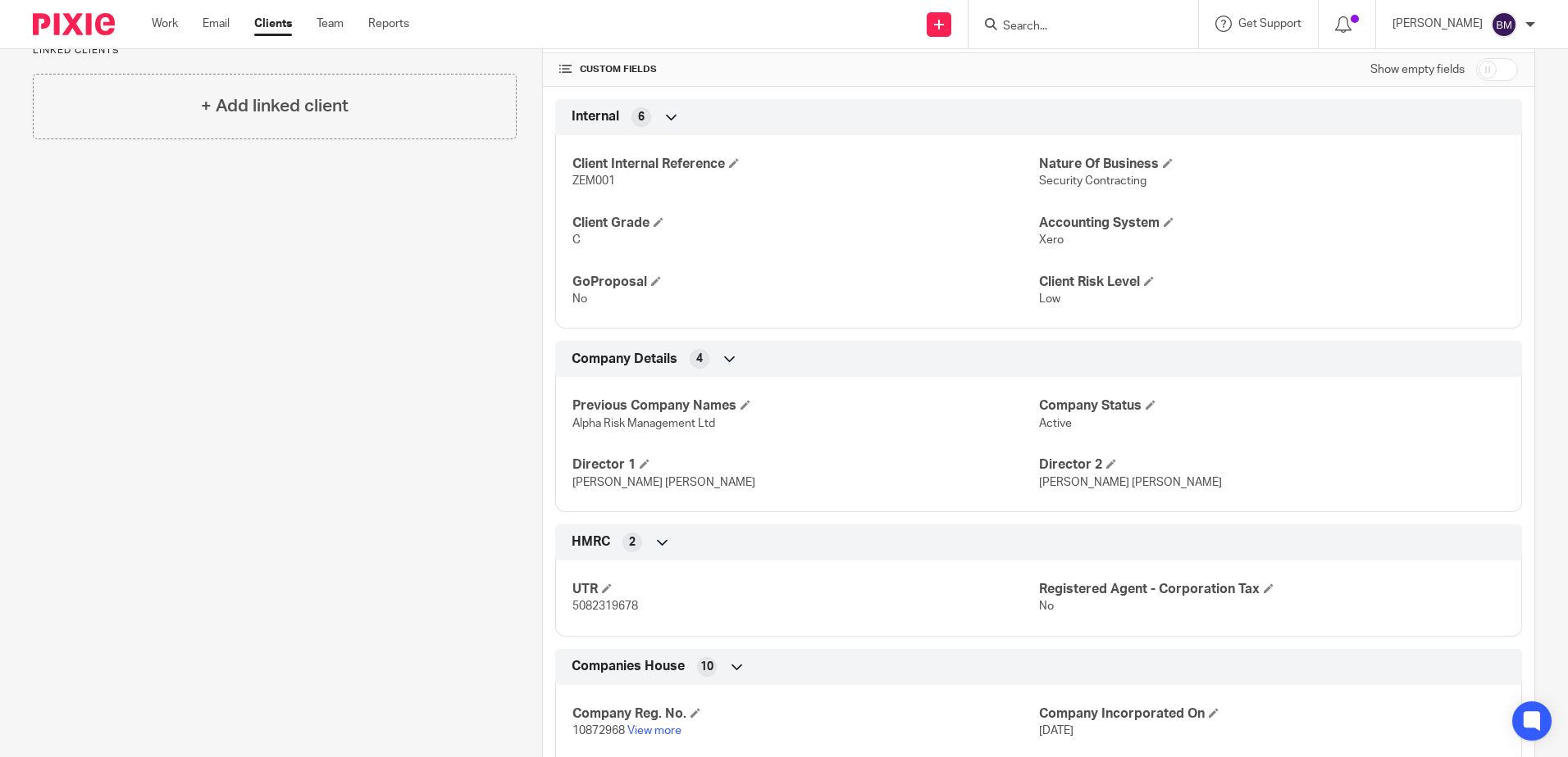
click at [1061, 30] on input "Search" at bounding box center [1075, 27] width 148 height 15
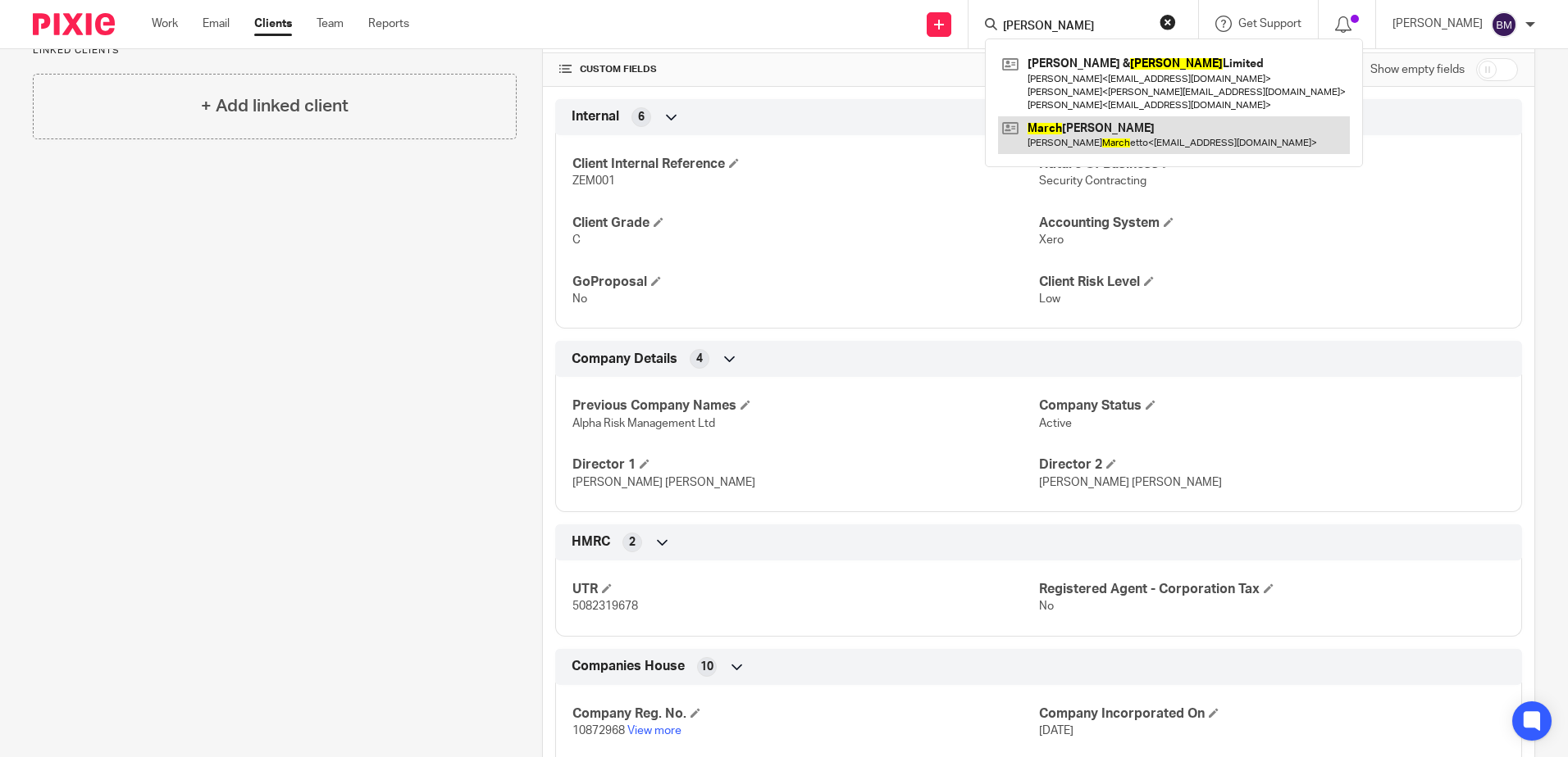
type input "[PERSON_NAME]"
click at [1133, 117] on link at bounding box center [1174, 135] width 352 height 37
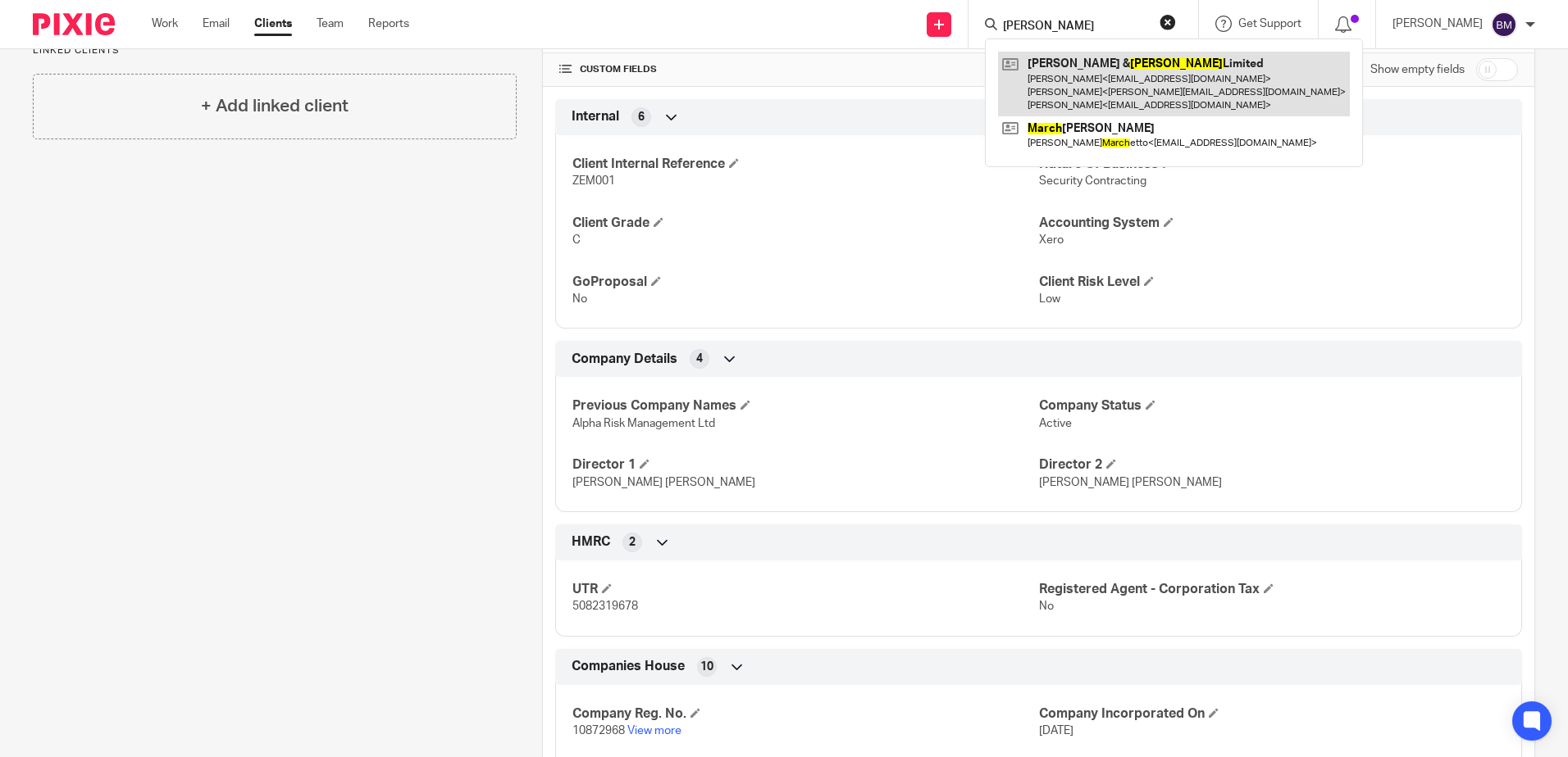
click at [1138, 87] on link at bounding box center [1174, 84] width 352 height 64
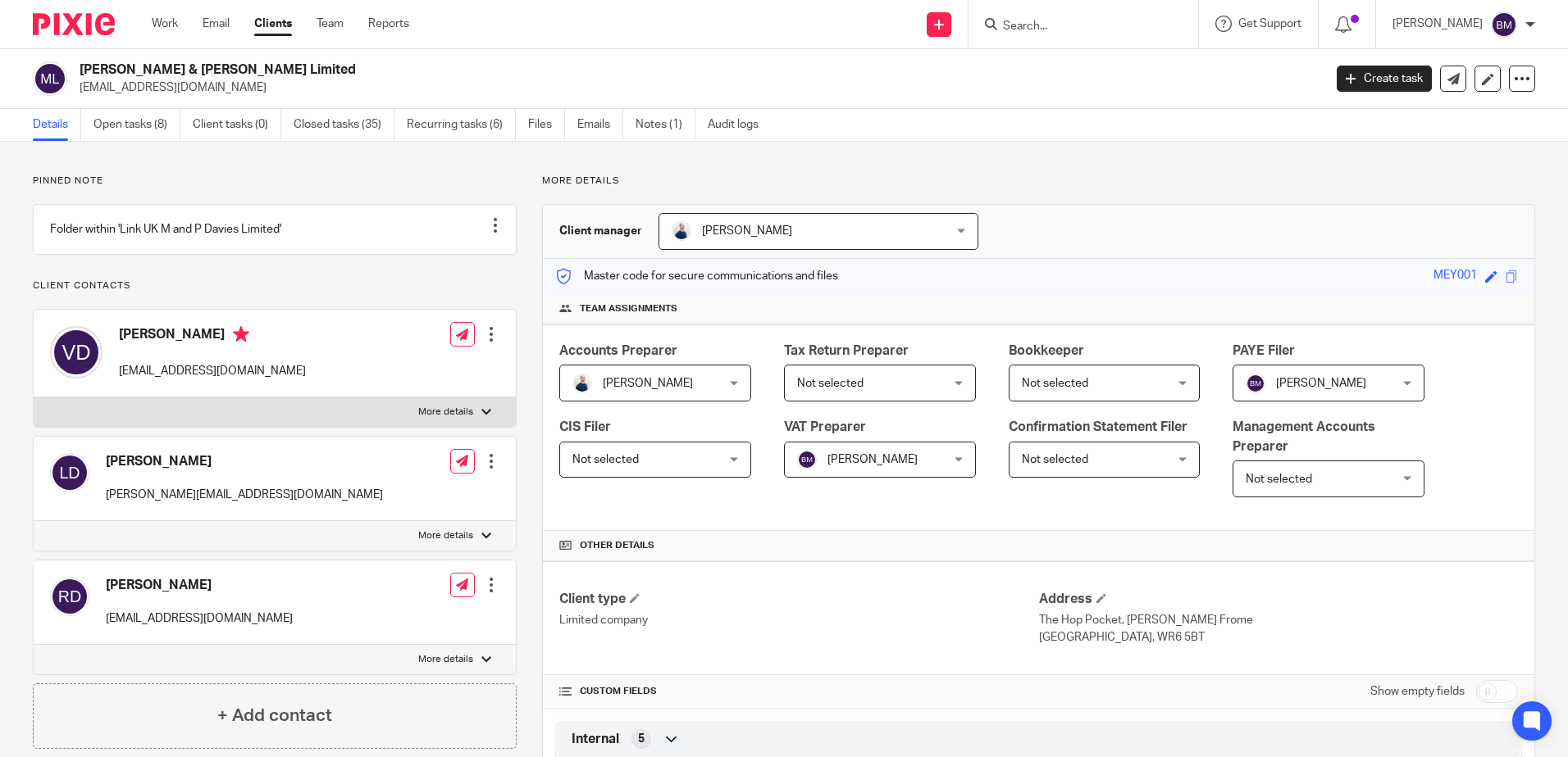
click at [1080, 28] on input "Search" at bounding box center [1075, 27] width 148 height 15
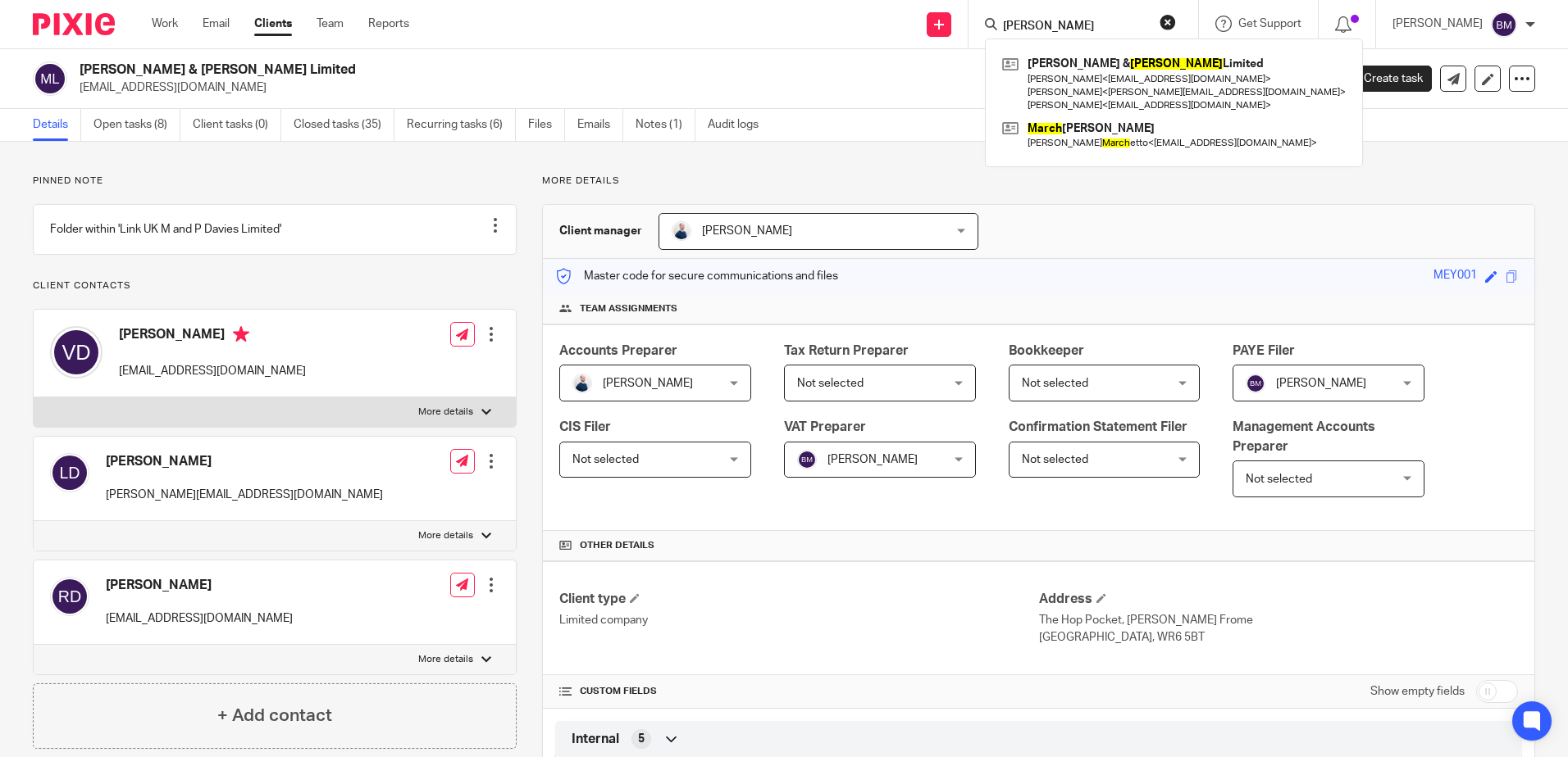
type input "[PERSON_NAME]"
click button "submit" at bounding box center [0, 0] width 0 height 0
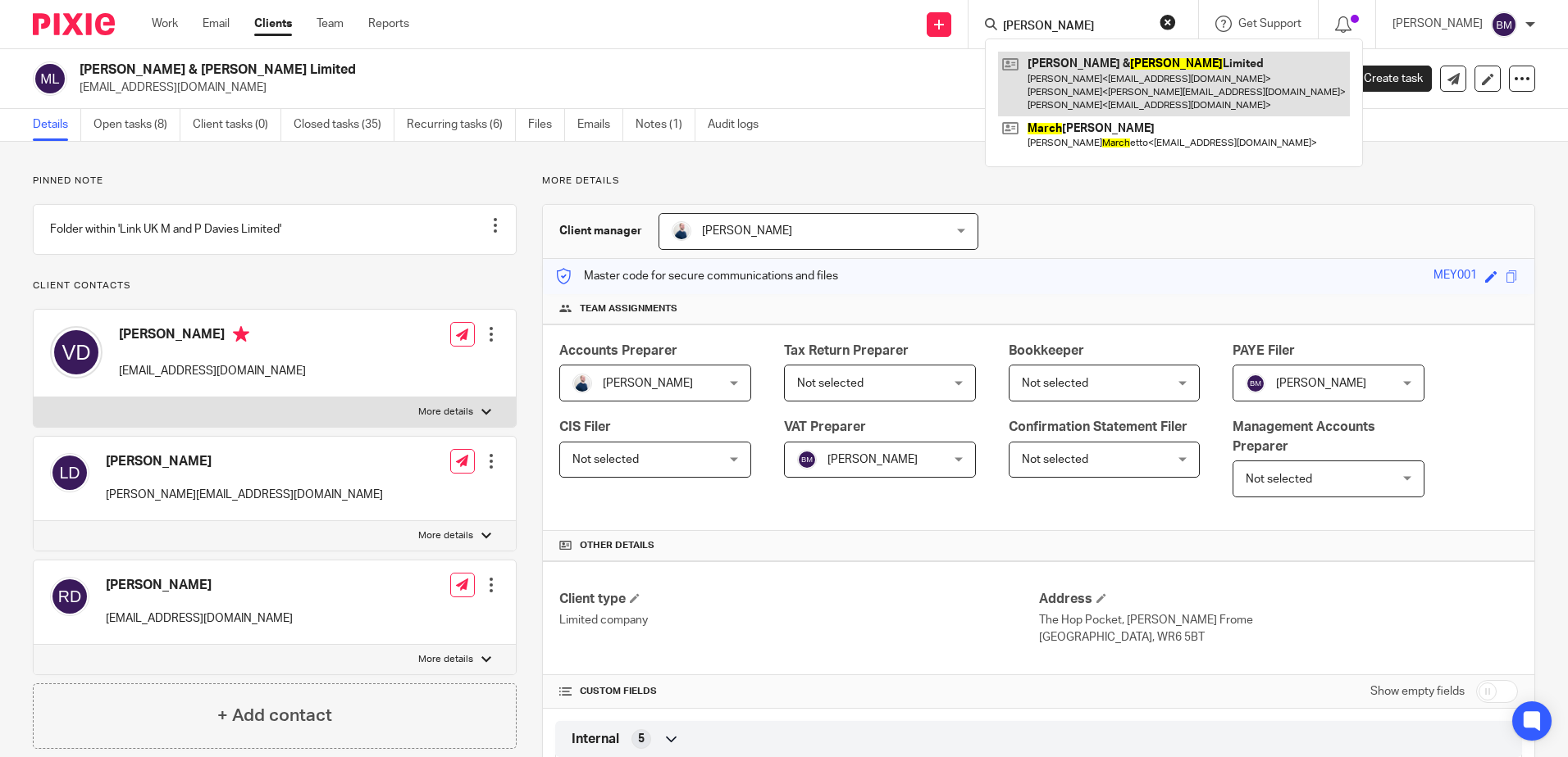
click at [1080, 57] on link at bounding box center [1174, 84] width 352 height 64
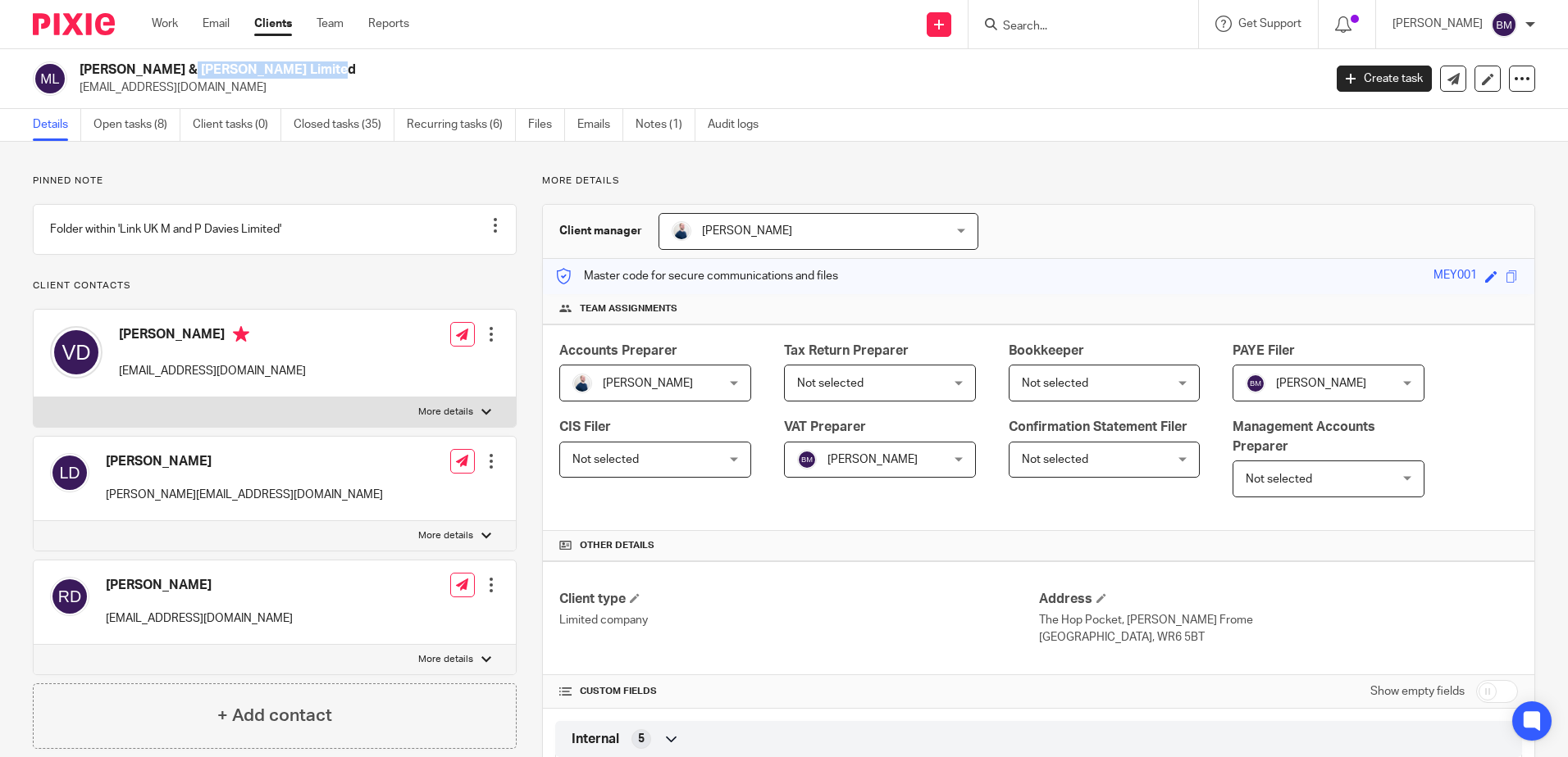
drag, startPoint x: 221, startPoint y: 70, endPoint x: 80, endPoint y: 65, distance: 141.1
click at [80, 65] on h2 "Meyer & Marsh Limited" at bounding box center [572, 70] width 986 height 17
copy h2 "Meyer & Marsh Limited"
click at [1054, 25] on input "Search" at bounding box center [1075, 27] width 148 height 15
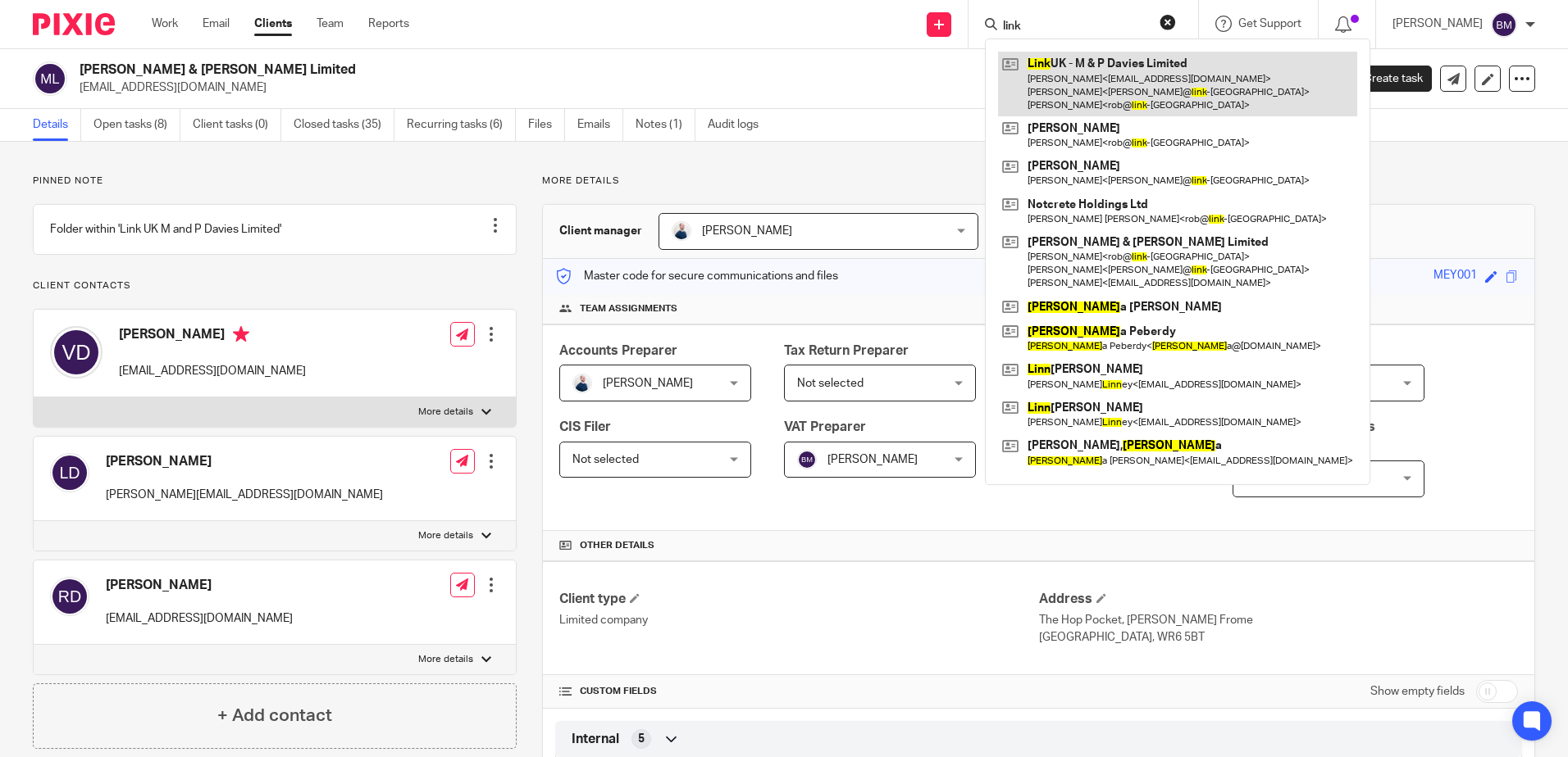
type input "link"
click at [1071, 75] on link at bounding box center [1177, 84] width 360 height 64
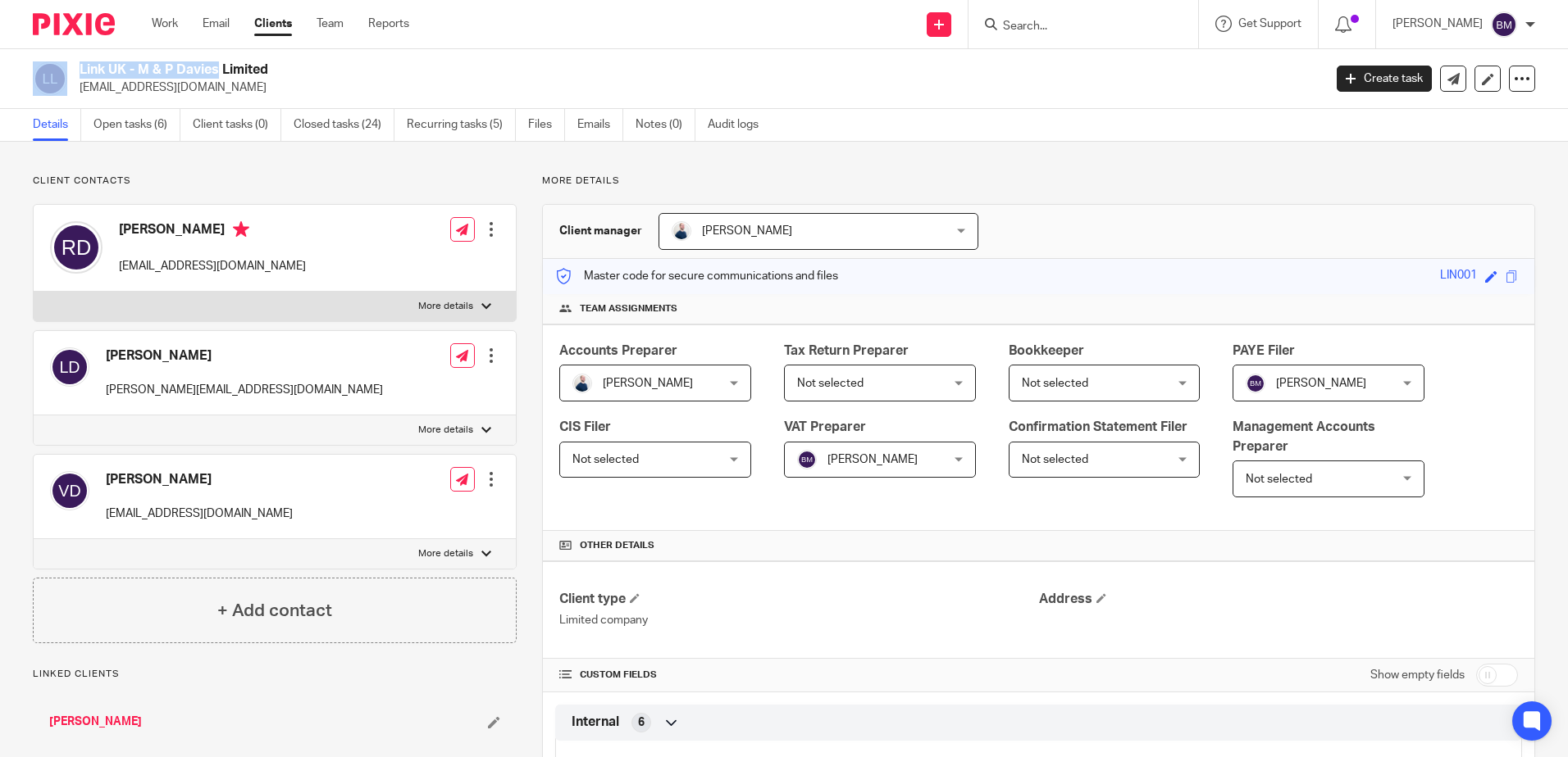
drag, startPoint x: 128, startPoint y: 67, endPoint x: 65, endPoint y: 72, distance: 63.2
click at [65, 72] on div "Link UK - M & P Davies Limited [EMAIL_ADDRESS][DOMAIN_NAME]" at bounding box center [672, 79] width 1279 height 35
copy div "Link UK"
